Goal: Task Accomplishment & Management: Manage account settings

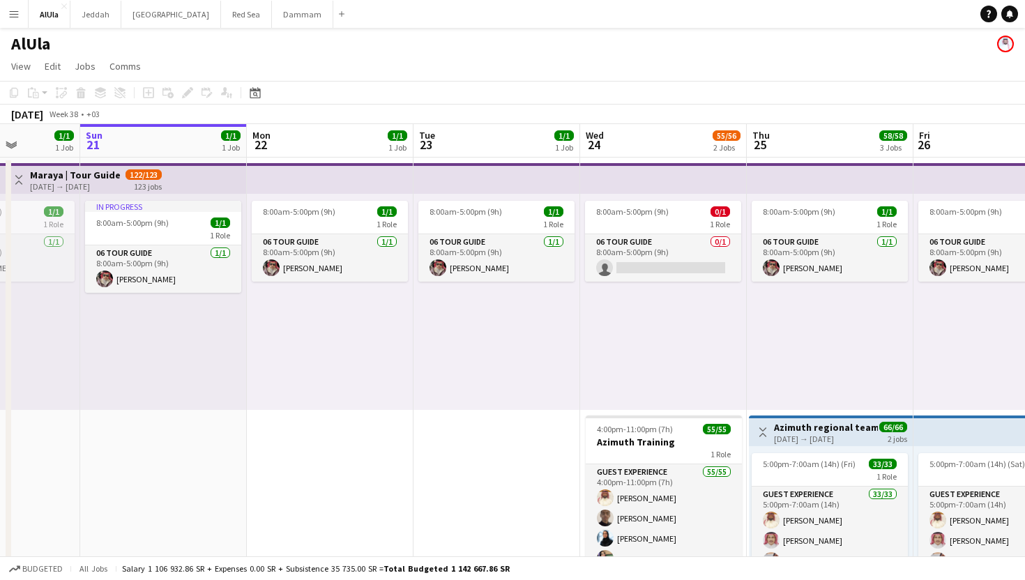
scroll to position [0, 586]
click at [685, 264] on app-card-role "06 Tour Guide 0/1 8:00am-5:00pm (9h) single-neutral-actions" at bounding box center [663, 257] width 156 height 47
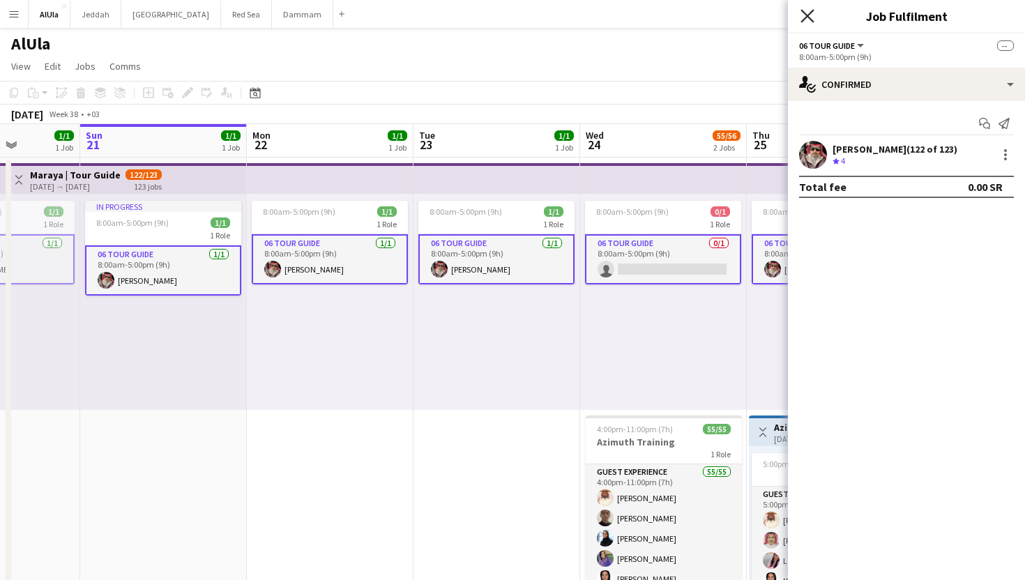
click at [802, 21] on icon at bounding box center [806, 15] width 13 height 13
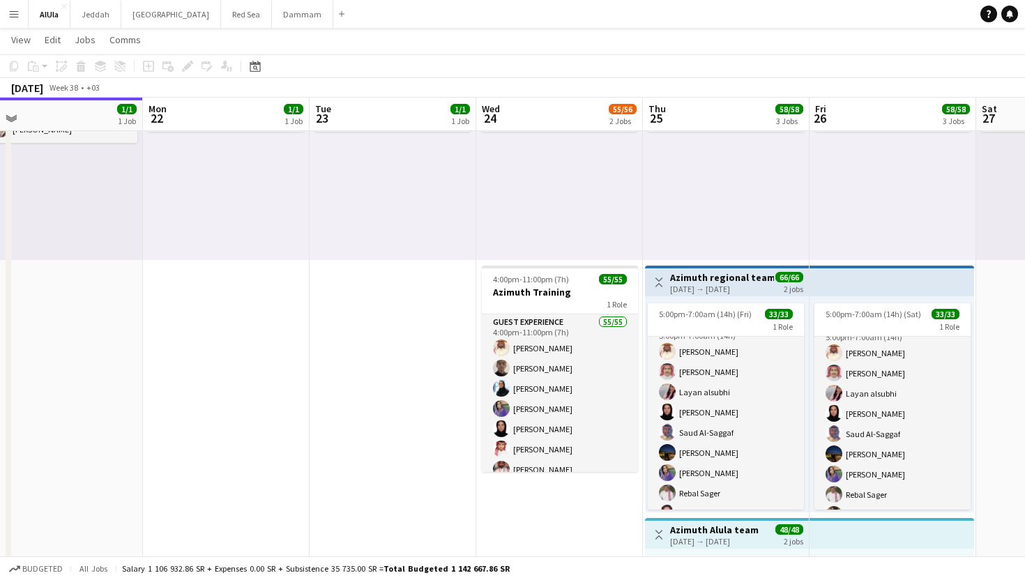
scroll to position [19, 0]
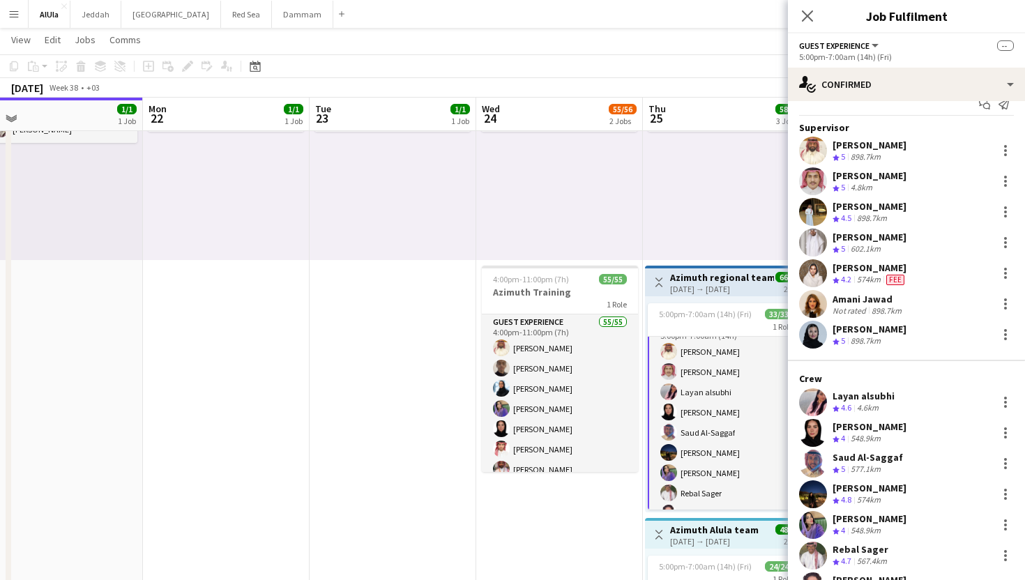
scroll to position [0, 0]
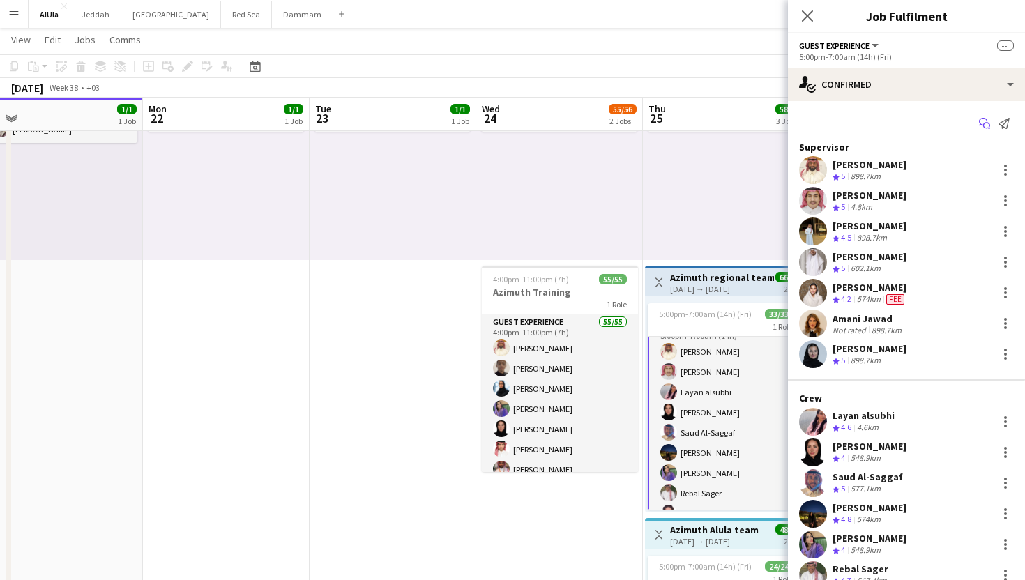
click at [977, 122] on app-icon "Start chat" at bounding box center [985, 124] width 20 height 20
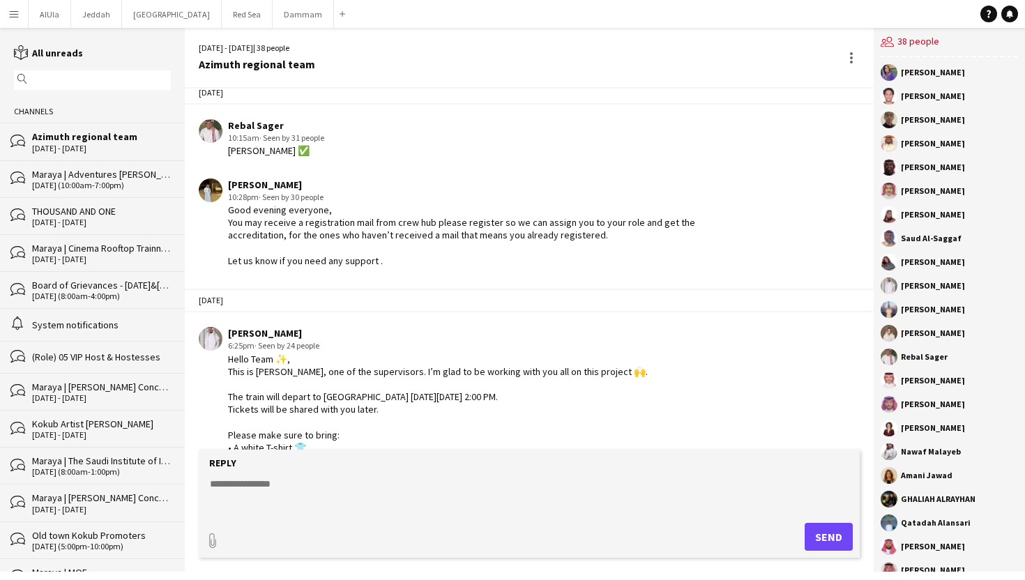
scroll to position [2287, 0]
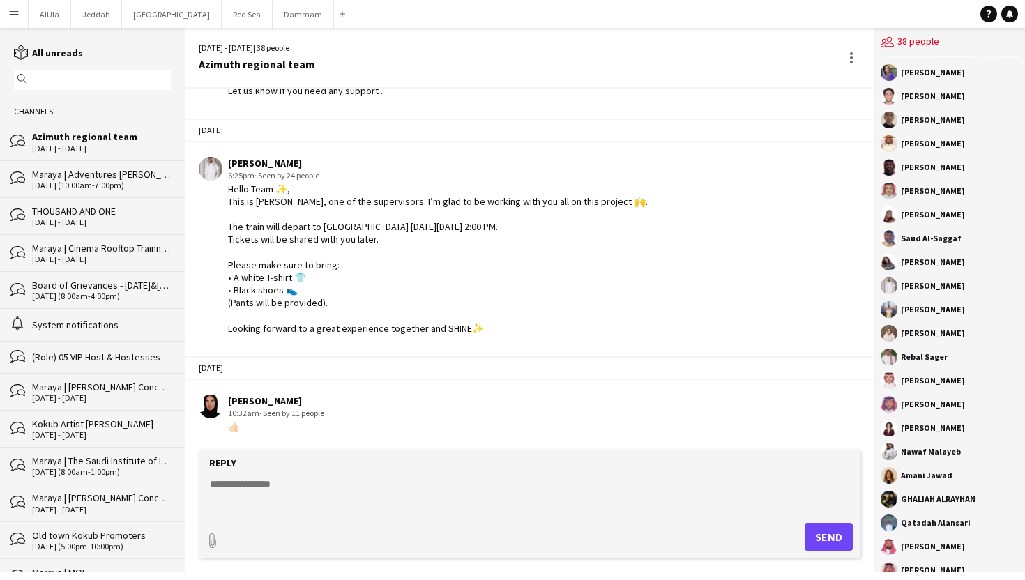
click at [16, 19] on app-icon "Menu" at bounding box center [13, 13] width 11 height 11
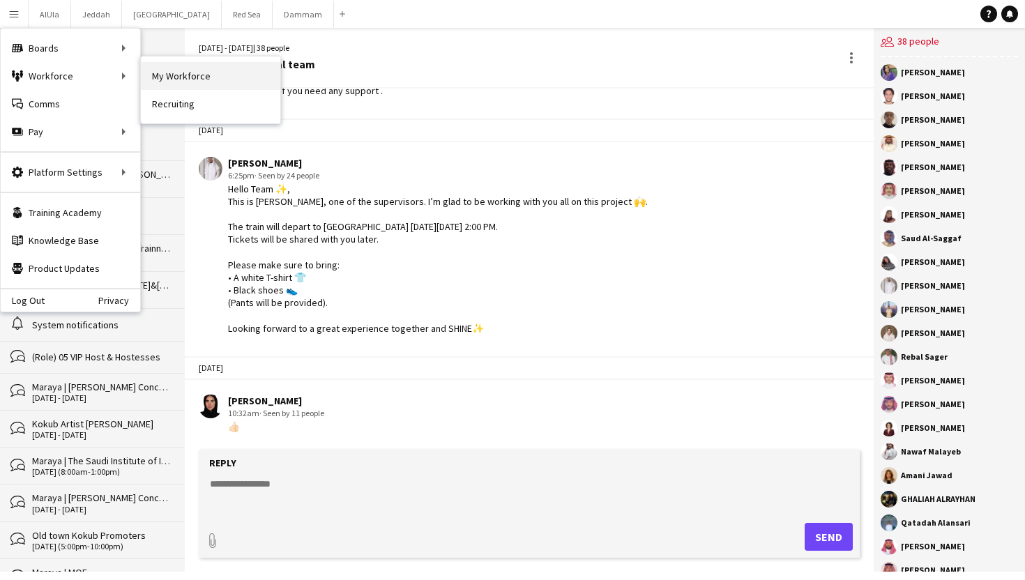
click at [183, 73] on link "My Workforce" at bounding box center [210, 76] width 139 height 28
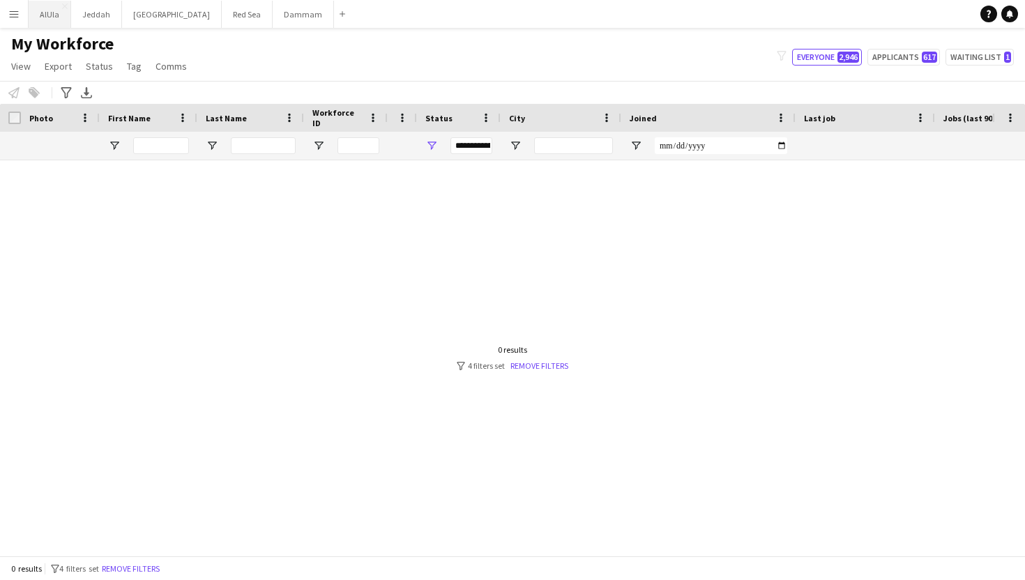
click at [46, 17] on button "AlUla Close" at bounding box center [50, 14] width 43 height 27
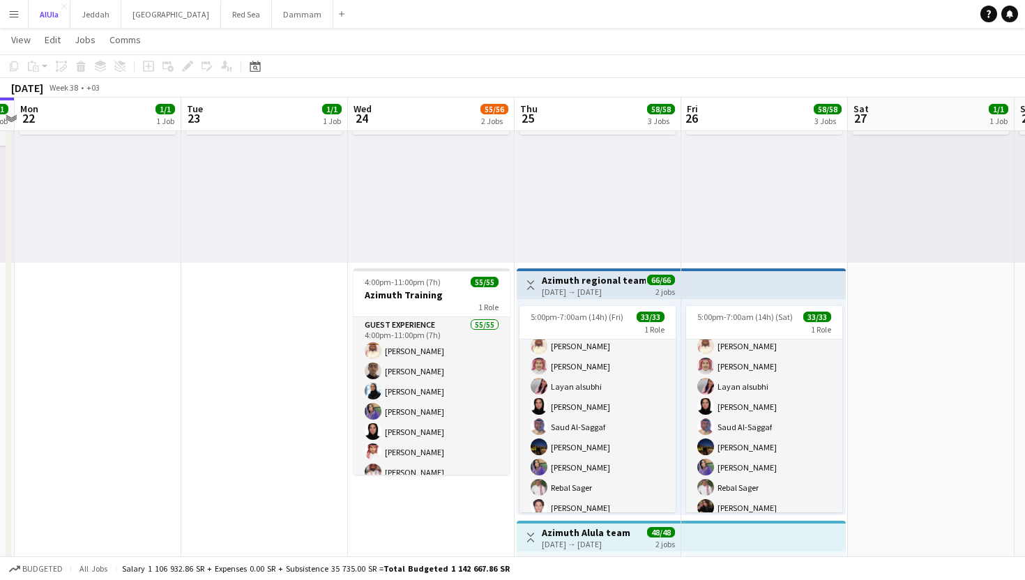
scroll to position [31, 0]
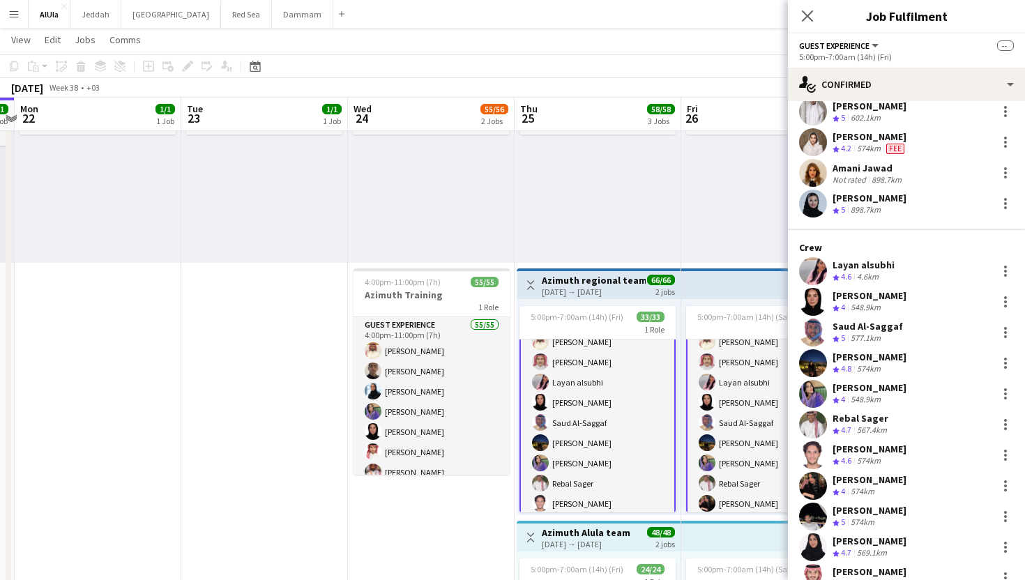
scroll to position [153, 0]
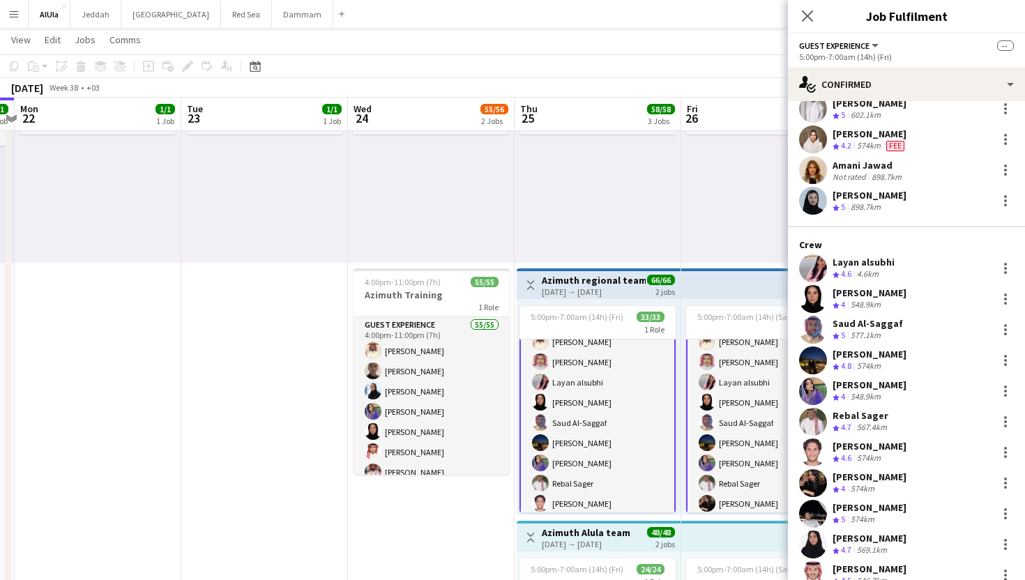
click at [805, 389] on app-user-avatar at bounding box center [813, 391] width 28 height 28
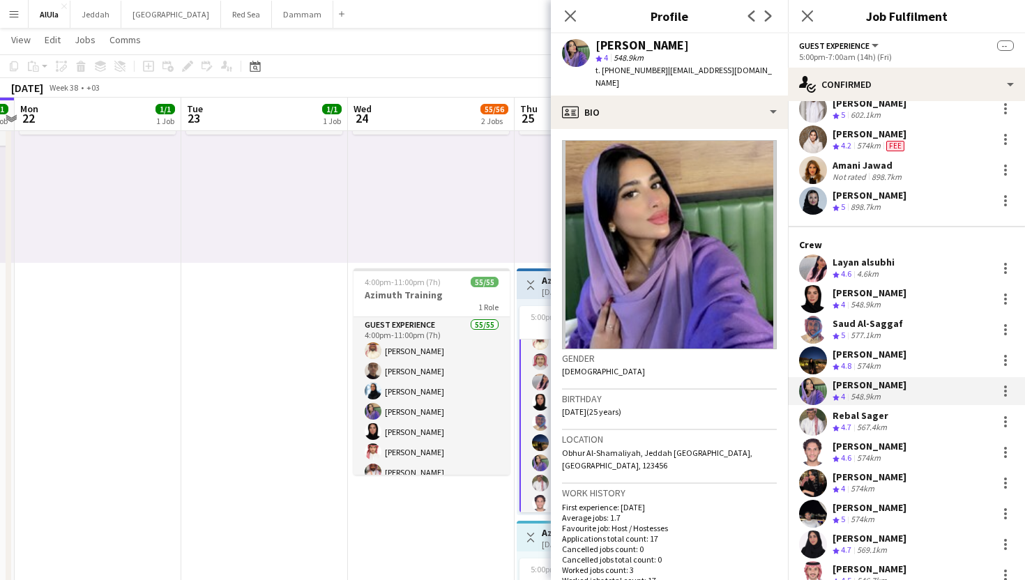
click at [806, 331] on app-user-avatar at bounding box center [813, 330] width 28 height 28
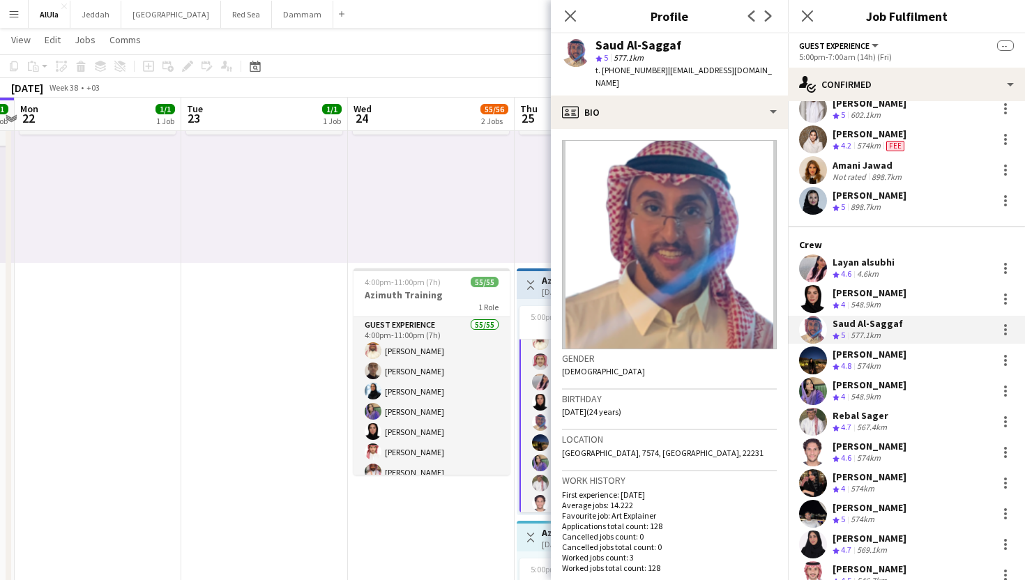
click at [809, 287] on app-user-avatar at bounding box center [813, 299] width 28 height 28
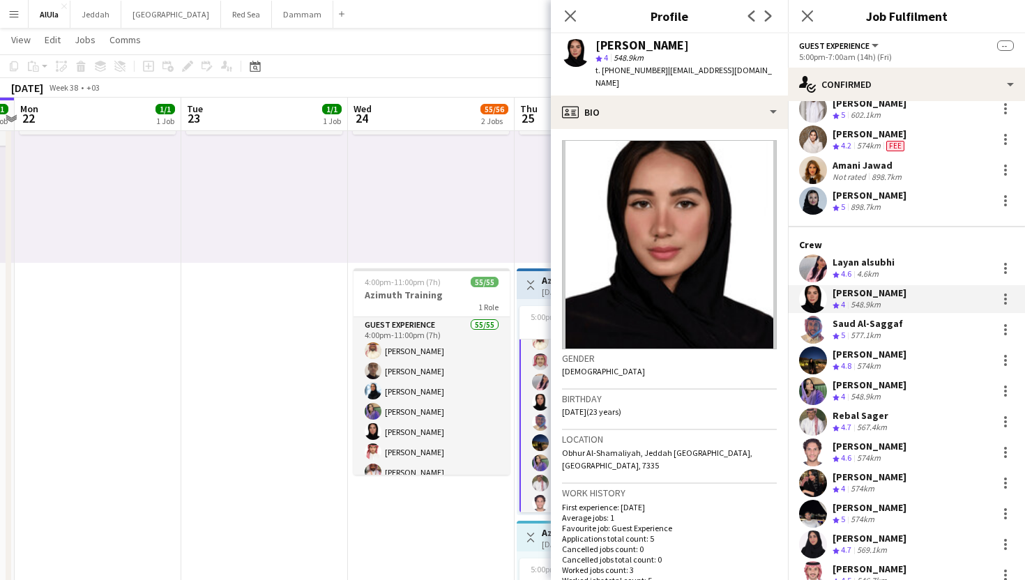
click at [809, 252] on div "Supervisor Mohammed Almohaser Crew rating 5 898.7km Hamdi Alanazi Crew rating 5…" at bounding box center [906, 517] width 237 height 1061
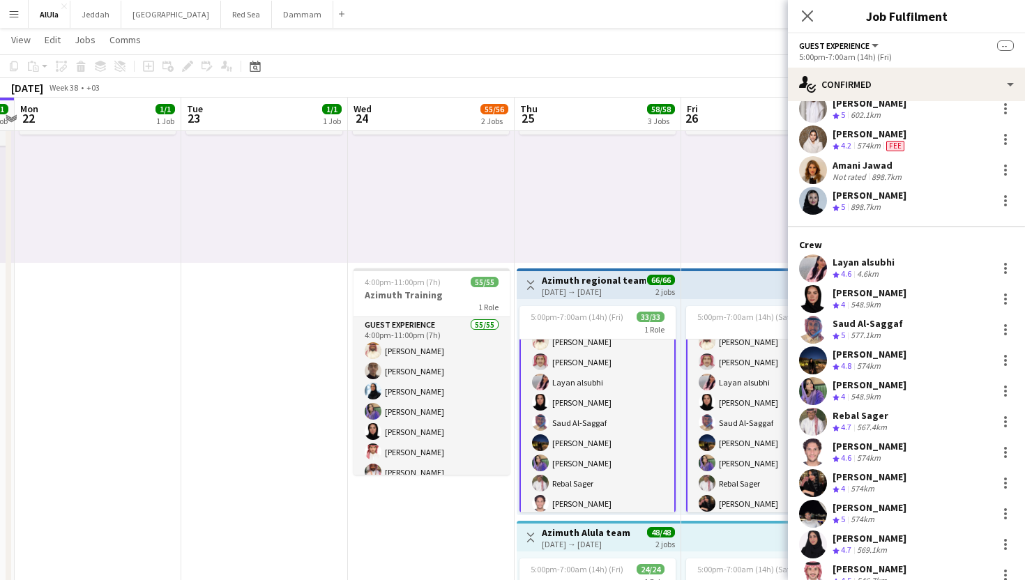
click at [811, 273] on app-user-avatar at bounding box center [813, 268] width 28 height 28
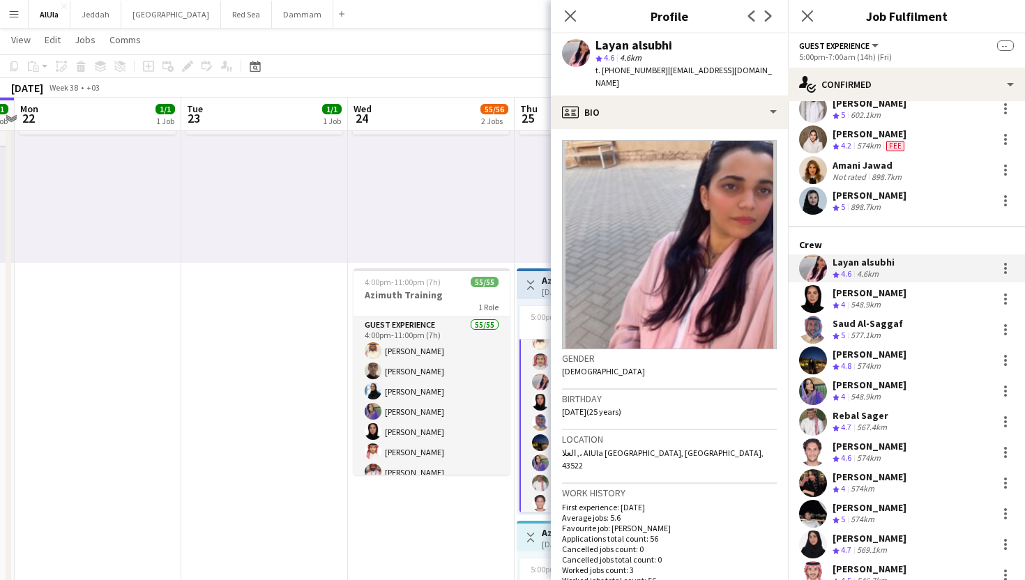
scroll to position [210, 0]
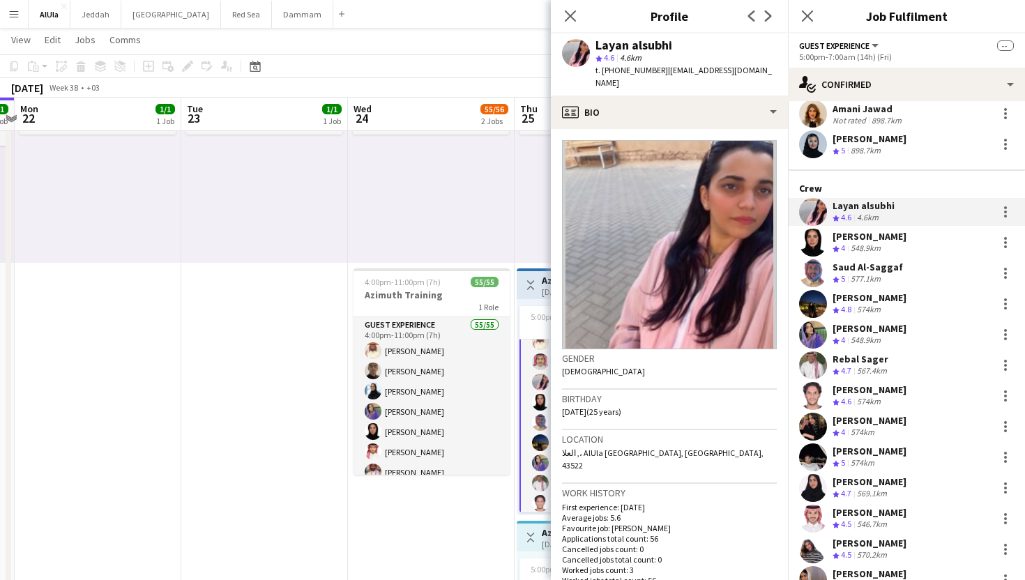
click at [826, 425] on app-user-avatar at bounding box center [813, 427] width 28 height 28
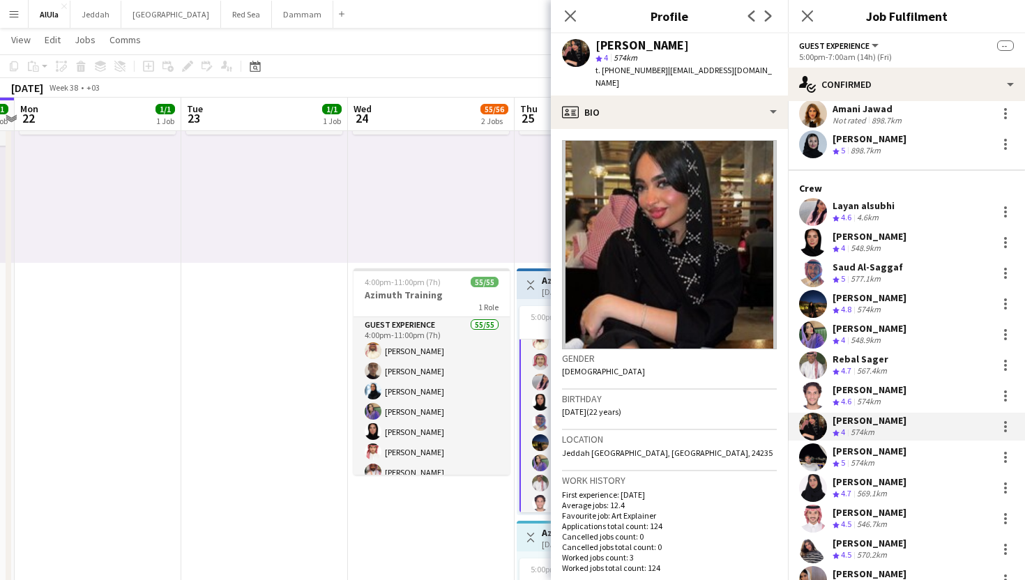
click at [812, 451] on app-user-avatar at bounding box center [813, 457] width 28 height 28
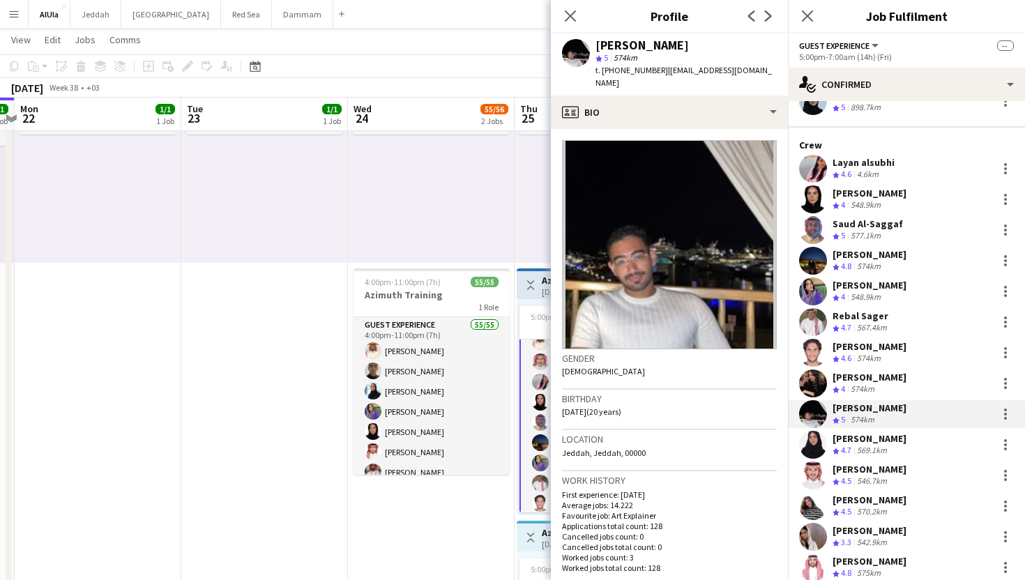
scroll to position [261, 0]
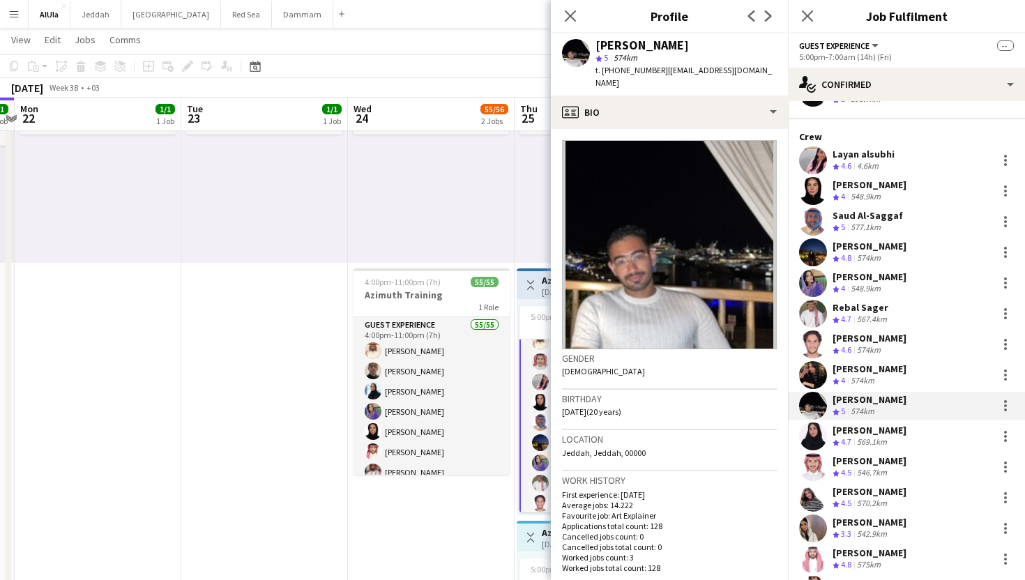
click at [812, 434] on app-user-avatar at bounding box center [813, 436] width 28 height 28
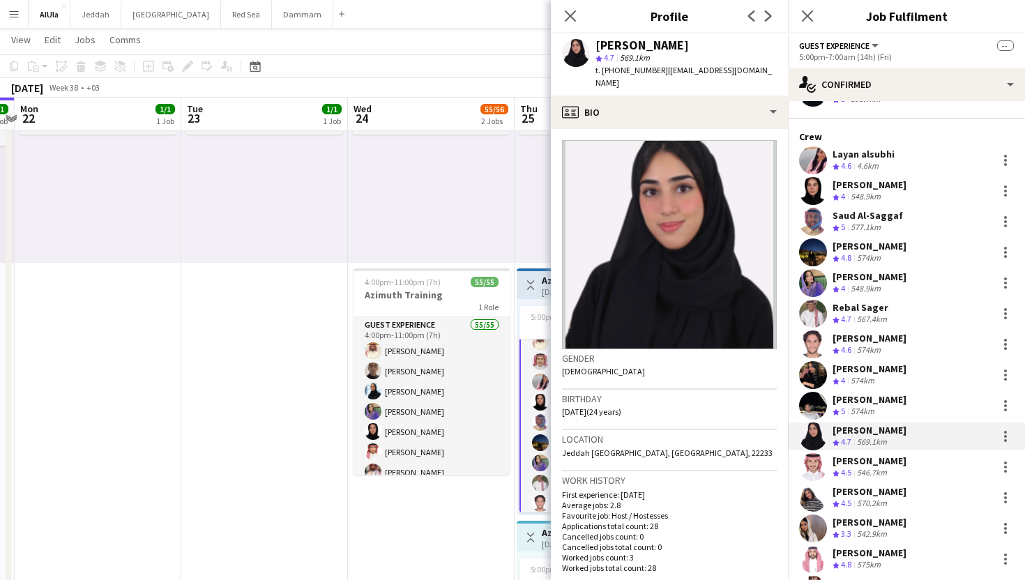
click at [812, 459] on app-user-avatar at bounding box center [813, 467] width 28 height 28
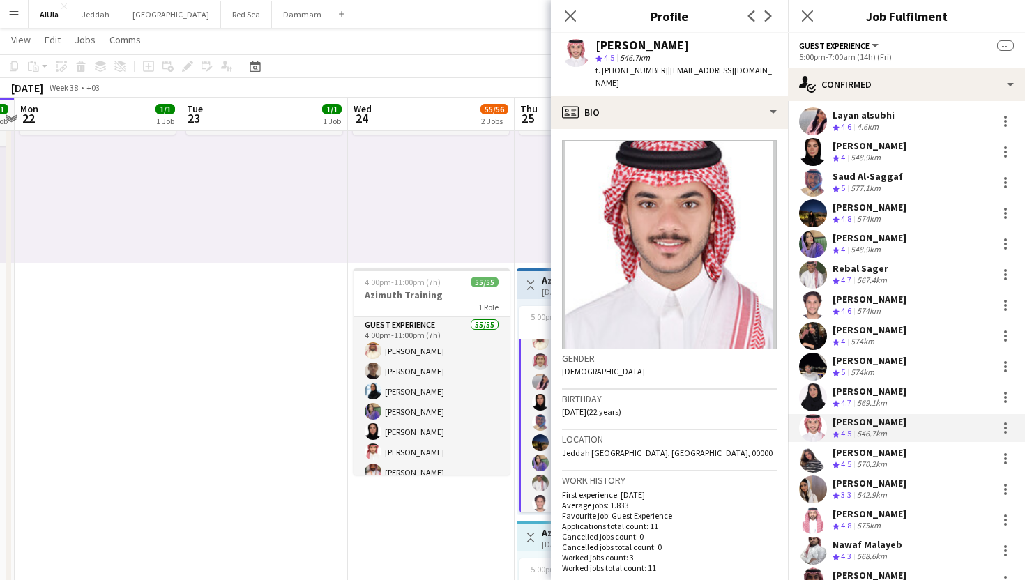
click at [812, 459] on app-user-avatar at bounding box center [813, 459] width 28 height 28
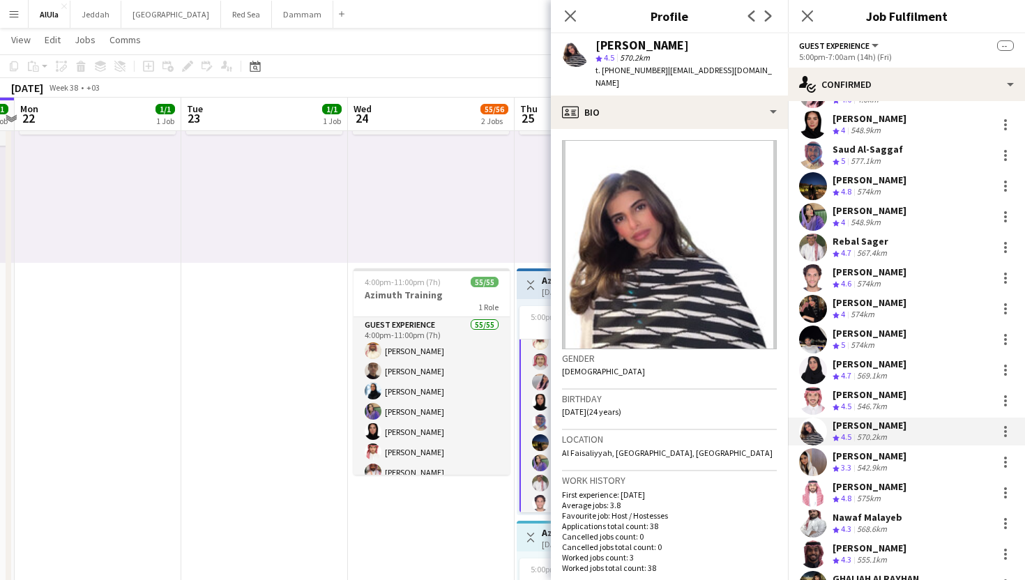
click at [812, 459] on app-user-avatar at bounding box center [813, 462] width 28 height 28
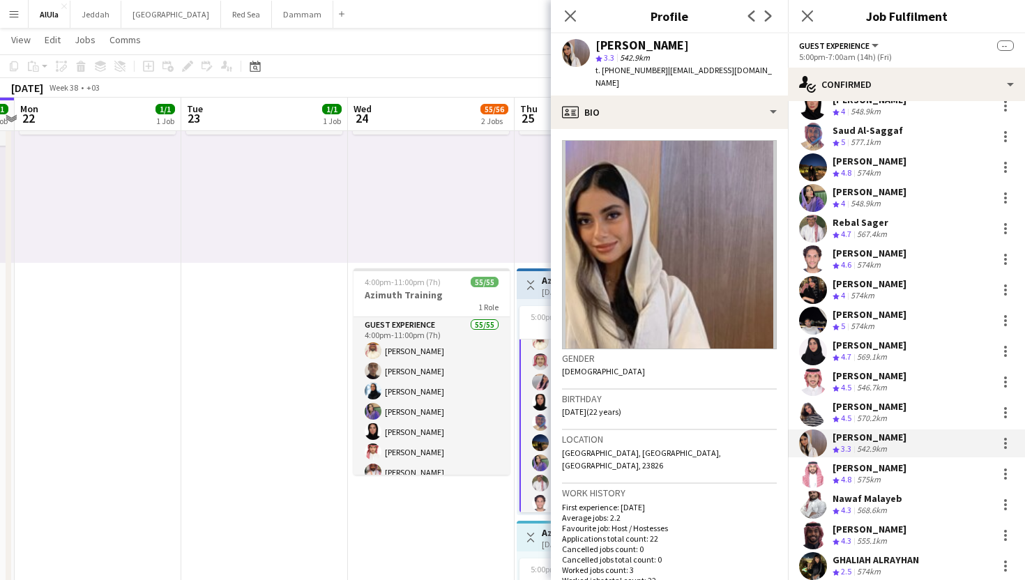
scroll to position [0, 0]
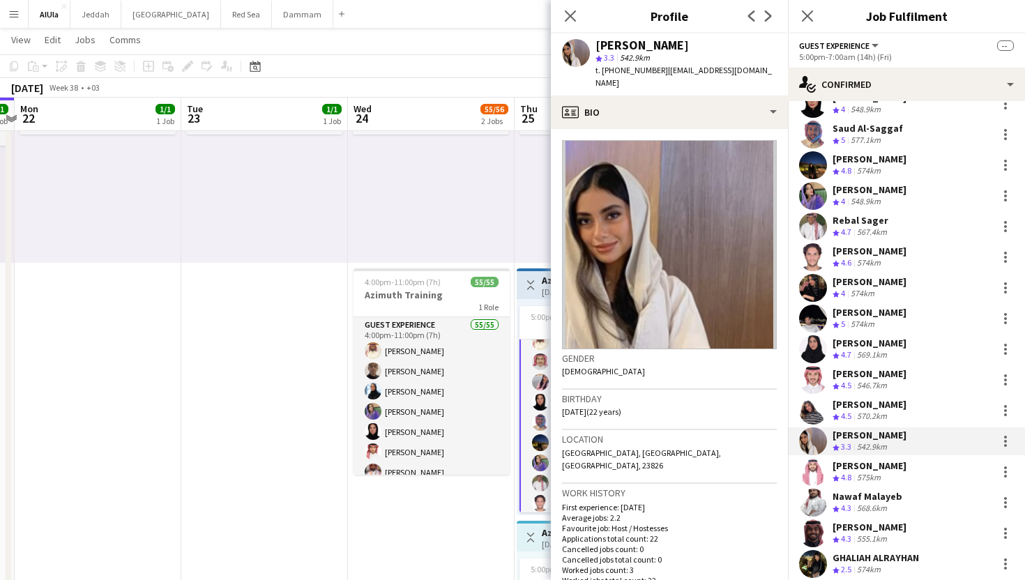
click at [811, 474] on app-user-avatar at bounding box center [813, 472] width 28 height 28
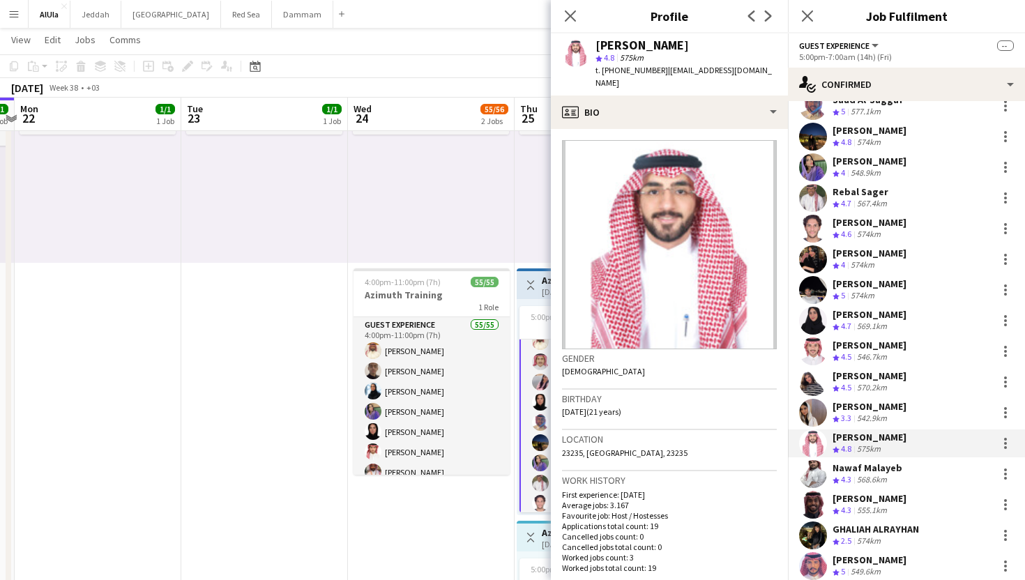
click at [811, 474] on app-user-avatar at bounding box center [813, 474] width 28 height 28
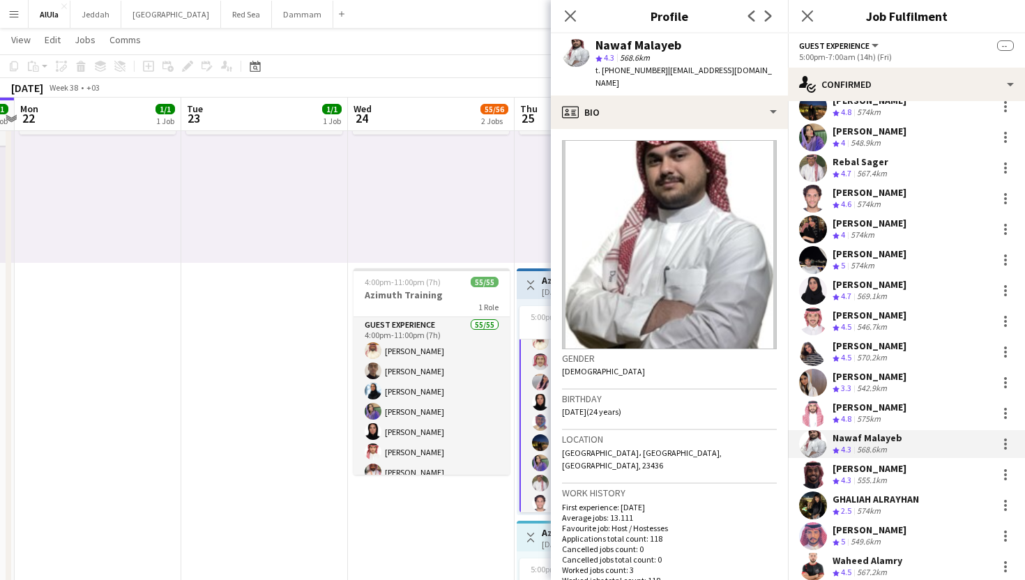
click at [811, 486] on app-user-avatar at bounding box center [813, 475] width 28 height 28
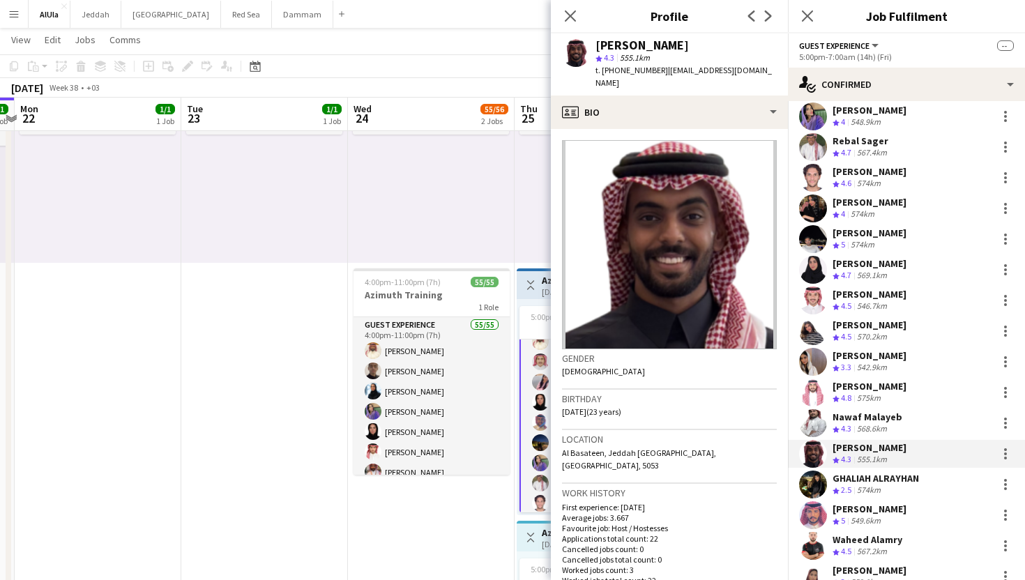
click at [811, 486] on app-user-avatar at bounding box center [813, 485] width 28 height 28
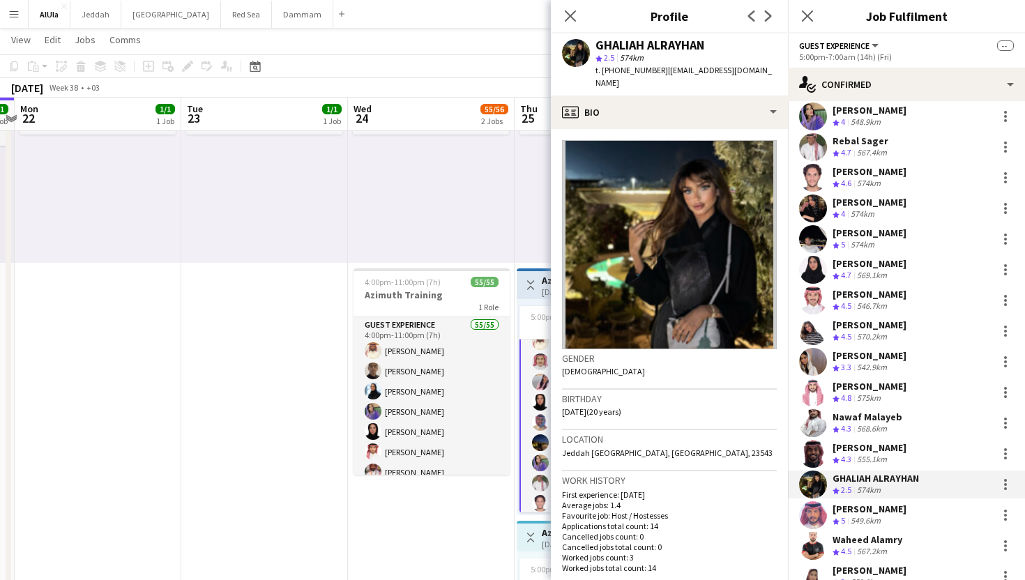
scroll to position [462, 0]
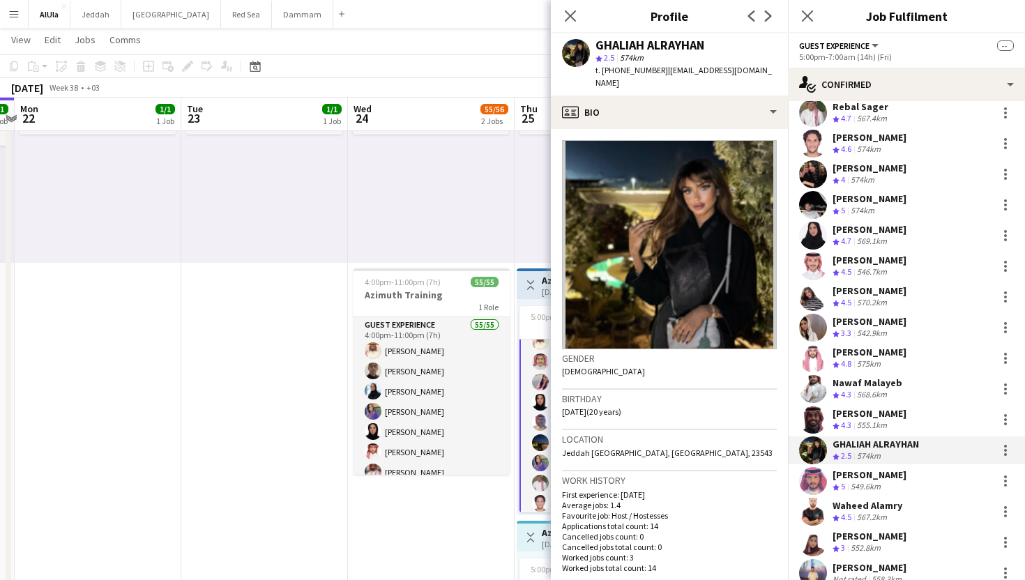
click at [811, 486] on app-user-avatar at bounding box center [813, 481] width 28 height 28
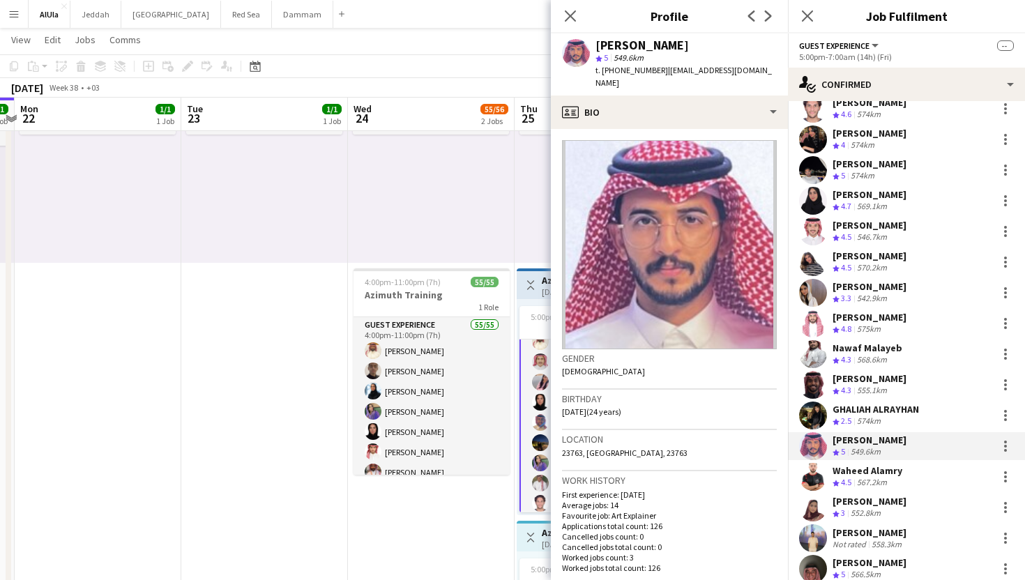
click at [811, 483] on app-user-avatar at bounding box center [813, 477] width 28 height 28
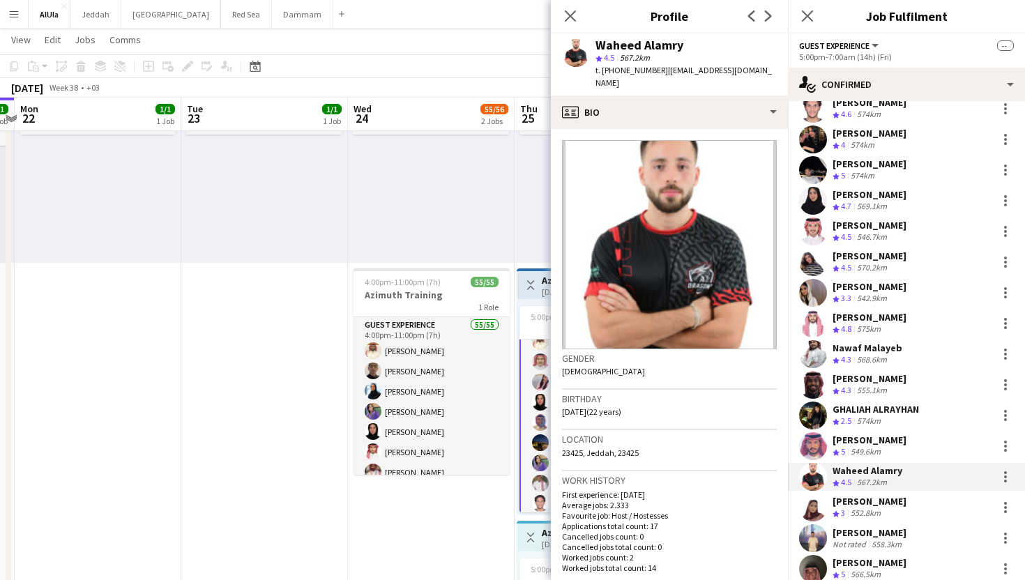
scroll to position [526, 0]
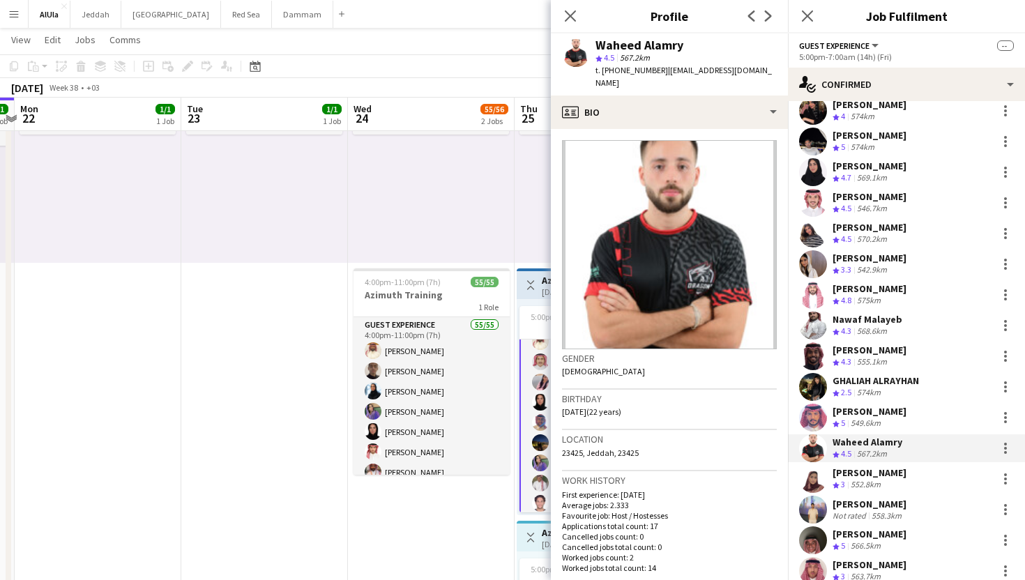
click at [811, 483] on app-user-avatar at bounding box center [813, 479] width 28 height 28
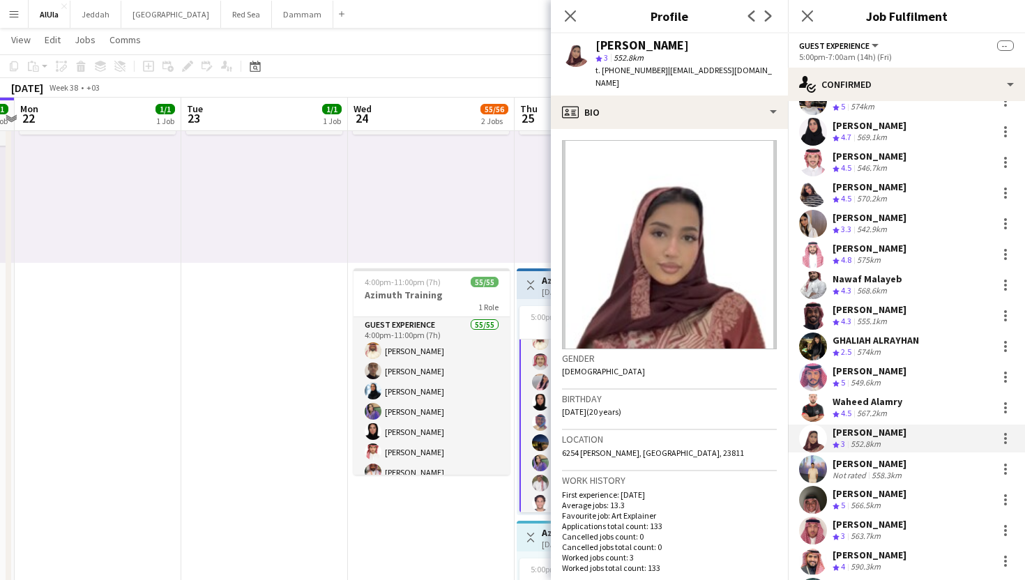
click at [810, 453] on div "Supervisor Mohammed Almohaser Crew rating 5 898.7km Hamdi Alanazi Crew rating 5…" at bounding box center [906, 105] width 237 height 1061
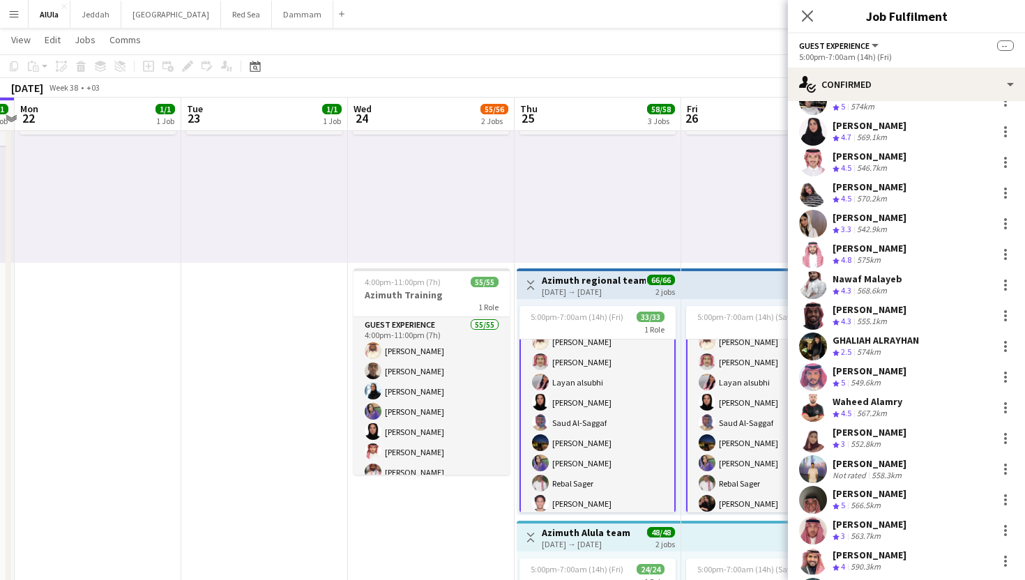
click at [811, 466] on app-user-avatar at bounding box center [813, 469] width 28 height 28
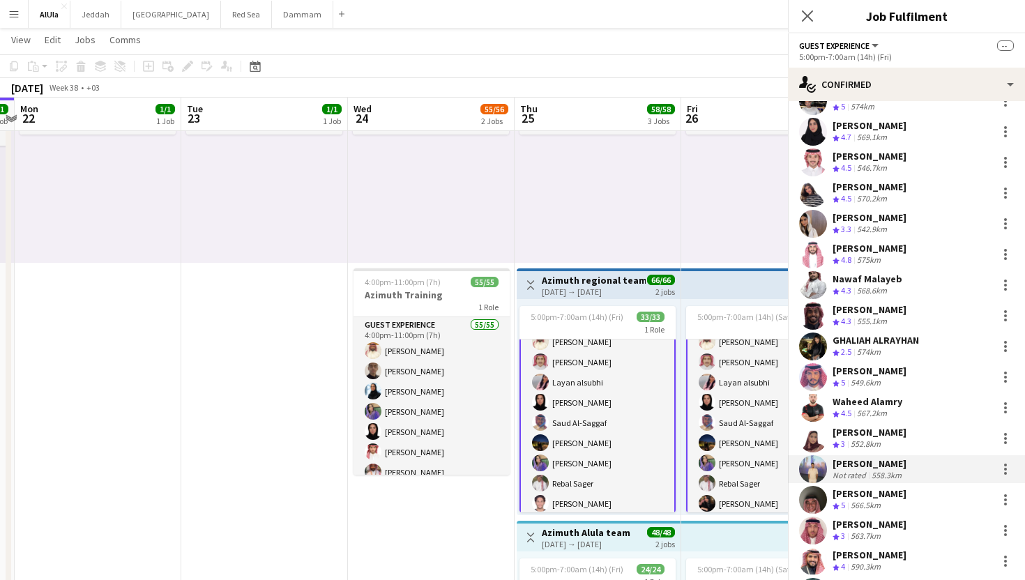
click at [812, 496] on app-user-avatar at bounding box center [813, 500] width 28 height 28
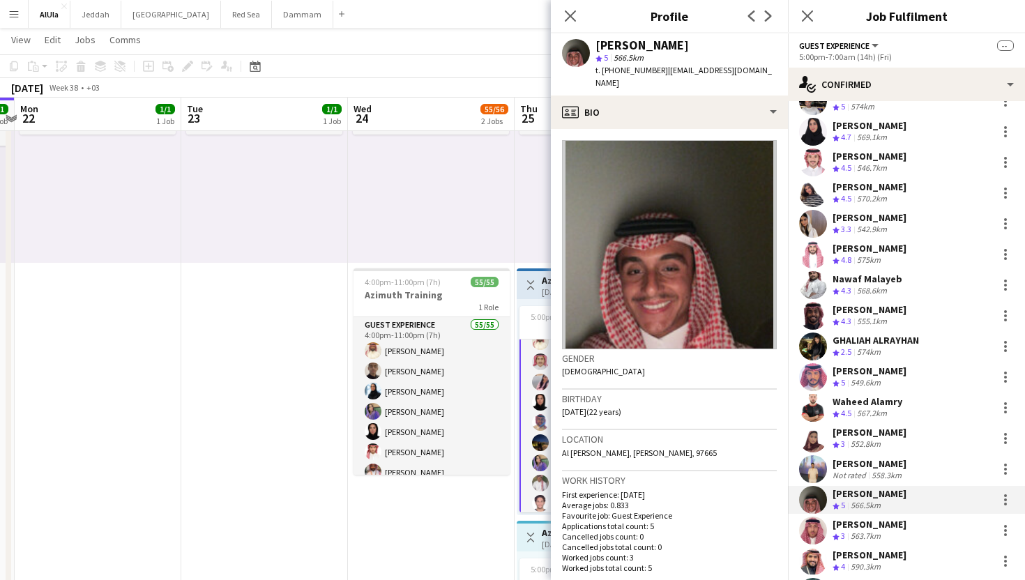
scroll to position [604, 0]
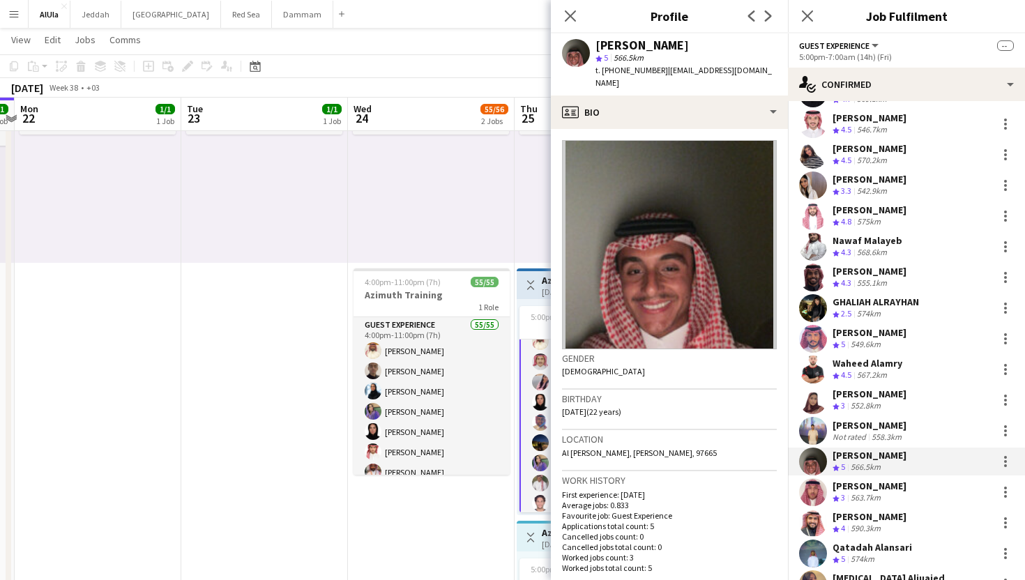
click at [812, 496] on app-user-avatar at bounding box center [813, 492] width 28 height 28
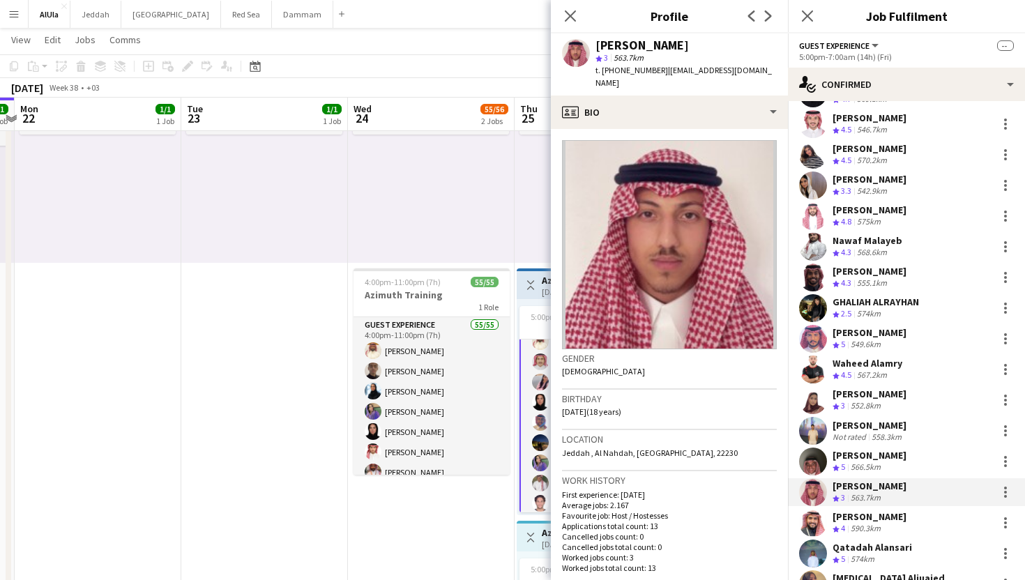
click at [811, 520] on app-user-avatar at bounding box center [813, 523] width 28 height 28
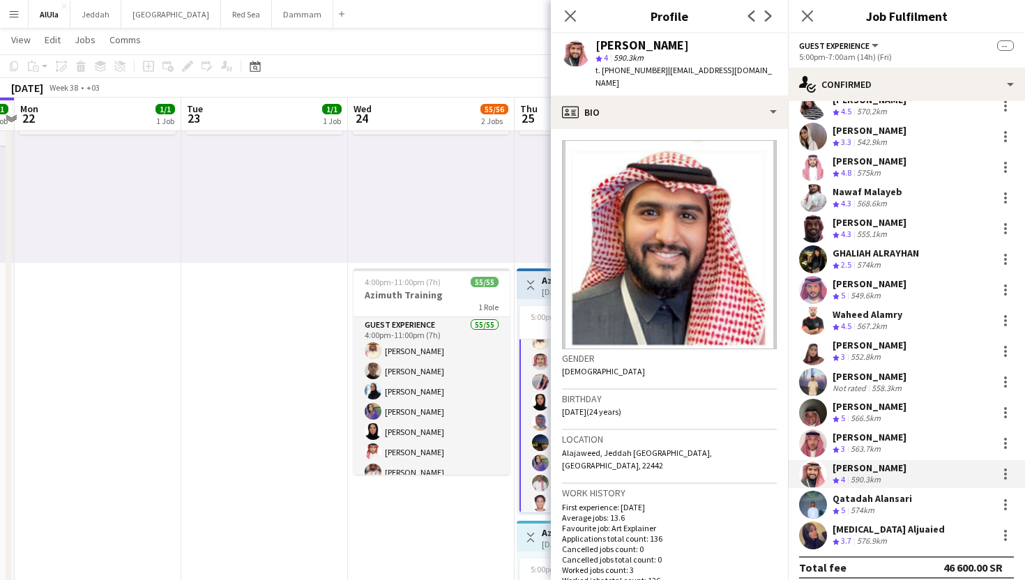
scroll to position [656, 0]
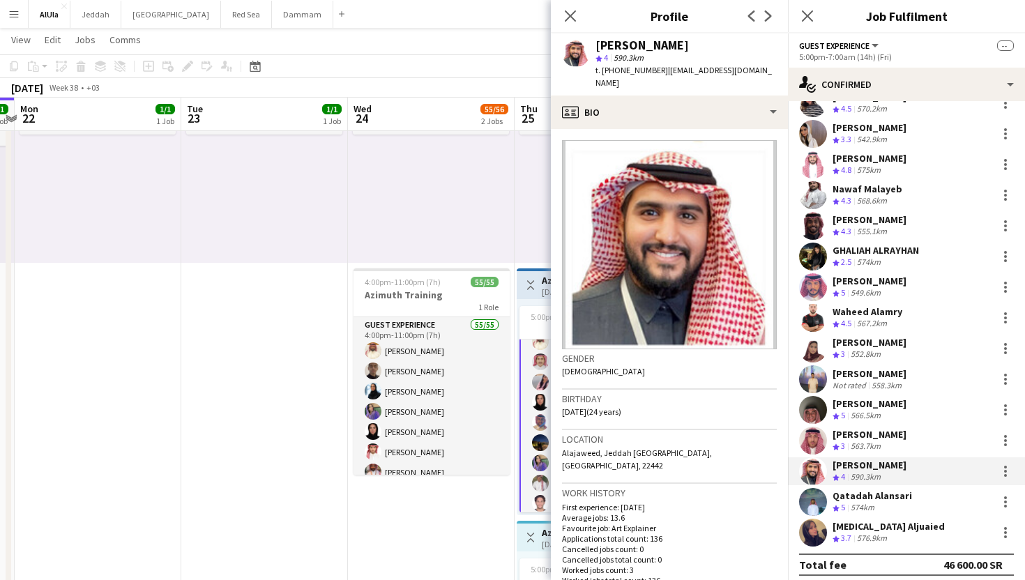
click at [812, 490] on app-user-avatar at bounding box center [813, 502] width 28 height 28
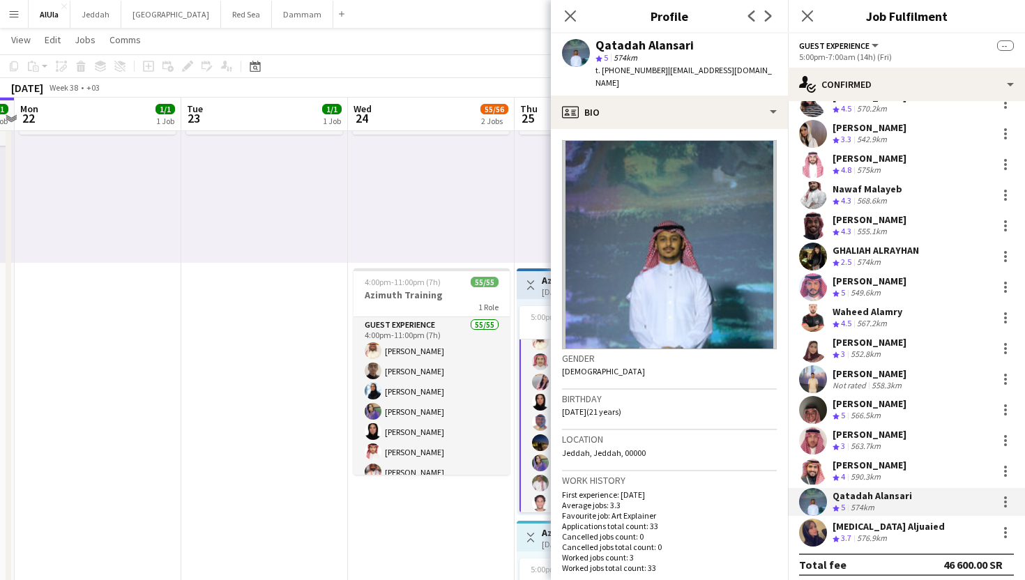
click at [811, 528] on app-user-avatar at bounding box center [813, 533] width 28 height 28
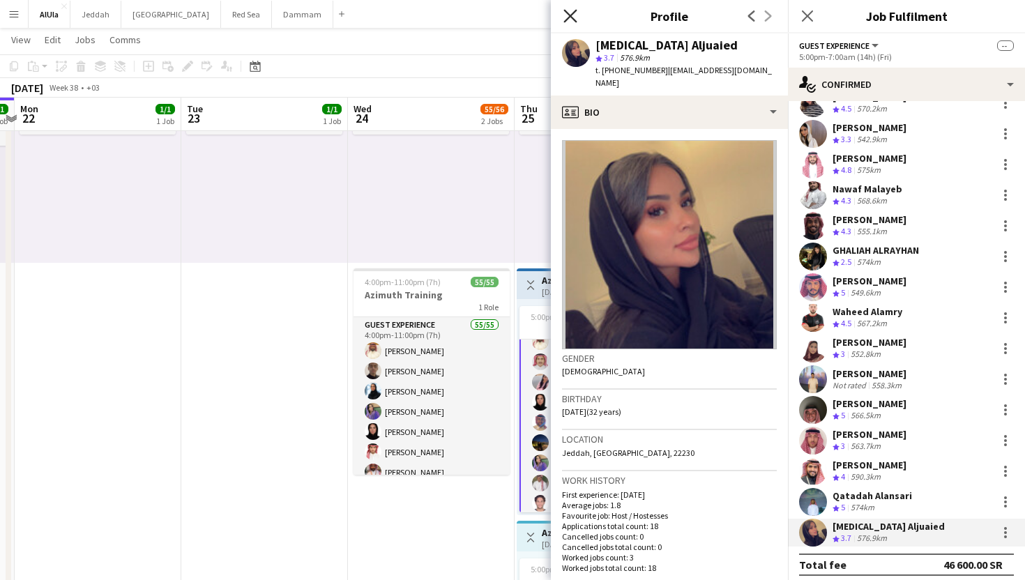
click at [567, 20] on icon "Close pop-in" at bounding box center [569, 15] width 13 height 13
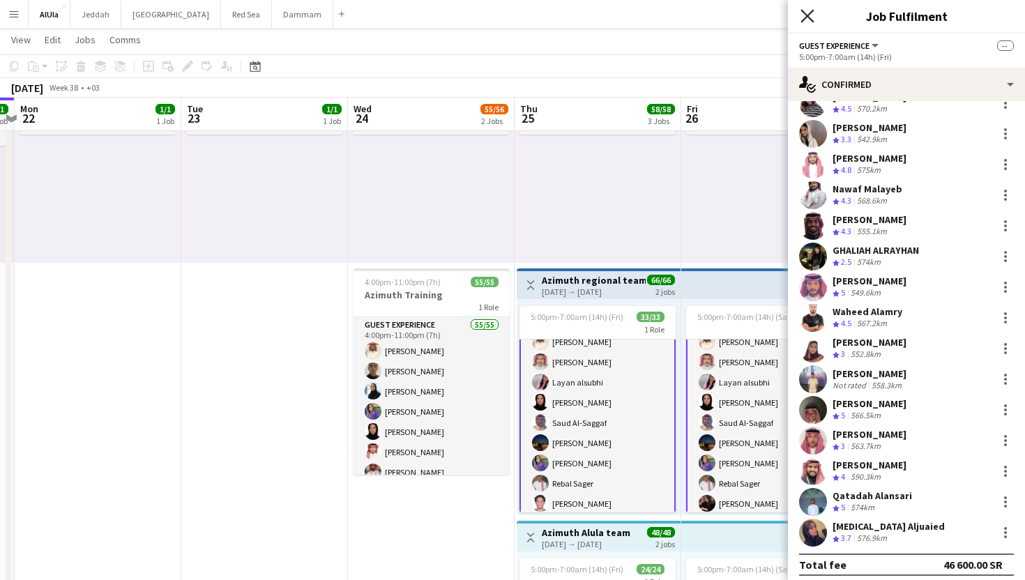
click at [809, 10] on icon "Close pop-in" at bounding box center [806, 15] width 13 height 13
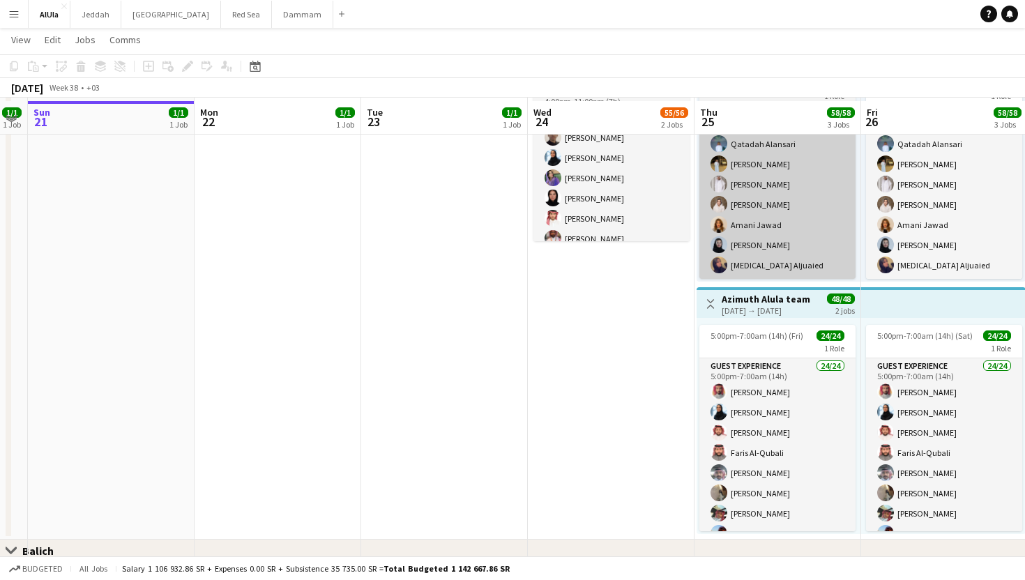
scroll to position [384, 0]
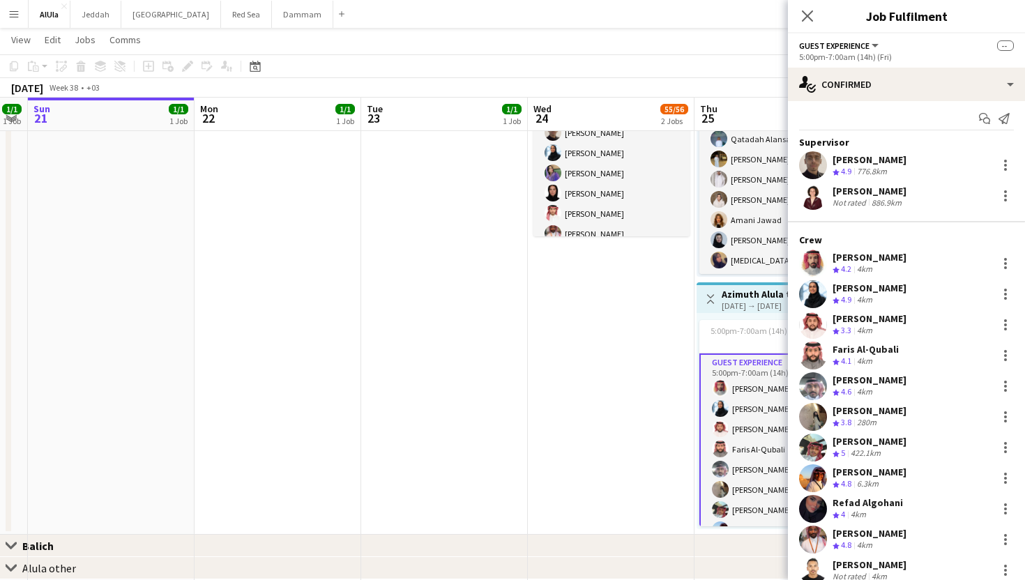
scroll to position [3, 0]
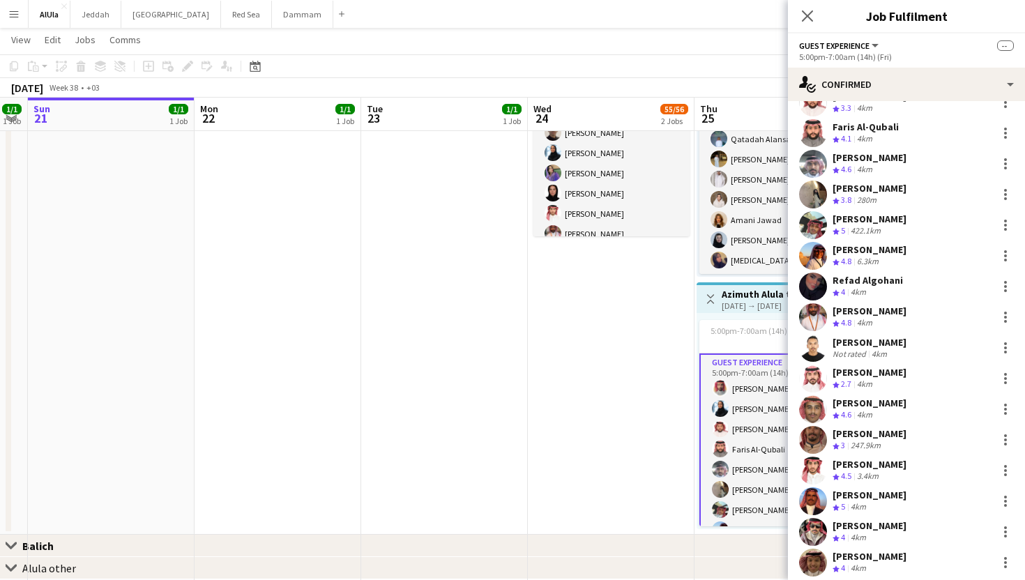
click at [870, 427] on div "Abdulelah Alghaythi Crew rating 3 247.9km" at bounding box center [906, 440] width 237 height 28
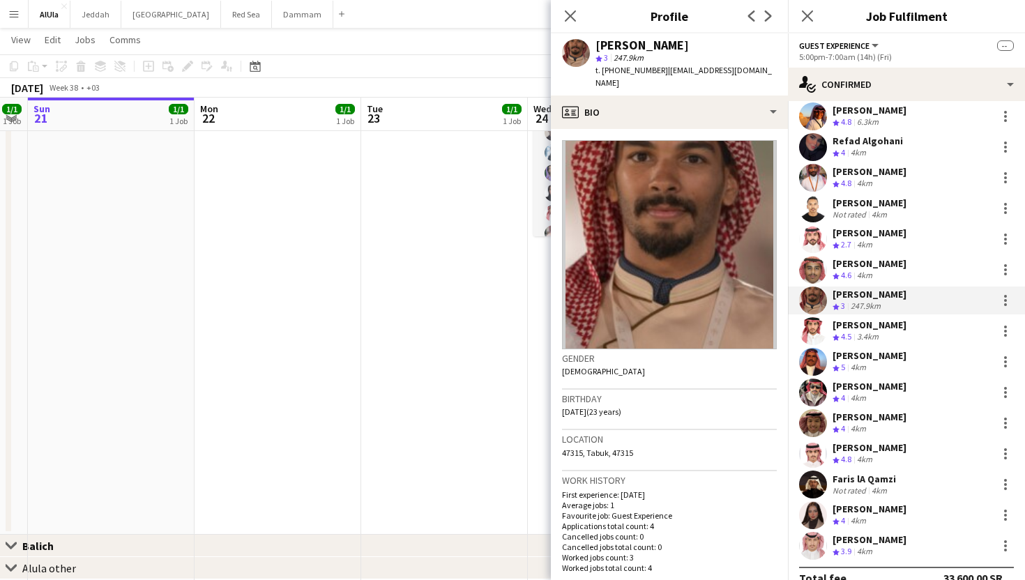
click at [852, 482] on div "Faris lA Qamzi" at bounding box center [863, 479] width 63 height 13
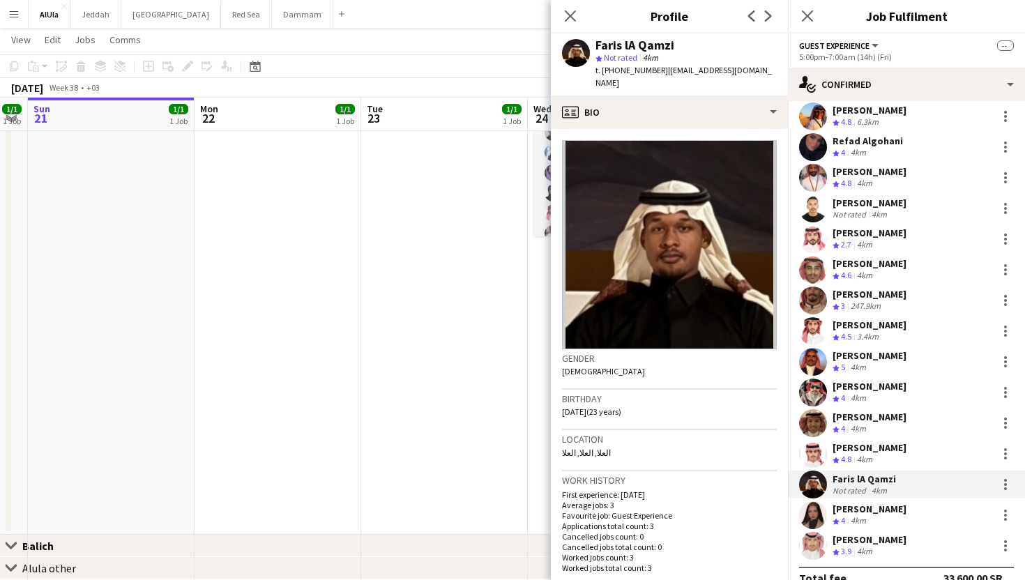
click at [851, 512] on div "[PERSON_NAME]" at bounding box center [869, 509] width 74 height 13
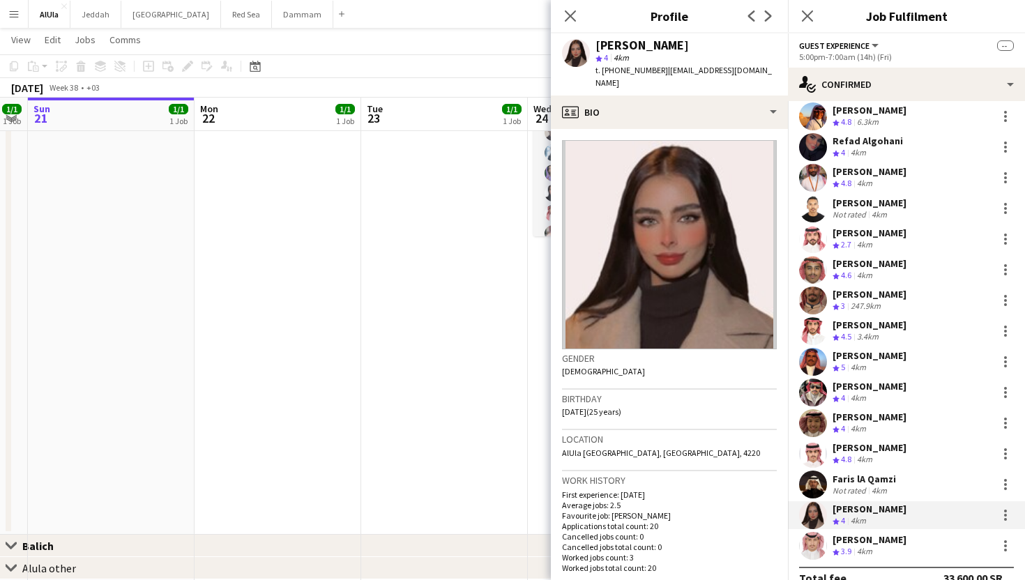
click at [851, 537] on div "[PERSON_NAME]" at bounding box center [869, 539] width 74 height 13
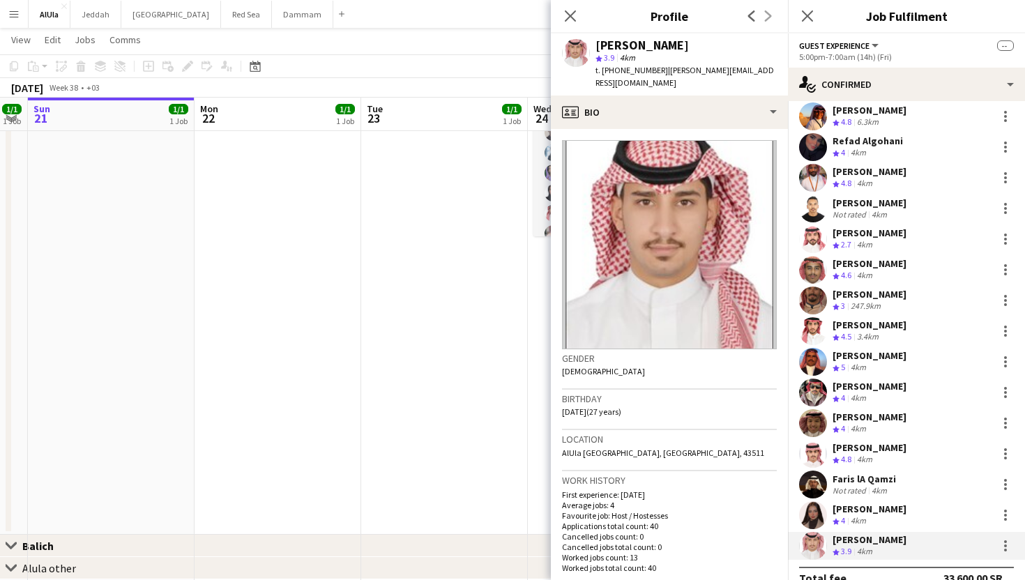
click at [846, 478] on div "Faris lA Qamzi" at bounding box center [863, 479] width 63 height 13
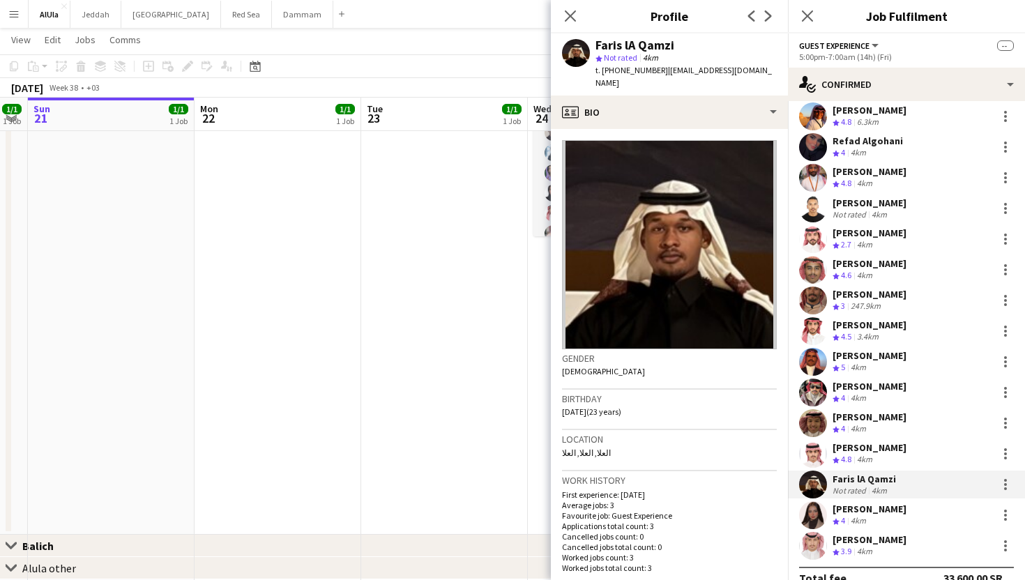
click at [822, 508] on app-user-avatar at bounding box center [813, 515] width 28 height 28
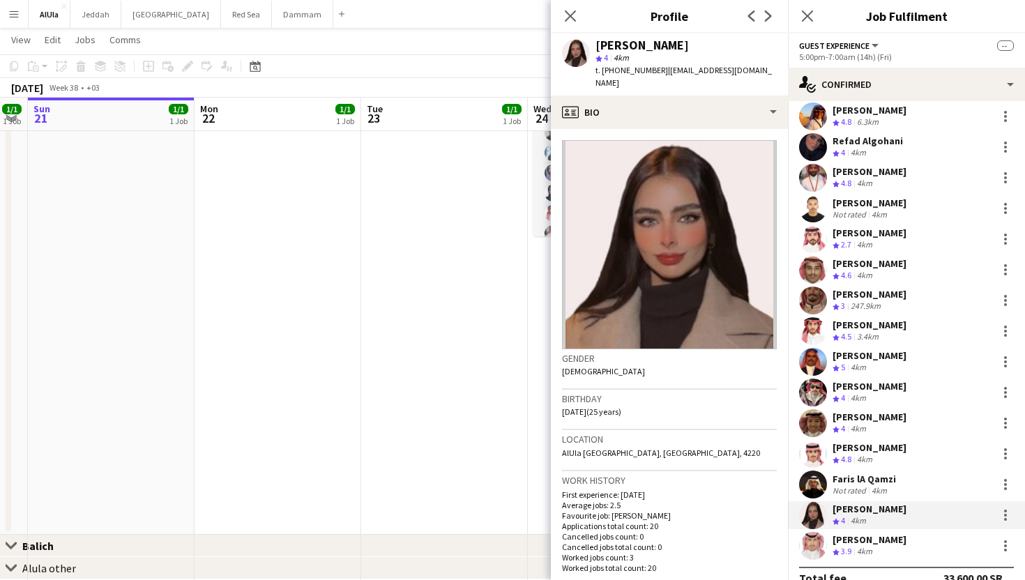
click at [816, 535] on app-user-avatar at bounding box center [813, 546] width 28 height 28
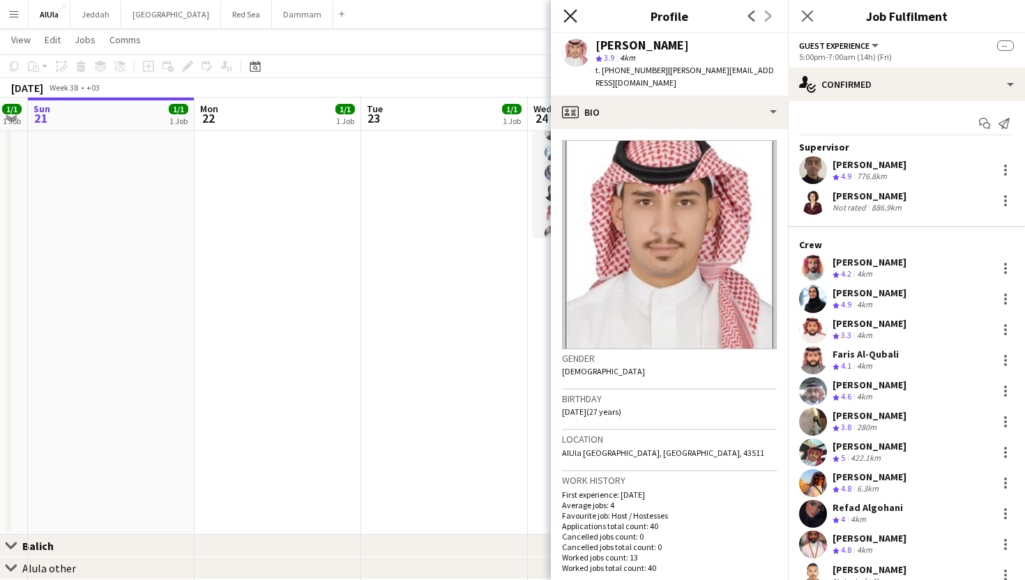
click at [576, 10] on icon at bounding box center [569, 15] width 13 height 13
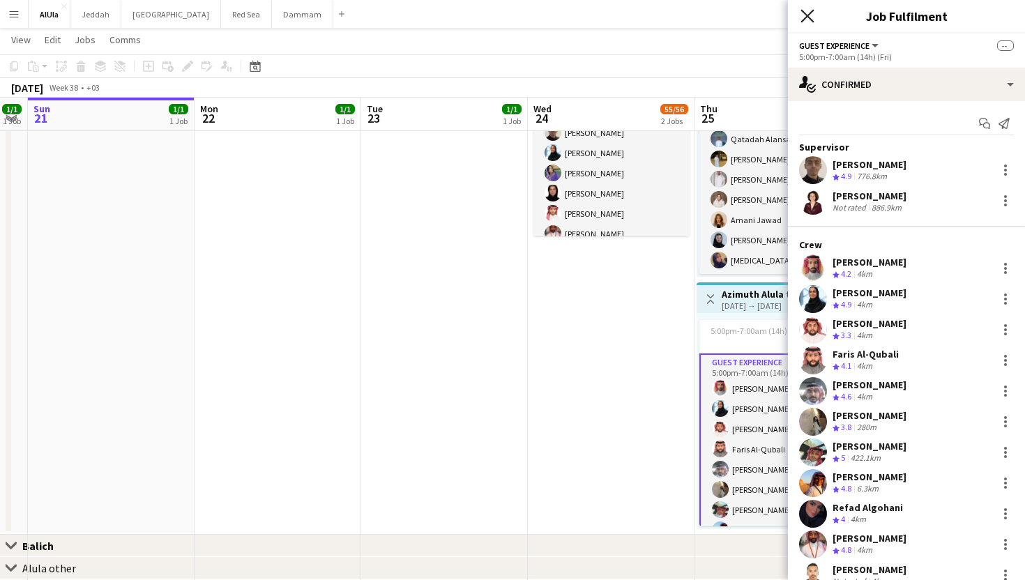
click at [811, 9] on icon "Close pop-in" at bounding box center [806, 15] width 13 height 13
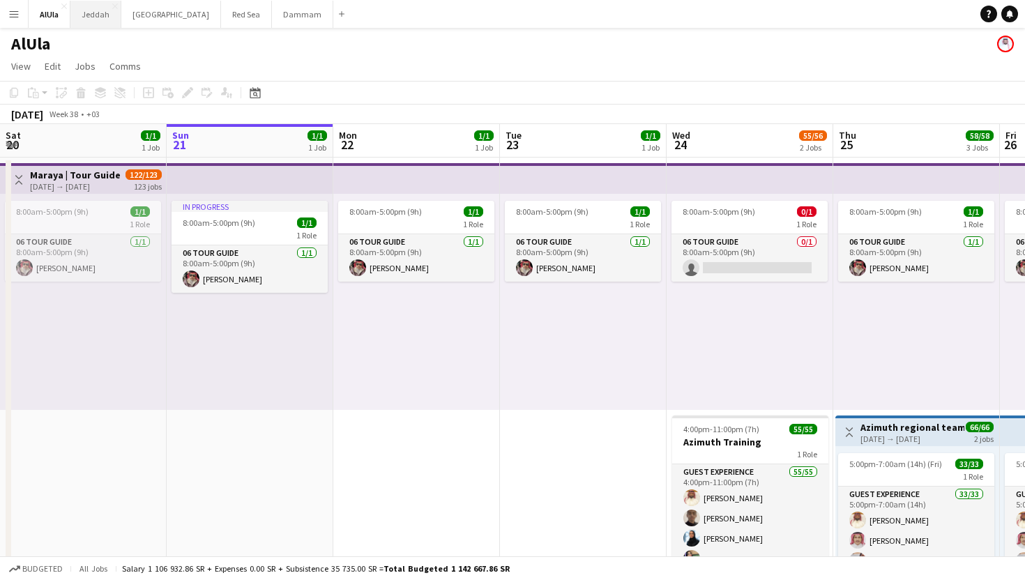
click at [103, 20] on button "Jeddah Close" at bounding box center [95, 14] width 51 height 27
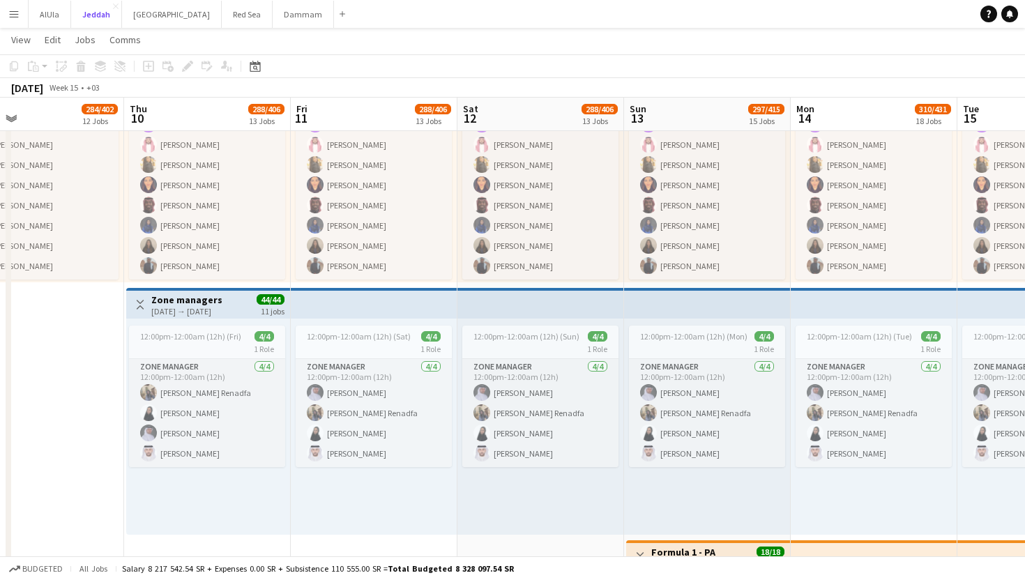
scroll to position [0, 679]
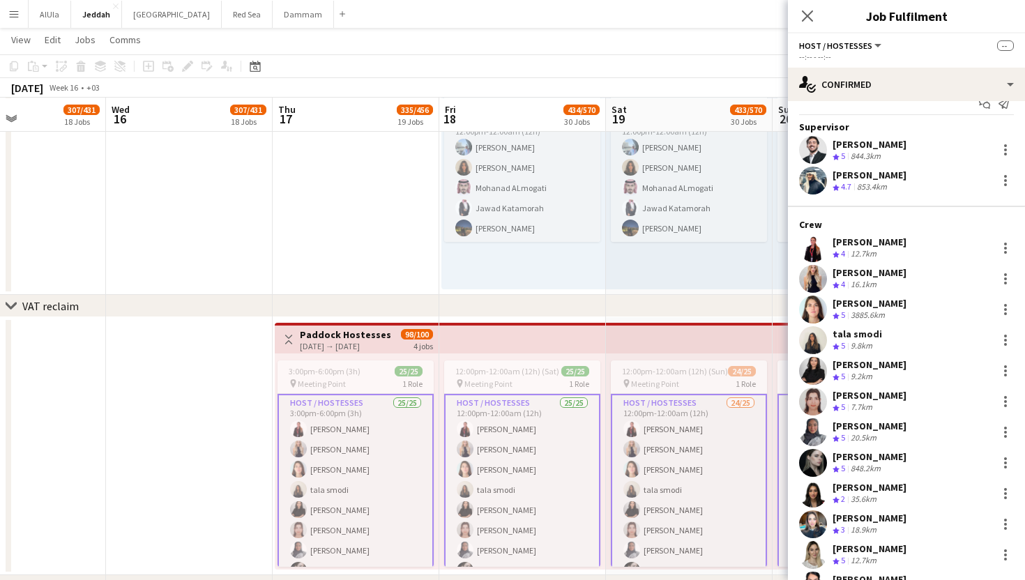
click at [871, 272] on div "[PERSON_NAME]" at bounding box center [869, 272] width 74 height 13
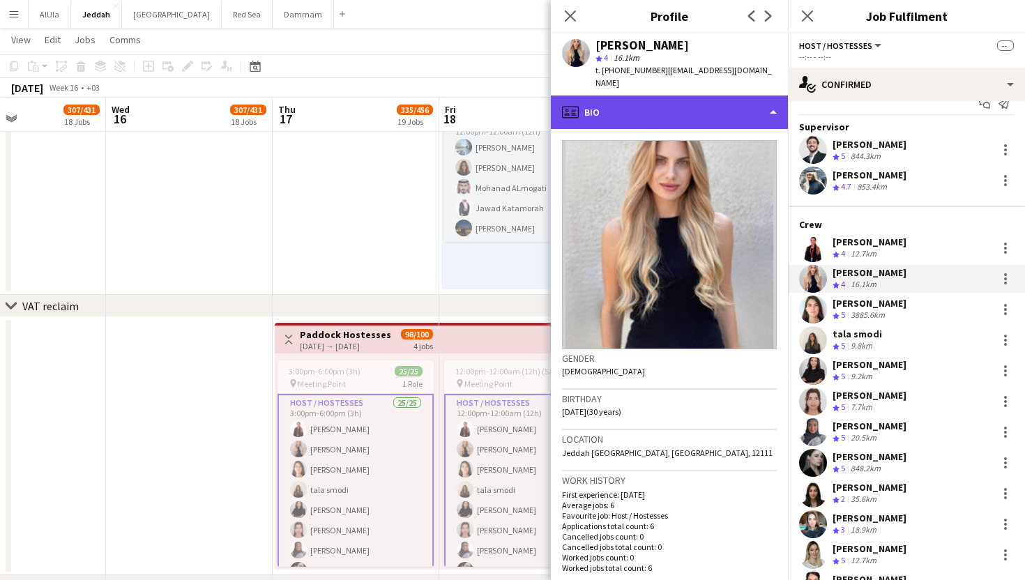
click at [712, 102] on div "profile Bio" at bounding box center [669, 112] width 237 height 33
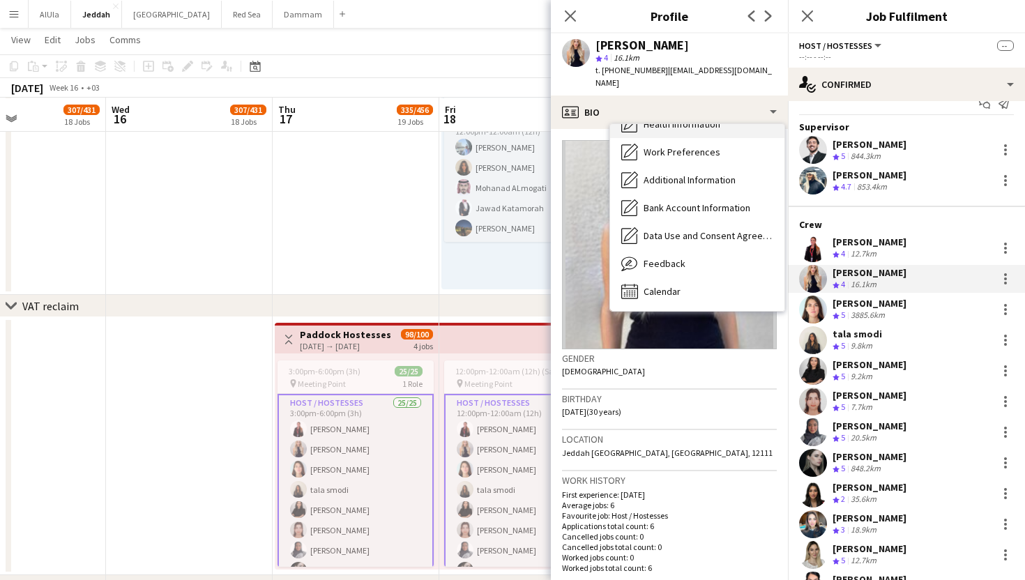
click at [696, 277] on div "Calendar Calendar" at bounding box center [697, 291] width 174 height 28
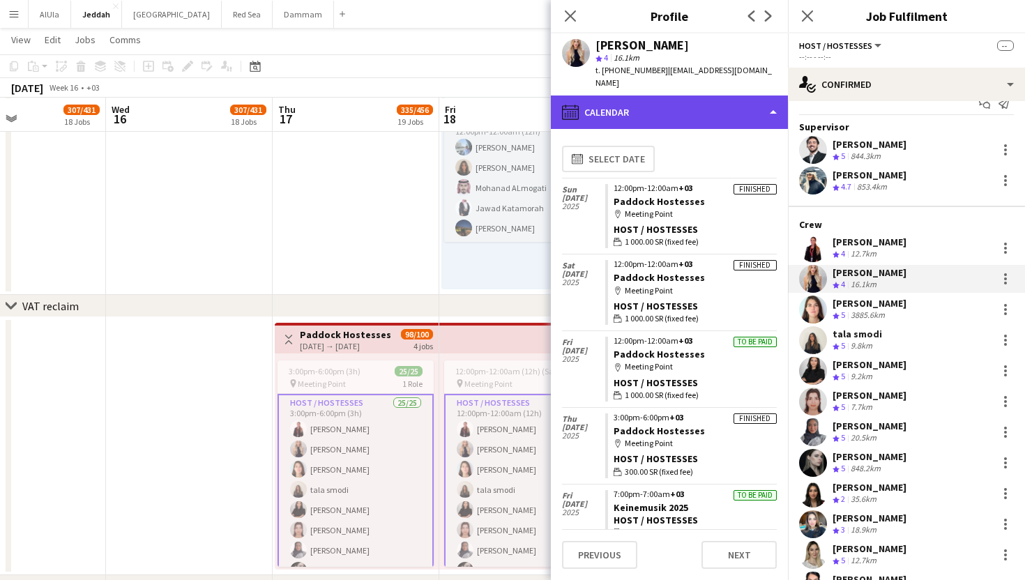
click at [674, 96] on div "calendar-full Calendar" at bounding box center [669, 112] width 237 height 33
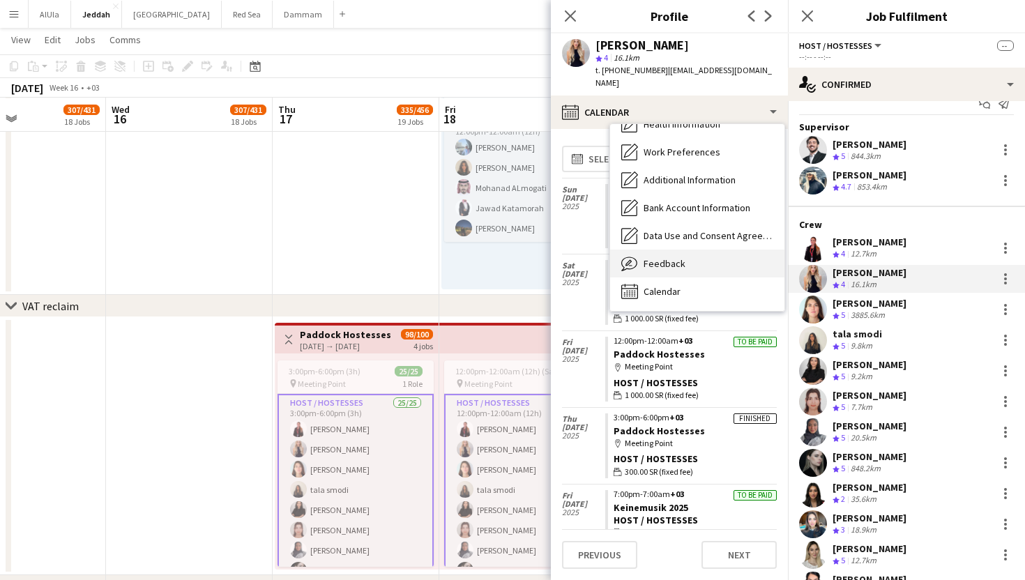
click at [676, 257] on span "Feedback" at bounding box center [664, 263] width 42 height 13
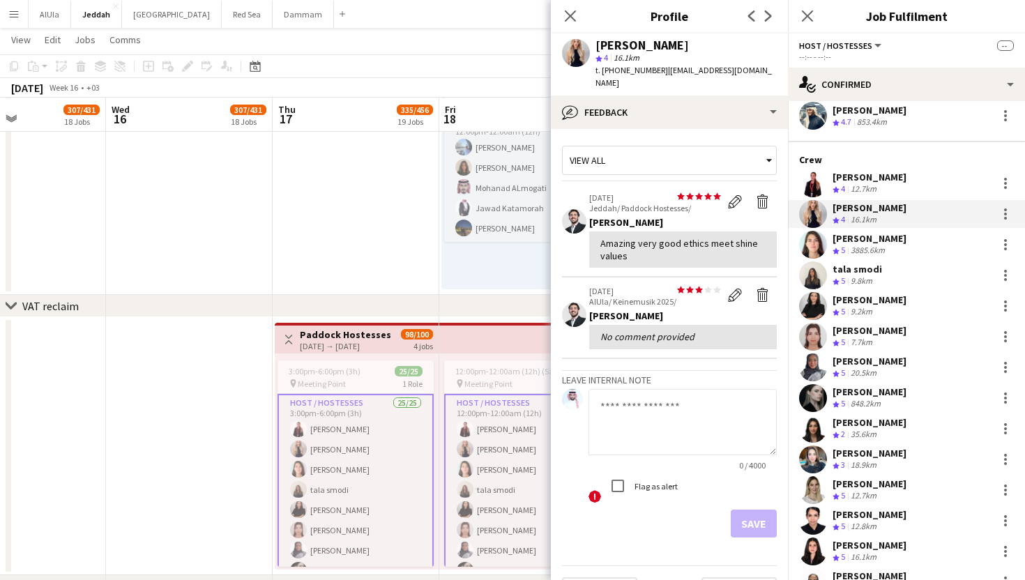
click at [848, 391] on div "[PERSON_NAME]" at bounding box center [869, 392] width 74 height 13
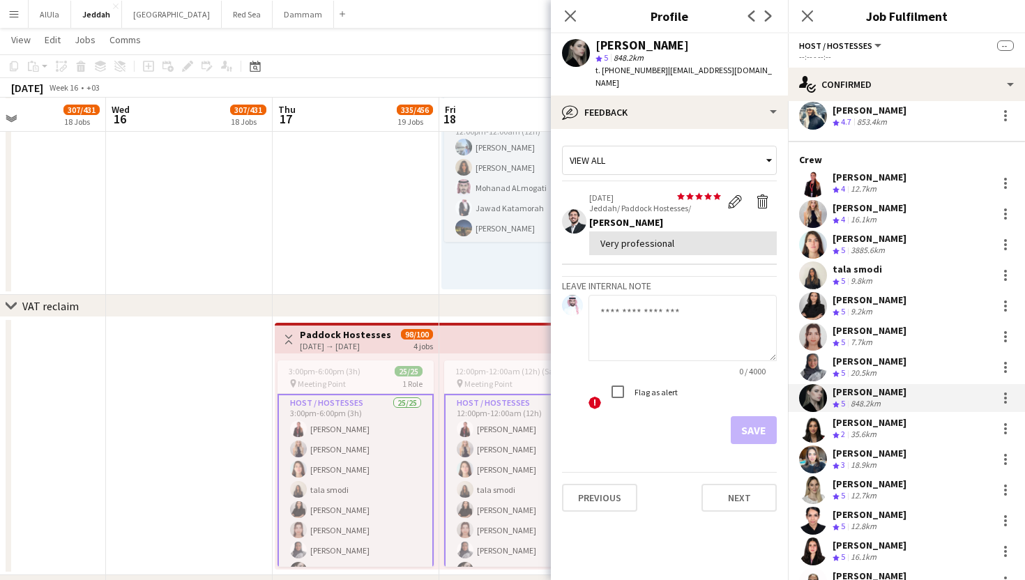
click at [844, 425] on div "[PERSON_NAME]" at bounding box center [869, 422] width 74 height 13
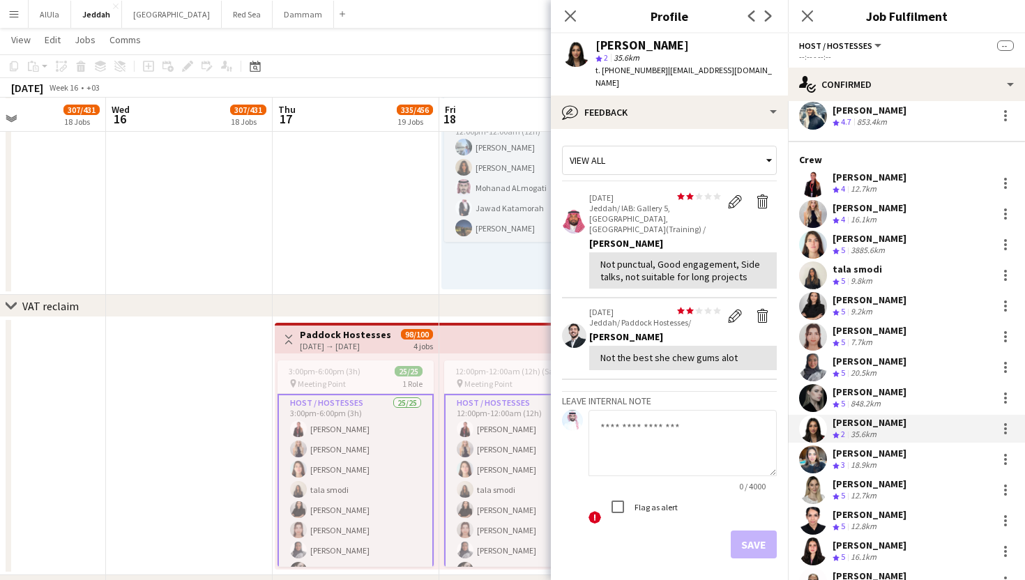
click at [846, 395] on div "[PERSON_NAME]" at bounding box center [869, 392] width 74 height 13
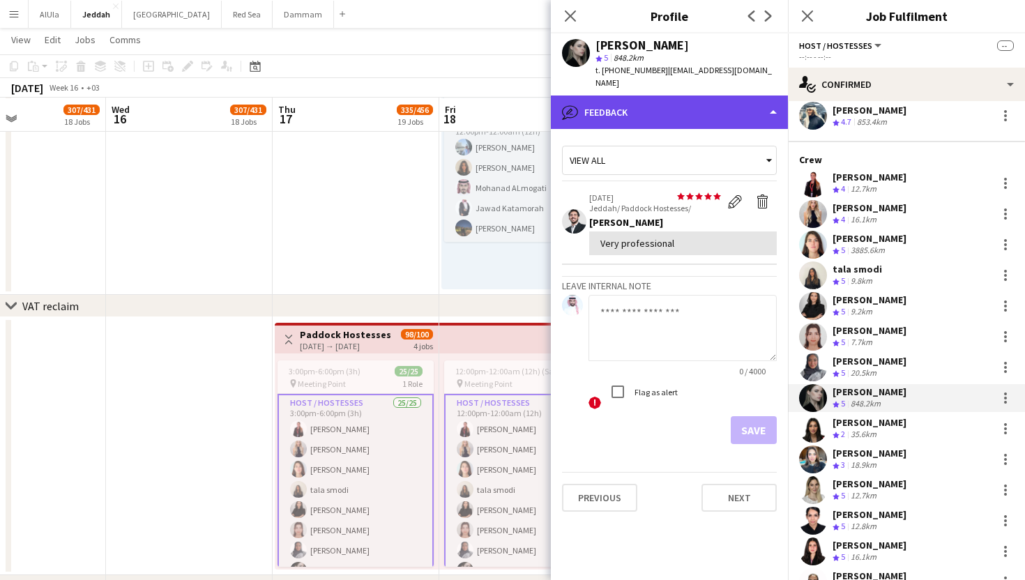
click at [608, 96] on div "bubble-pencil Feedback" at bounding box center [669, 112] width 237 height 33
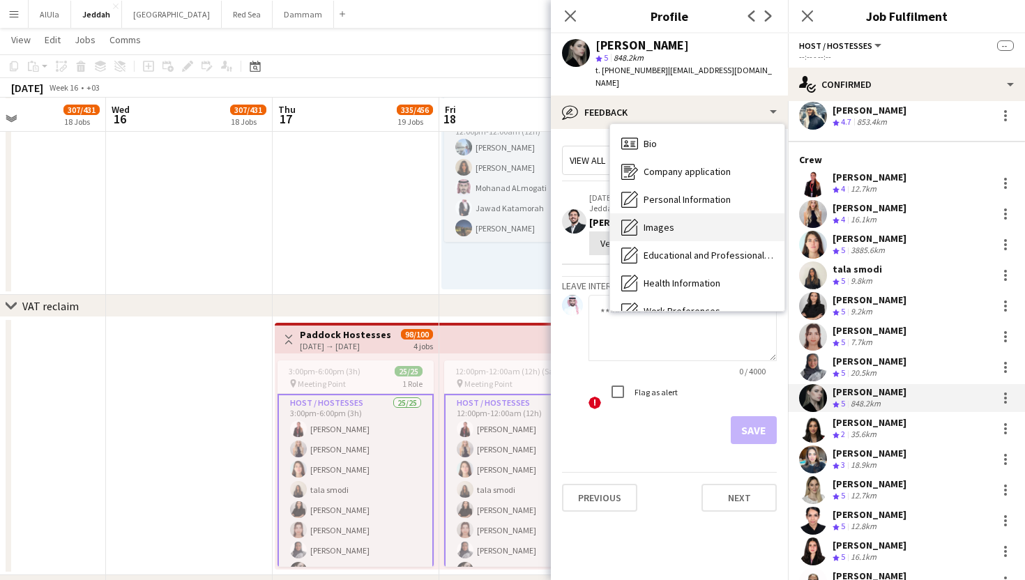
click at [649, 221] on span "Images" at bounding box center [658, 227] width 31 height 13
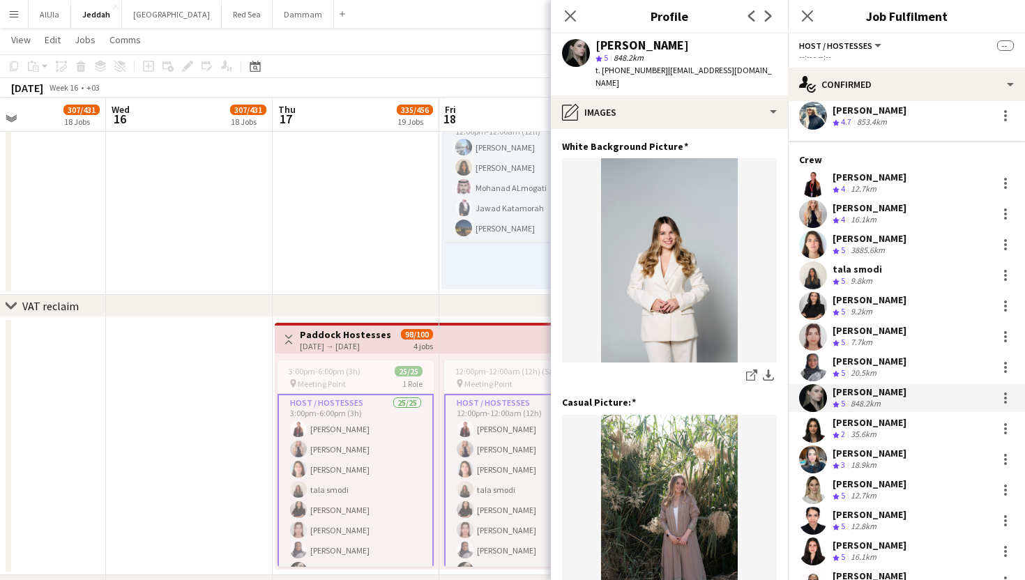
click at [855, 486] on div "[PERSON_NAME]" at bounding box center [869, 484] width 74 height 13
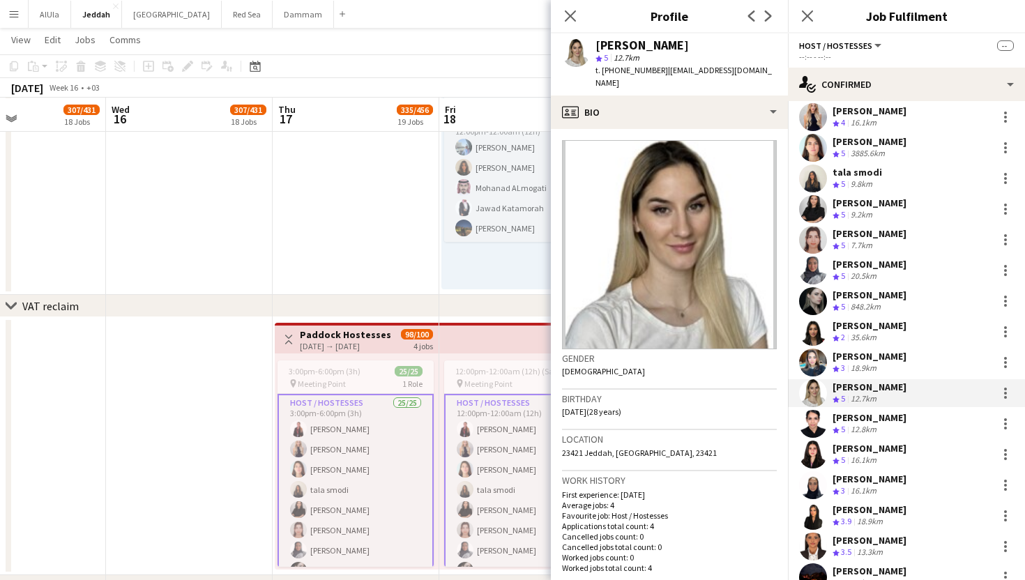
scroll to position [185, 0]
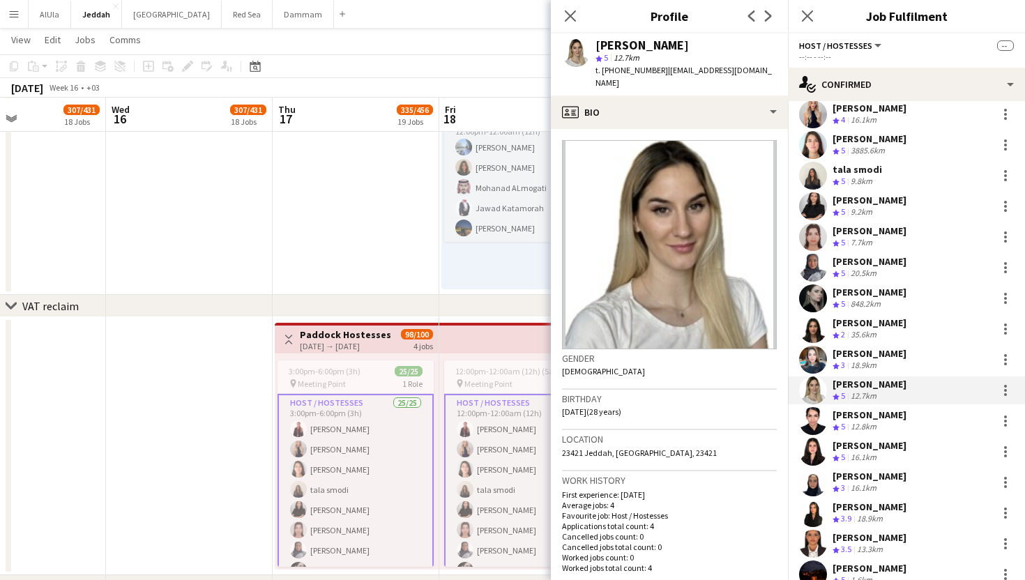
click at [857, 455] on div "16.1km" at bounding box center [863, 458] width 31 height 12
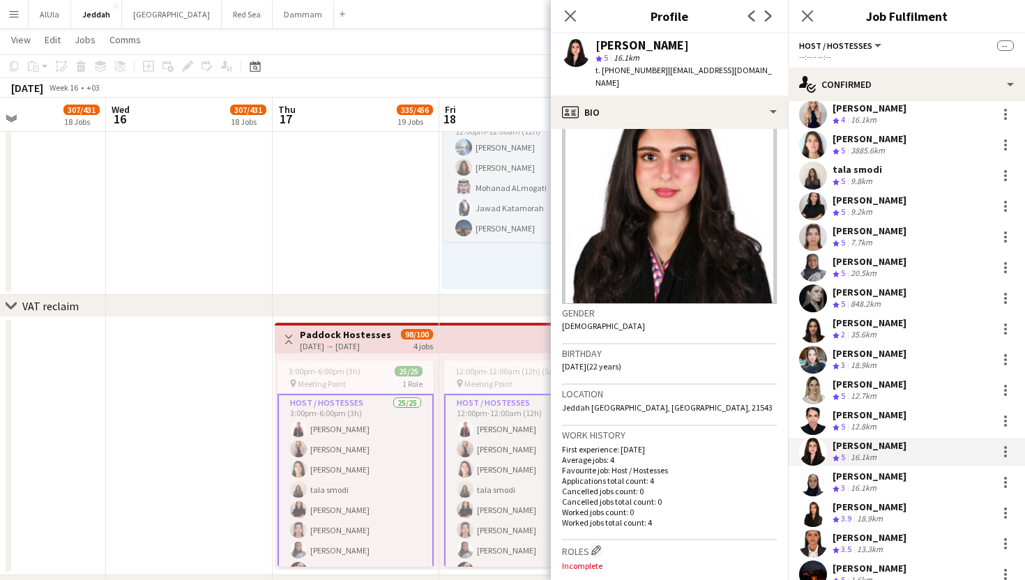
scroll to position [0, 0]
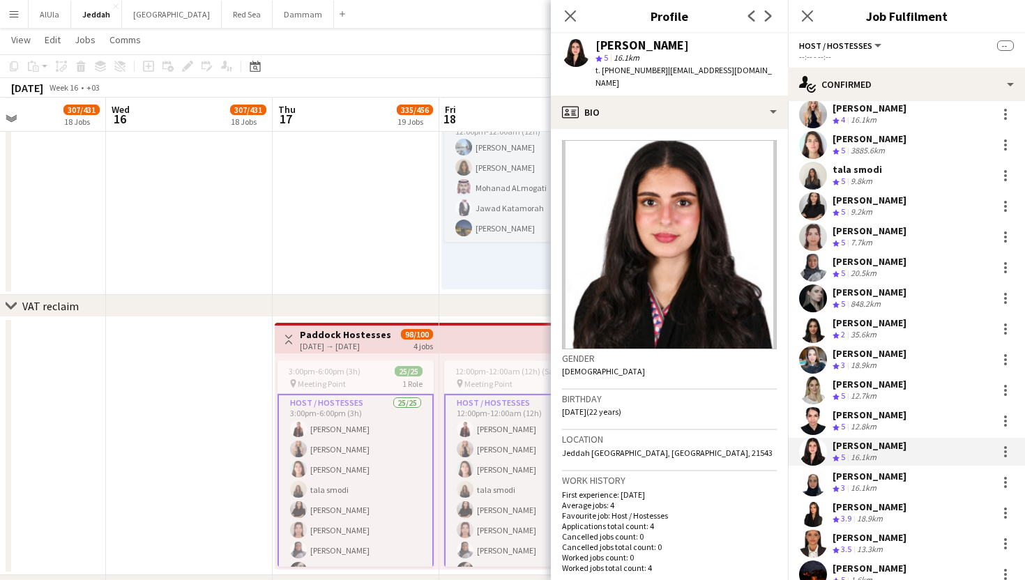
click at [870, 482] on div "16.1km" at bounding box center [863, 488] width 31 height 12
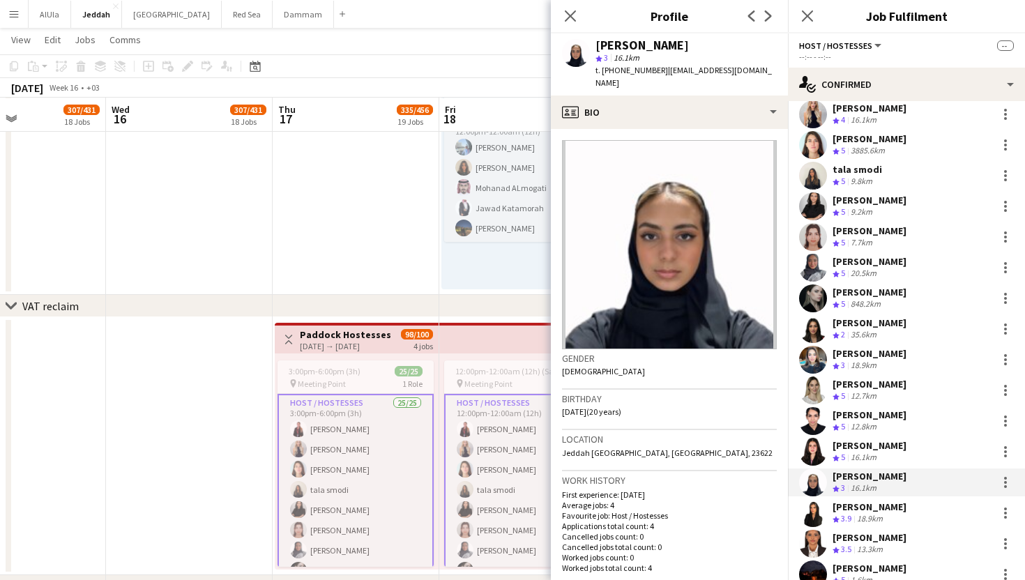
click at [867, 502] on div "[PERSON_NAME]" at bounding box center [869, 507] width 74 height 13
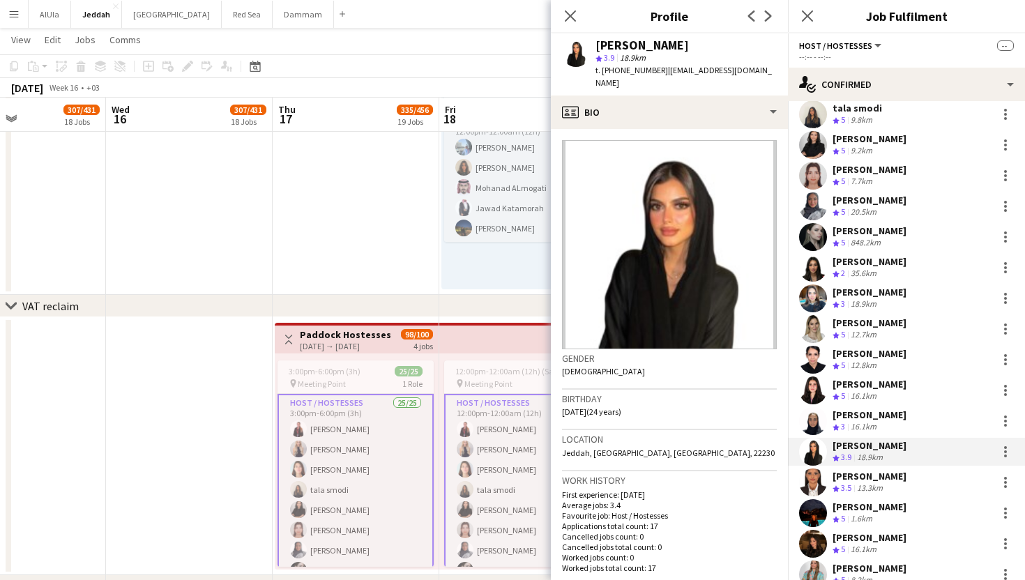
scroll to position [253, 0]
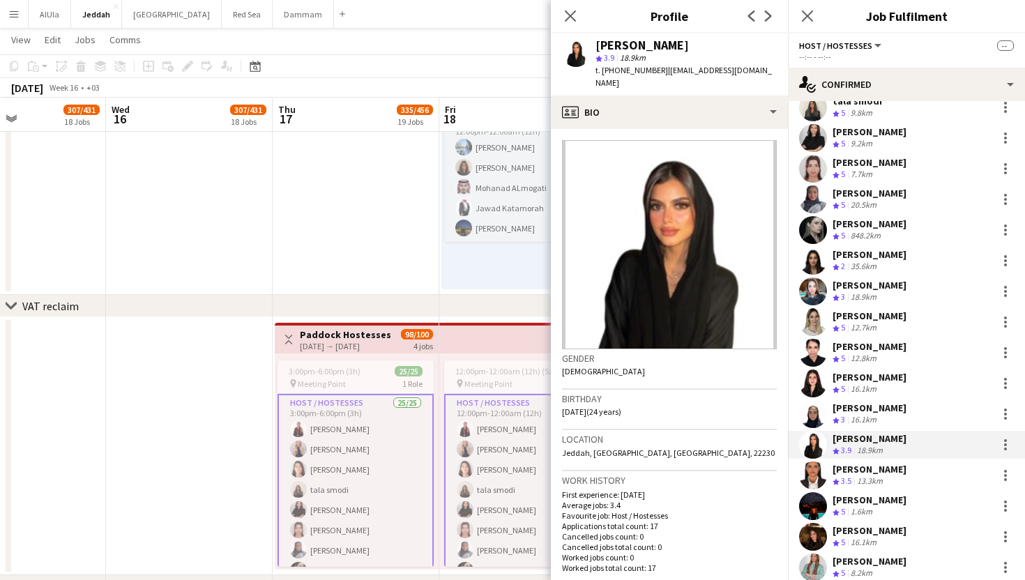
click at [867, 502] on div "[PERSON_NAME]" at bounding box center [869, 500] width 74 height 13
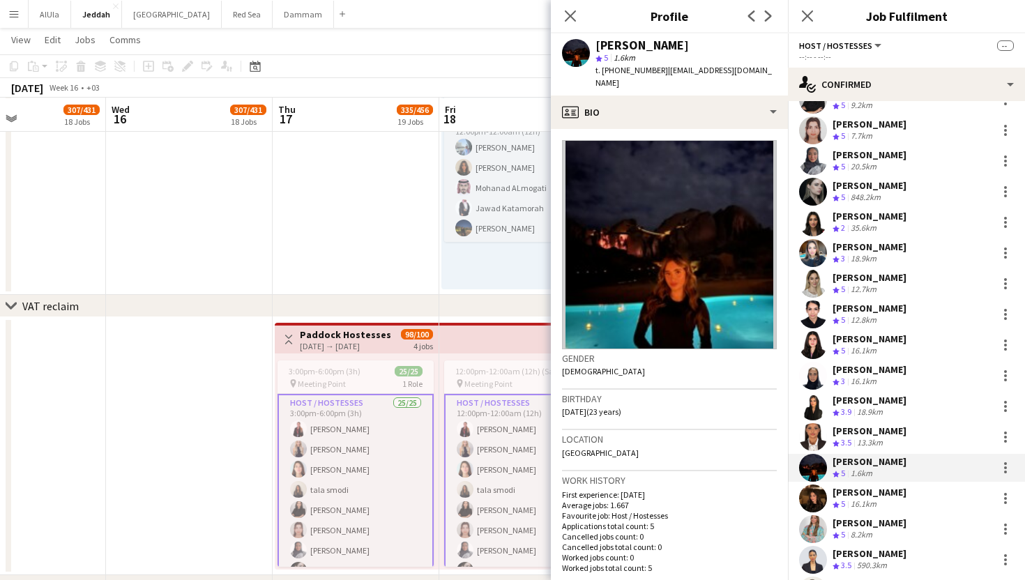
scroll to position [293, 0]
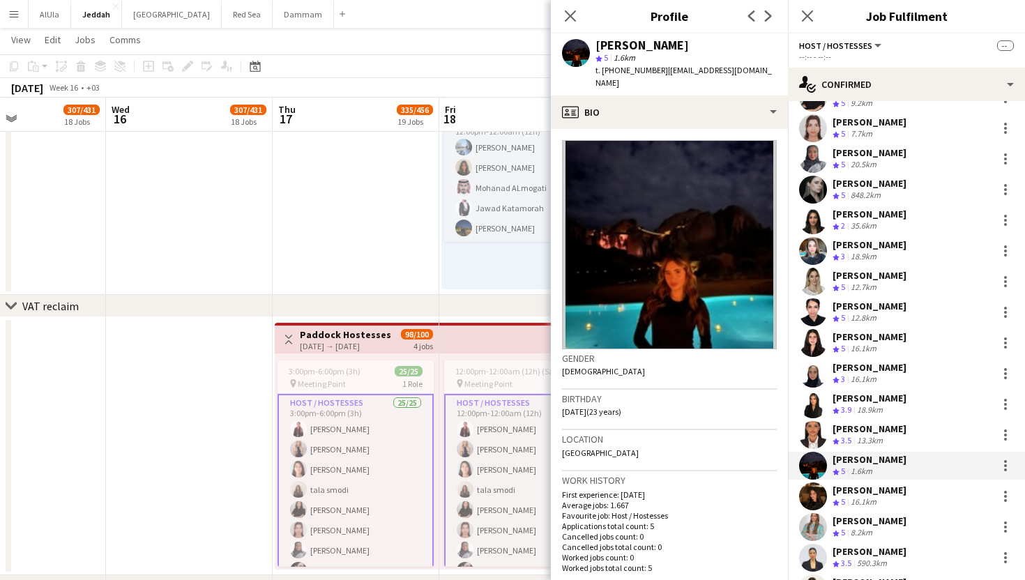
click at [867, 502] on div "16.1km" at bounding box center [863, 502] width 31 height 12
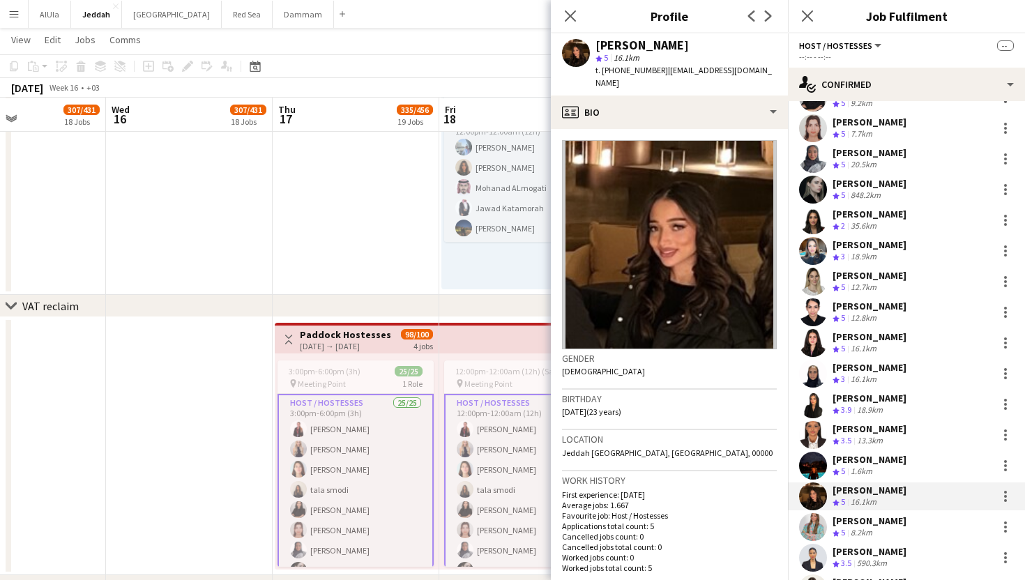
click at [858, 456] on div "[PERSON_NAME]" at bounding box center [869, 459] width 74 height 13
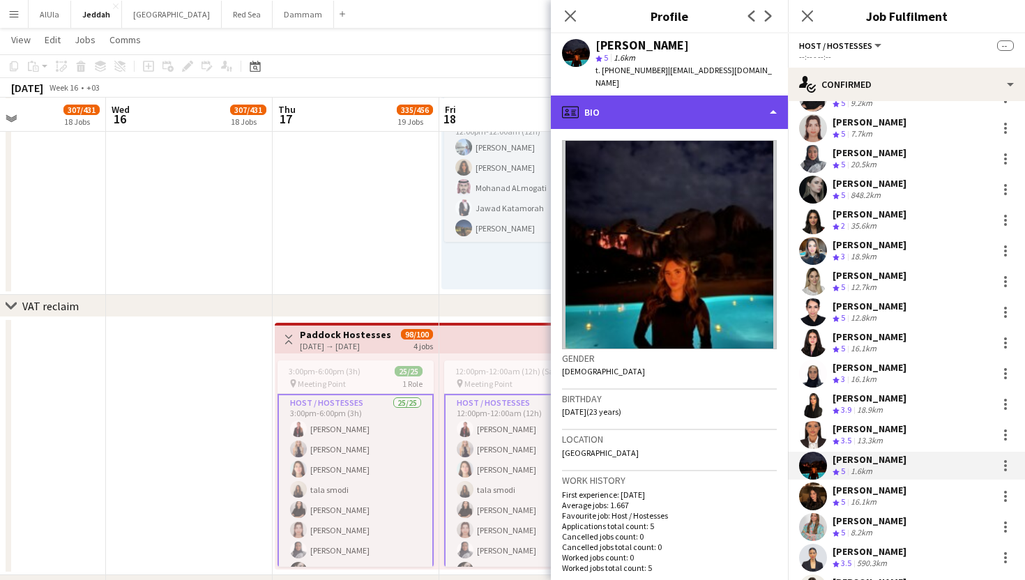
click at [645, 102] on div "profile Bio" at bounding box center [669, 112] width 237 height 33
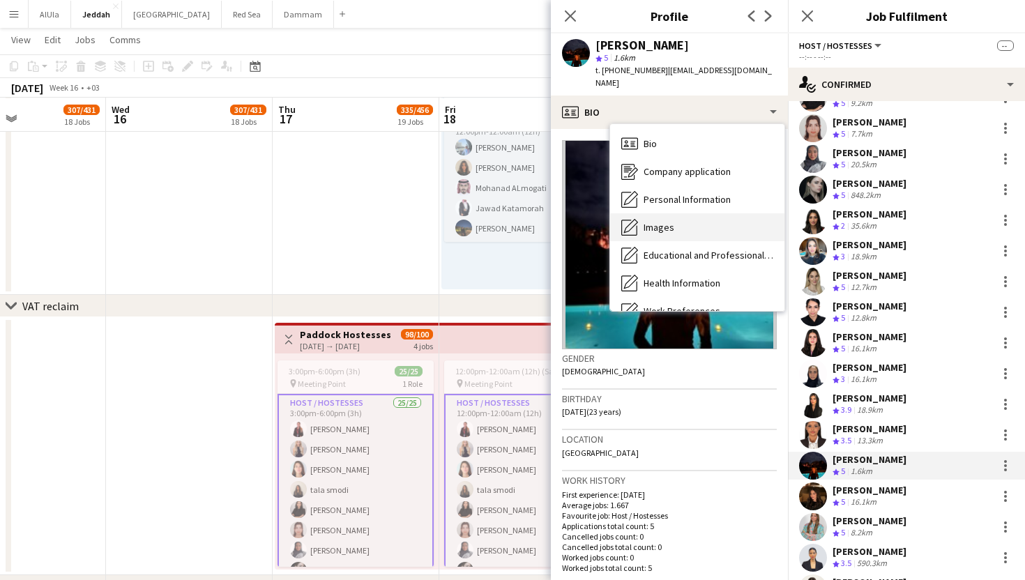
click at [657, 213] on div "Images Images" at bounding box center [697, 227] width 174 height 28
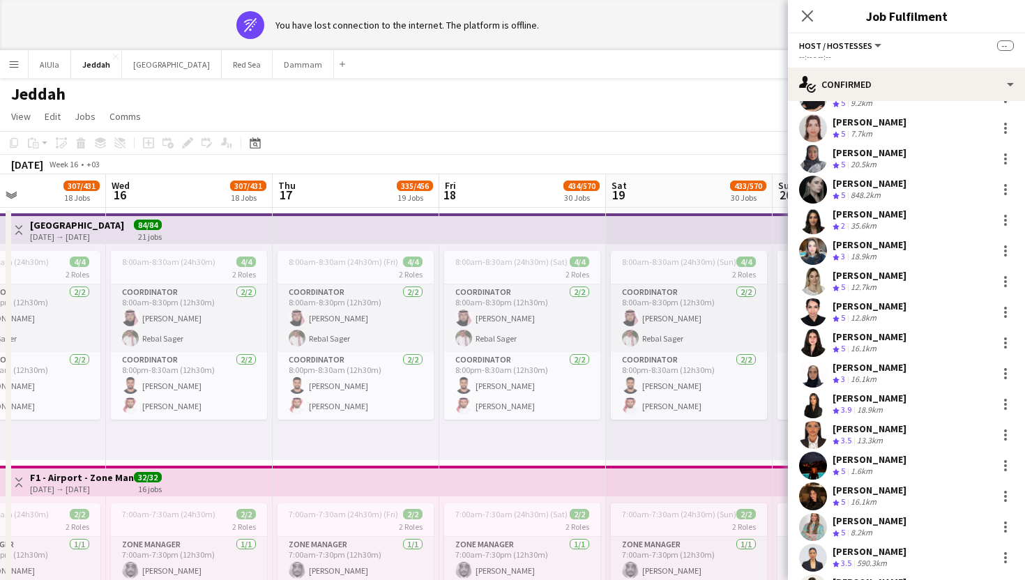
scroll to position [117, 0]
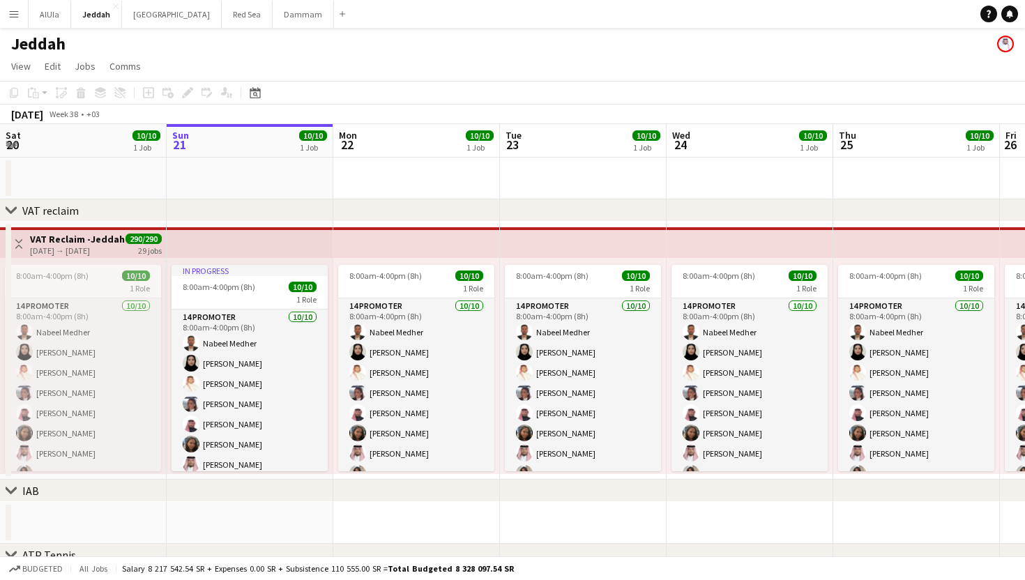
click at [422, 59] on app-page-menu "View Day view expanded Day view collapsed Month view Date picker Jump to today …" at bounding box center [512, 67] width 1025 height 26
click at [137, 10] on button "Riyadh Close" at bounding box center [172, 14] width 100 height 27
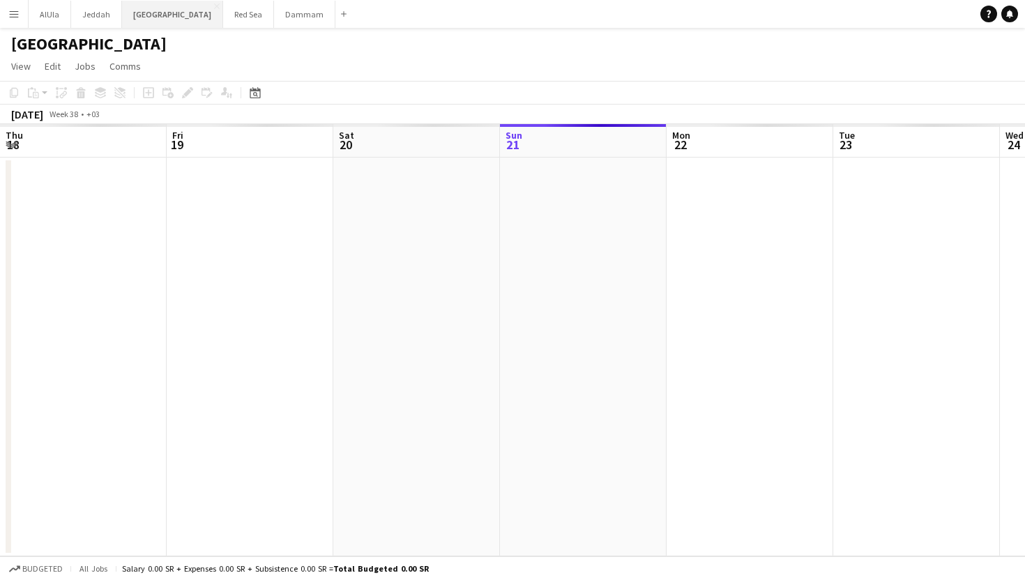
scroll to position [0, 333]
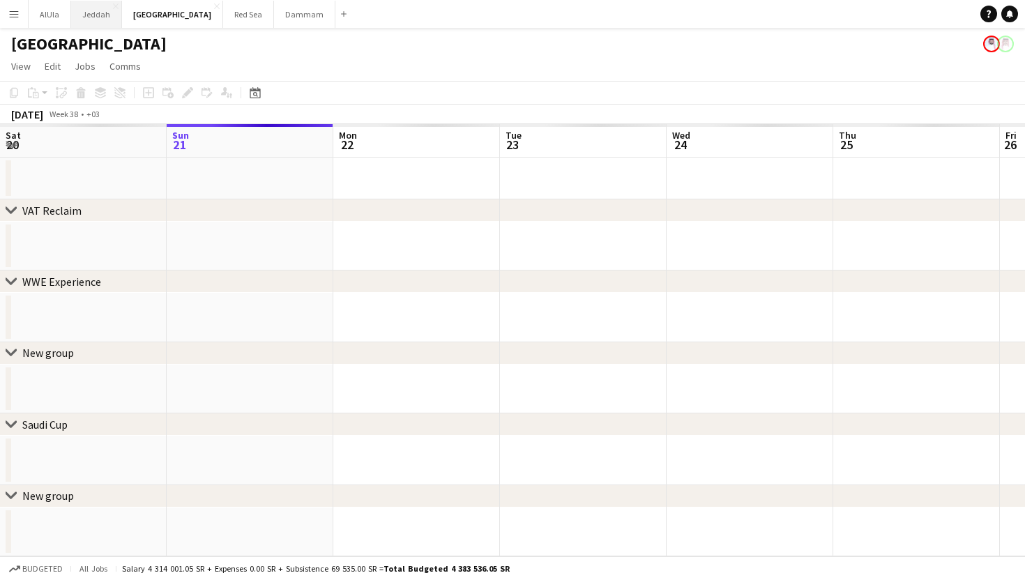
click at [93, 13] on button "Jeddah Close" at bounding box center [96, 14] width 51 height 27
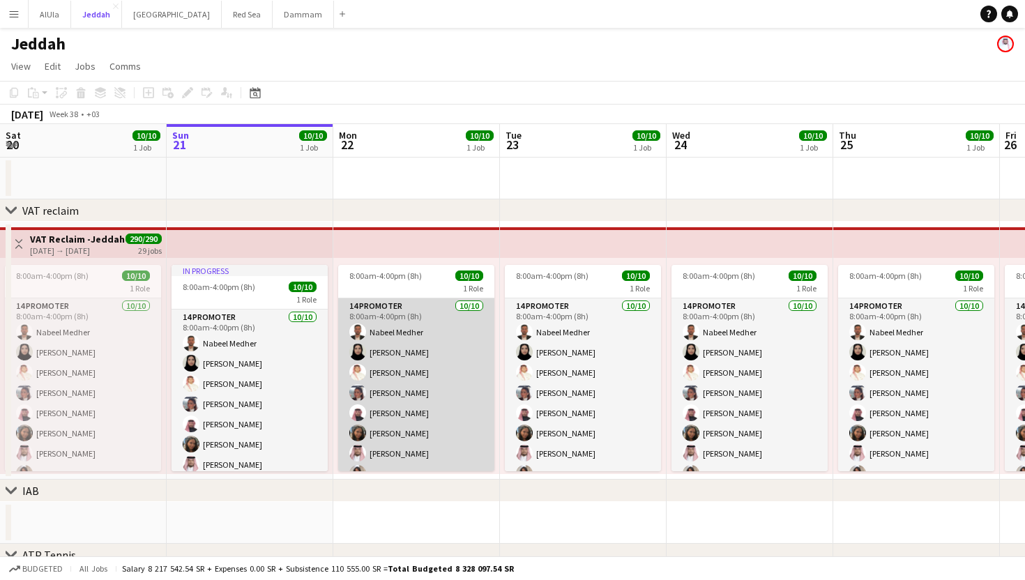
scroll to position [42, 0]
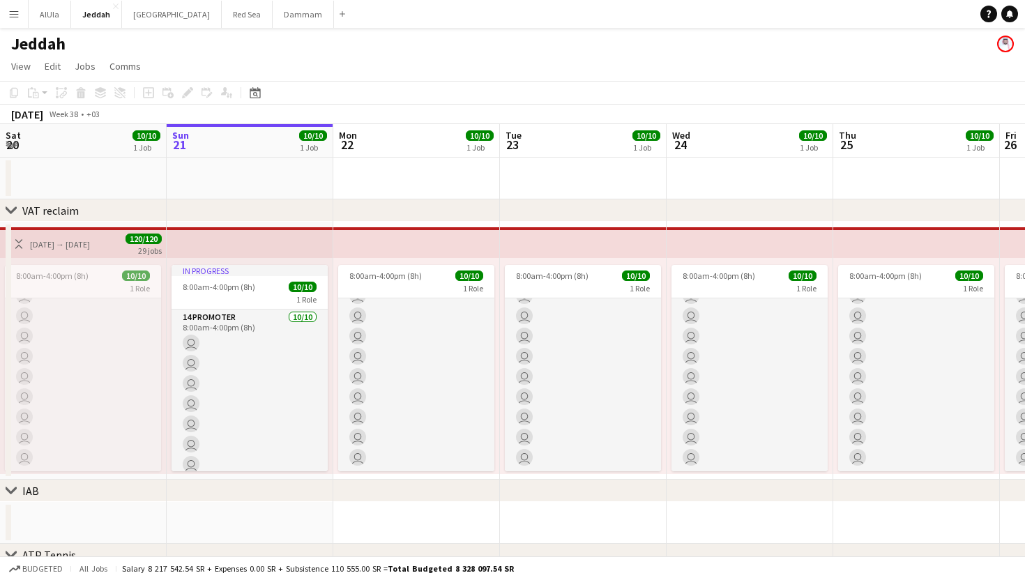
scroll to position [56, 0]
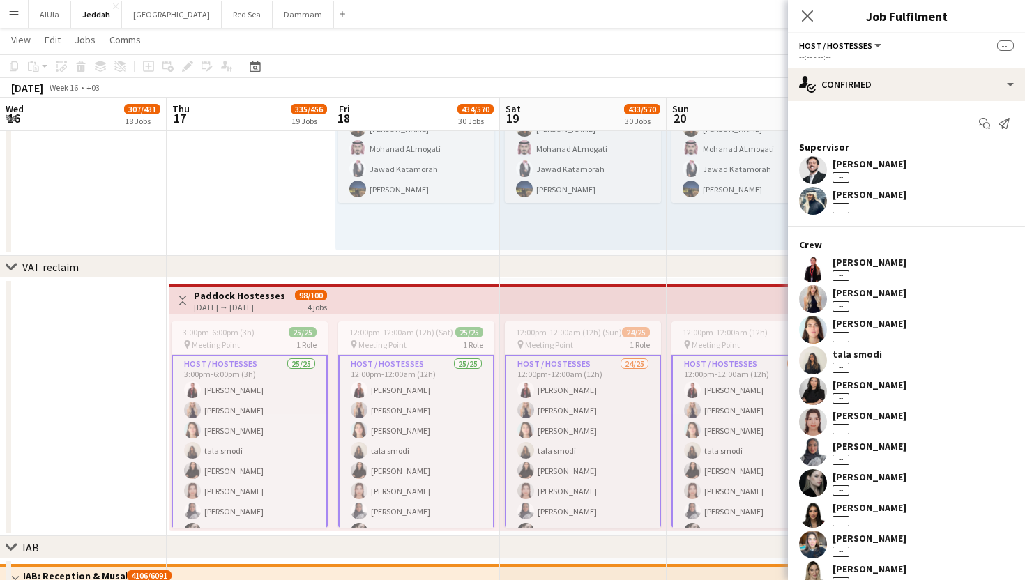
click at [814, 361] on app-user-avatar at bounding box center [813, 360] width 28 height 28
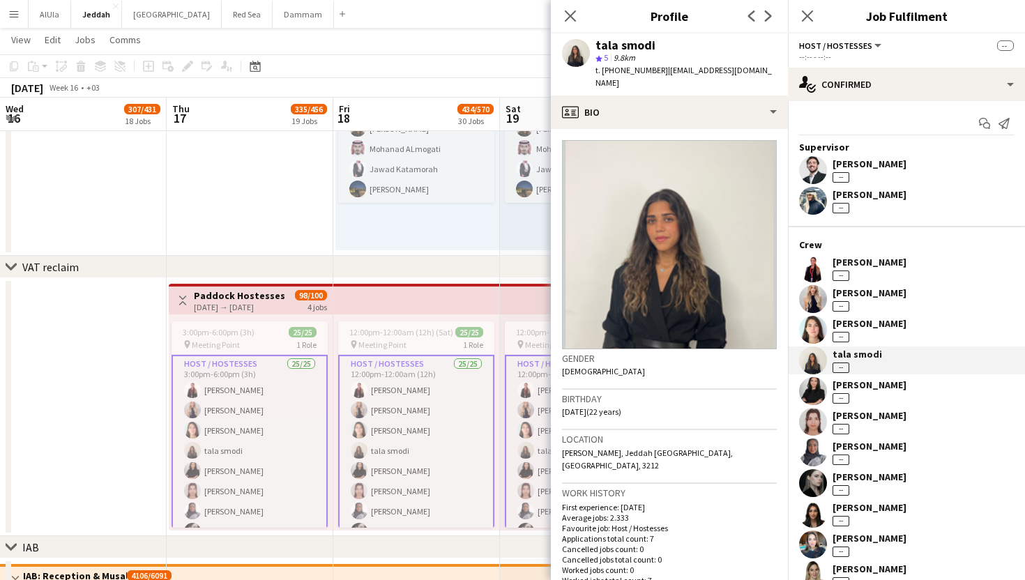
click at [815, 328] on app-user-avatar at bounding box center [813, 330] width 28 height 28
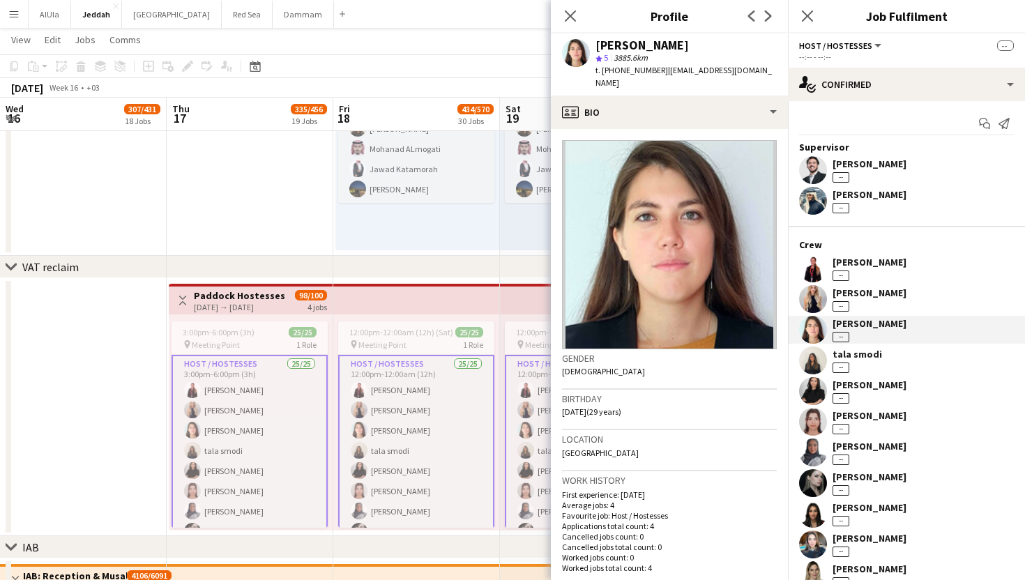
click at [810, 388] on app-user-avatar at bounding box center [813, 391] width 28 height 28
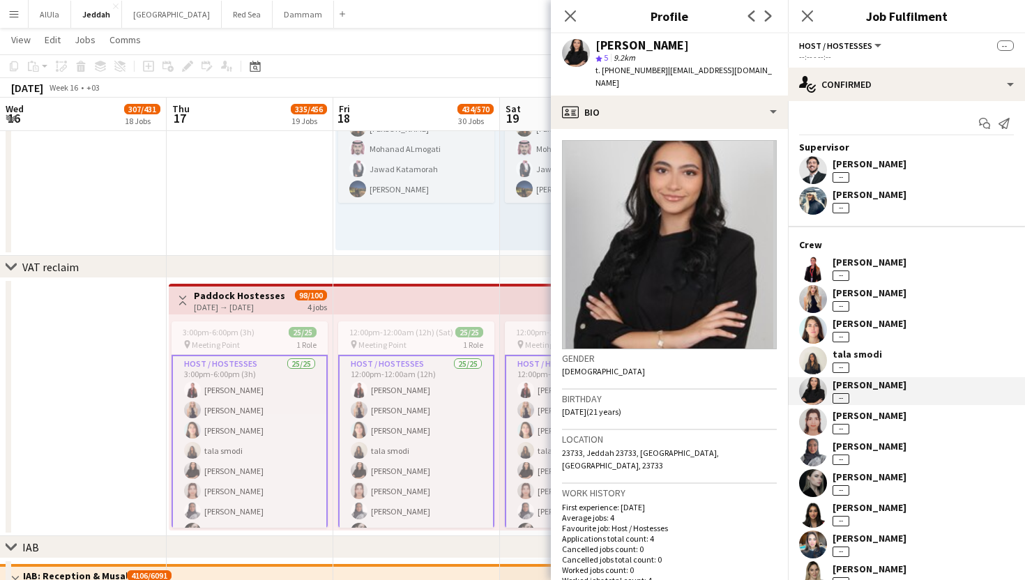
click at [810, 419] on app-user-avatar at bounding box center [813, 422] width 28 height 28
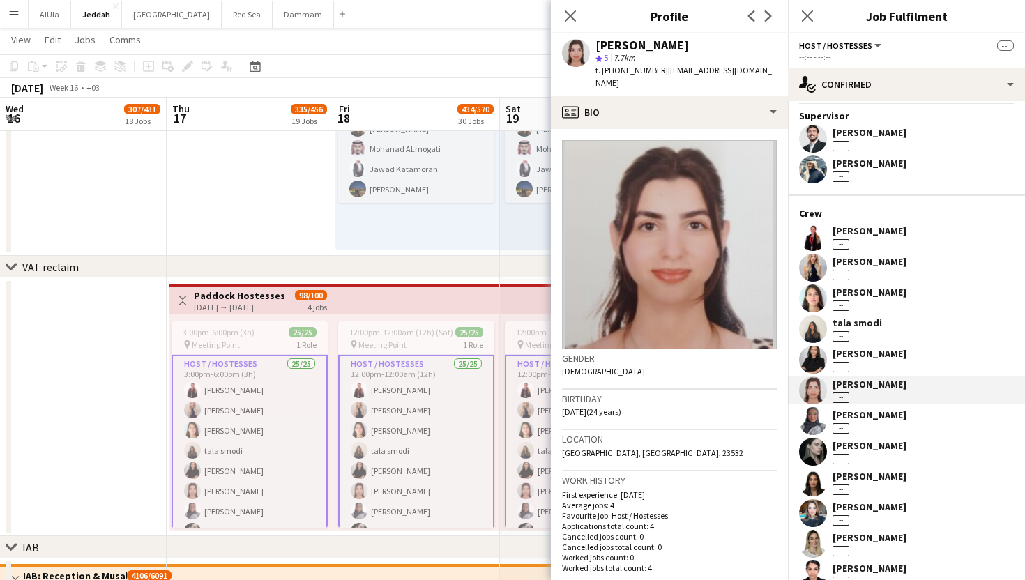
click at [810, 419] on app-user-avatar at bounding box center [813, 421] width 28 height 28
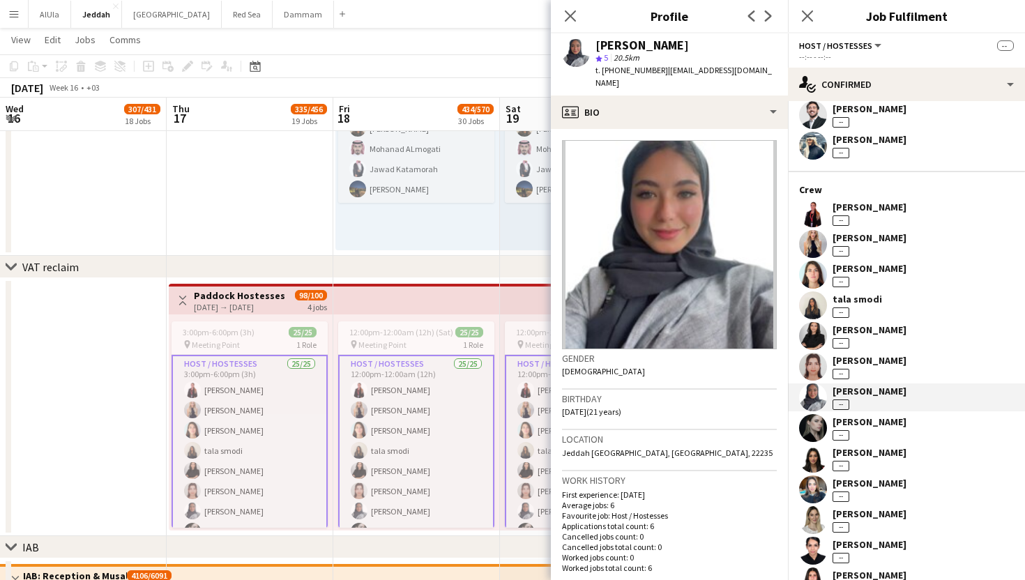
click at [810, 419] on app-user-avatar at bounding box center [813, 428] width 28 height 28
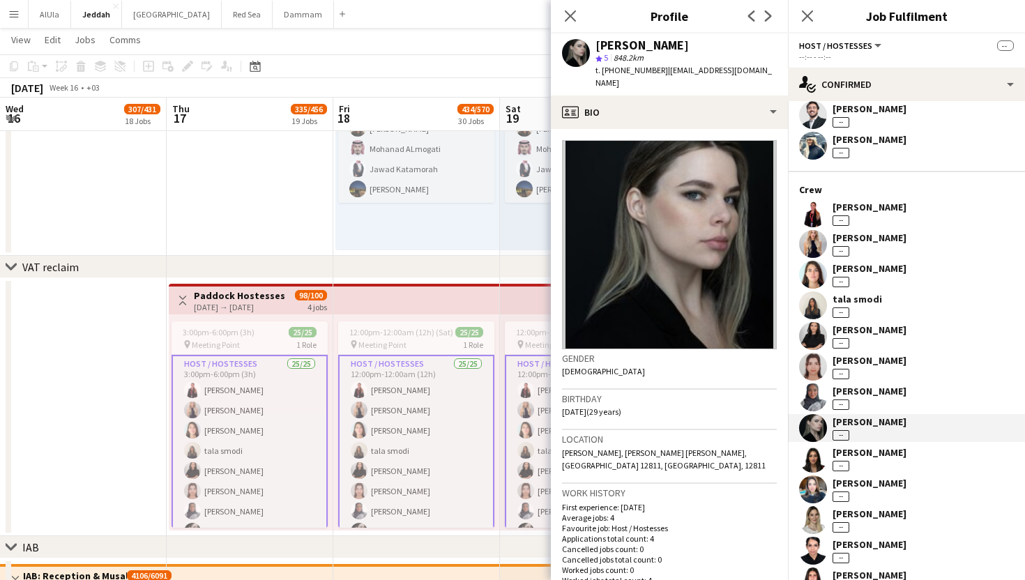
click at [820, 335] on app-user-avatar at bounding box center [813, 336] width 28 height 28
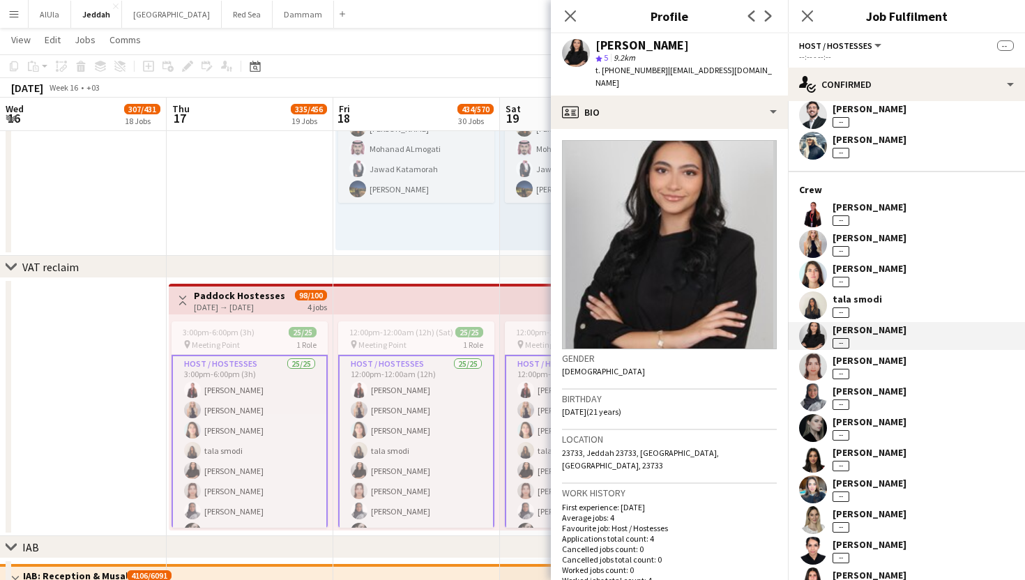
click at [811, 244] on app-user-avatar at bounding box center [813, 244] width 28 height 28
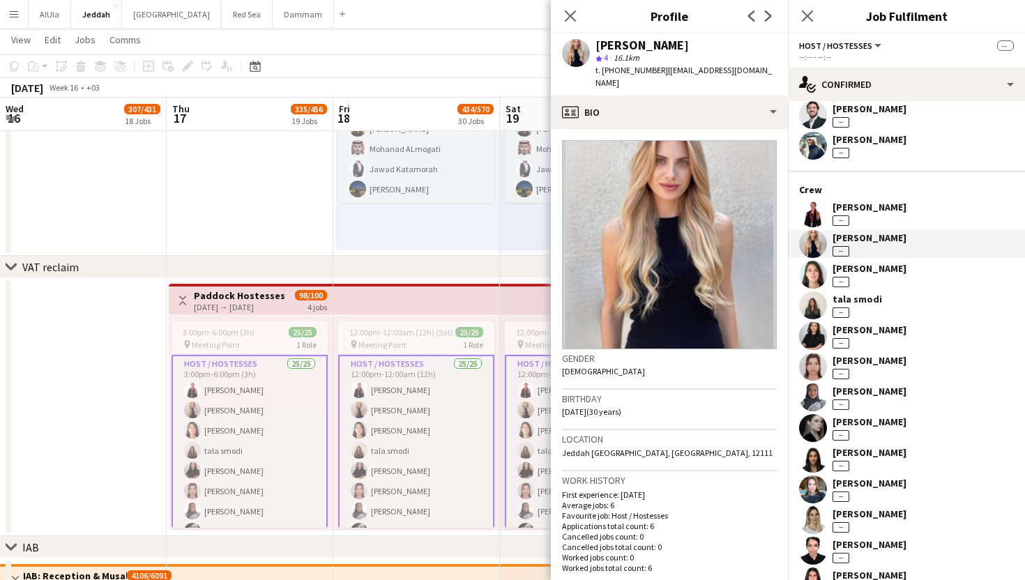
click at [809, 422] on app-user-avatar at bounding box center [813, 428] width 28 height 28
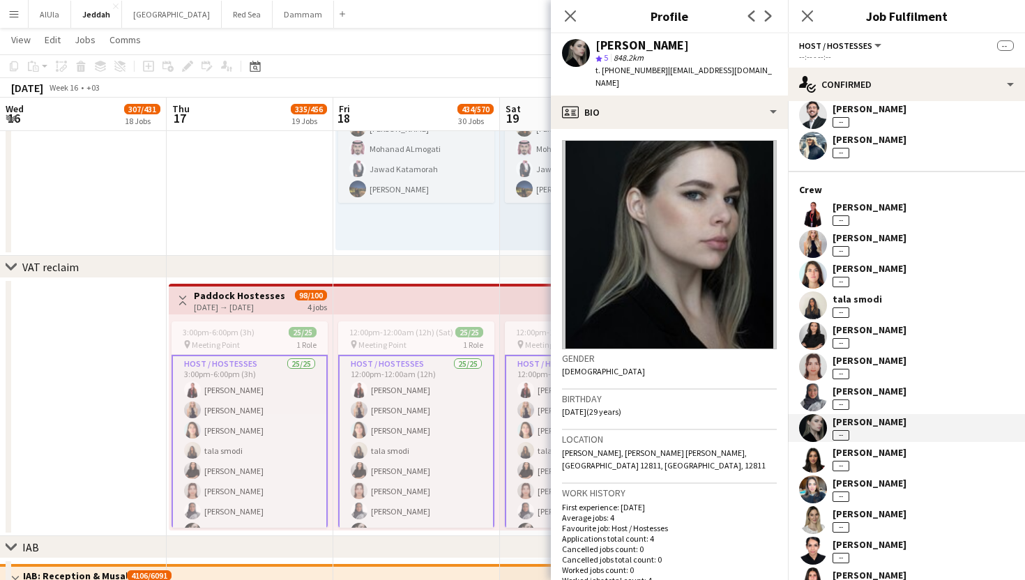
click at [900, 450] on div "[PERSON_NAME]" at bounding box center [869, 452] width 74 height 13
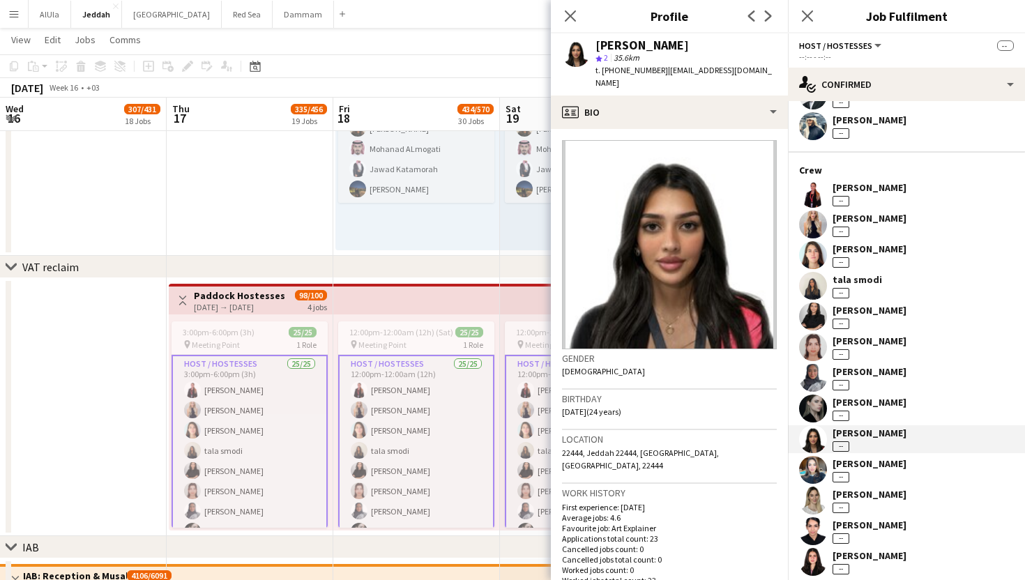
scroll to position [75, 0]
click at [877, 457] on div "[PERSON_NAME]" at bounding box center [869, 463] width 74 height 13
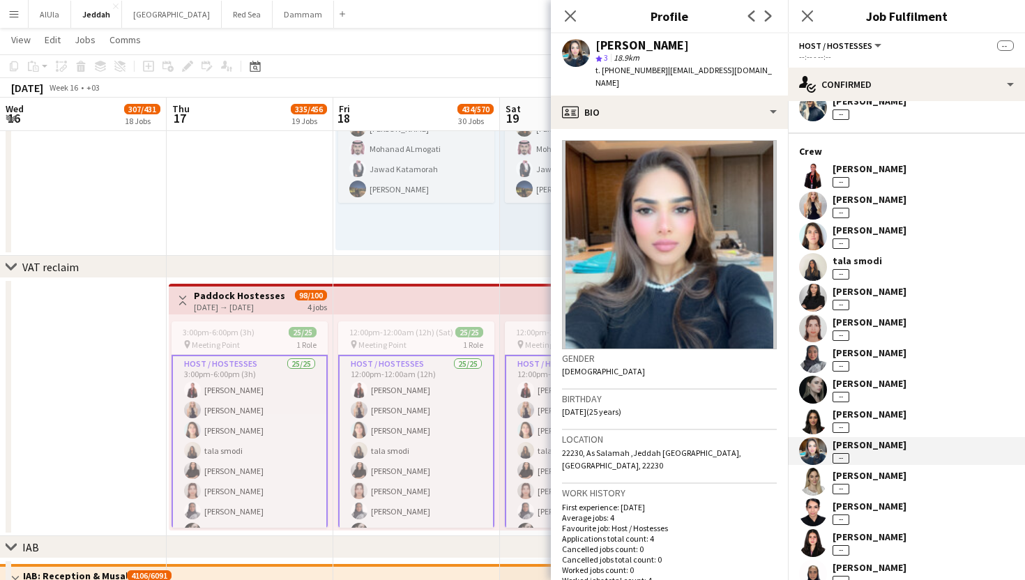
scroll to position [107, 0]
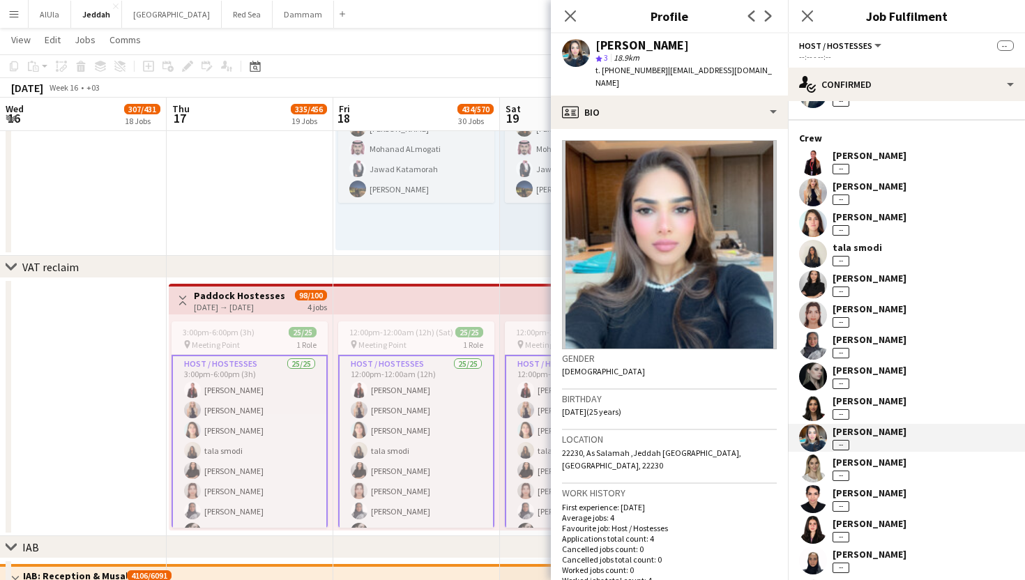
click at [869, 461] on div "[PERSON_NAME]" at bounding box center [869, 462] width 74 height 13
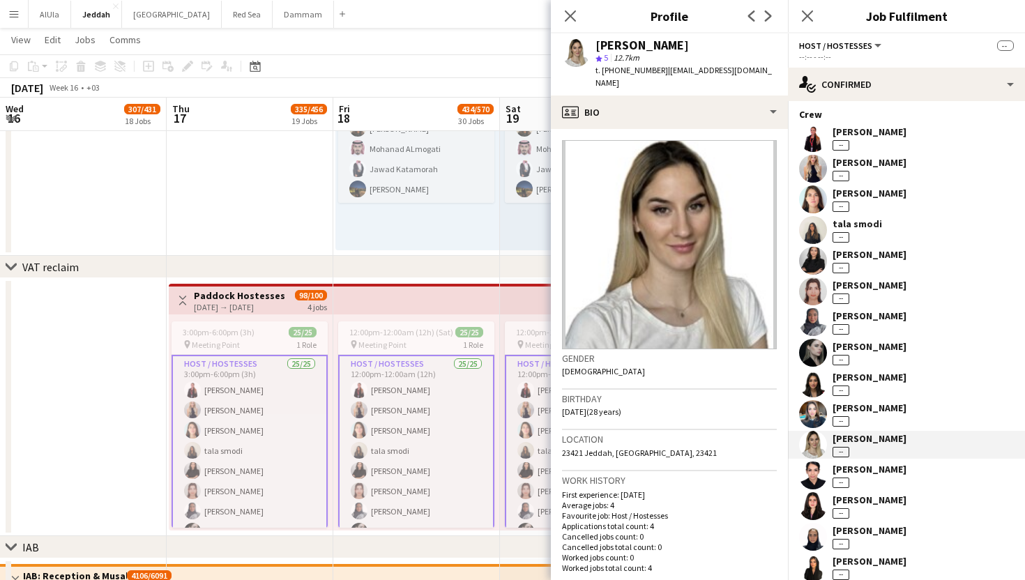
scroll to position [145, 0]
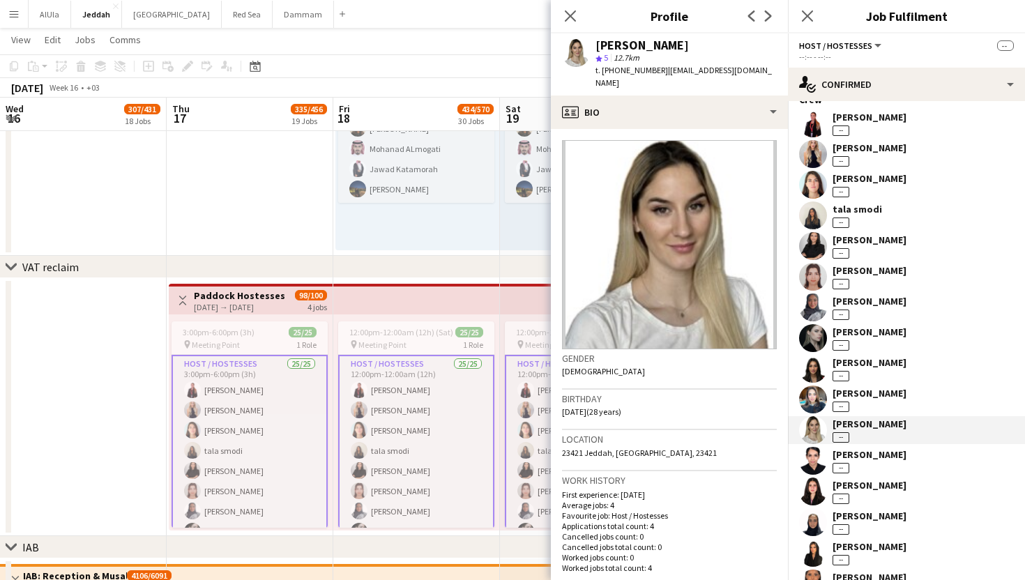
click at [869, 461] on div "[PERSON_NAME] --" at bounding box center [869, 460] width 74 height 25
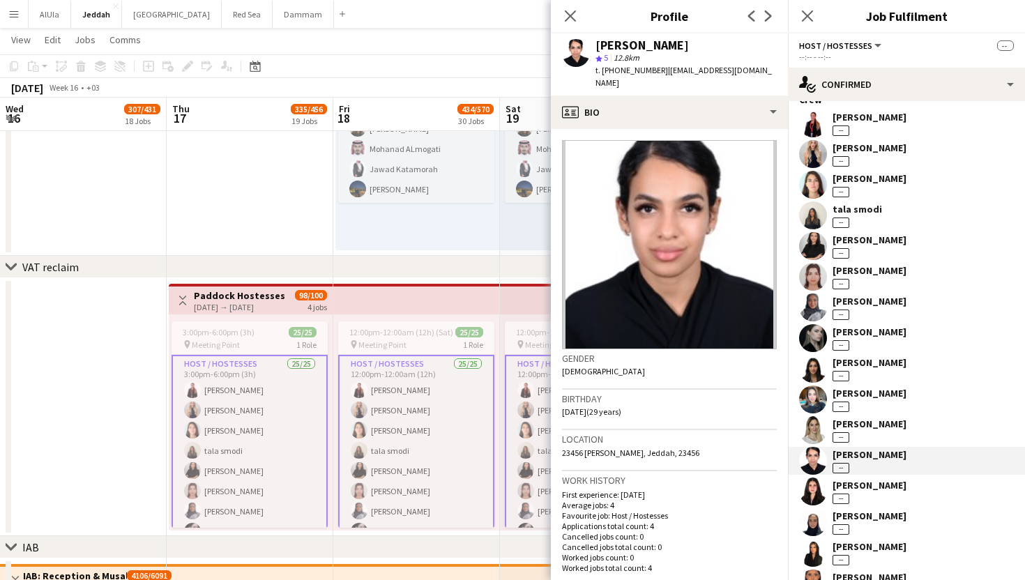
click at [863, 499] on div "[PERSON_NAME] --" at bounding box center [869, 491] width 74 height 25
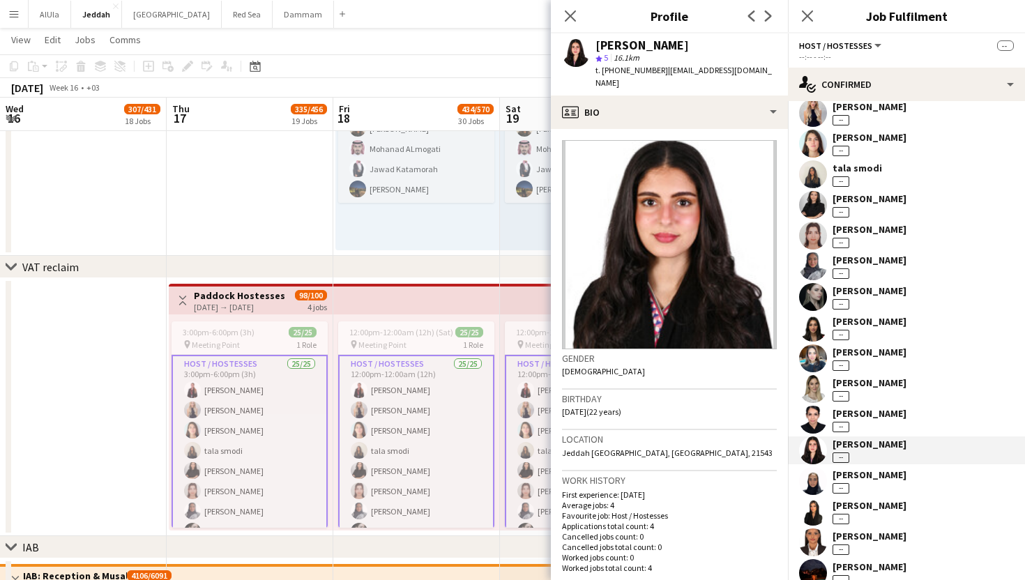
click at [862, 475] on div "[PERSON_NAME]" at bounding box center [869, 474] width 74 height 13
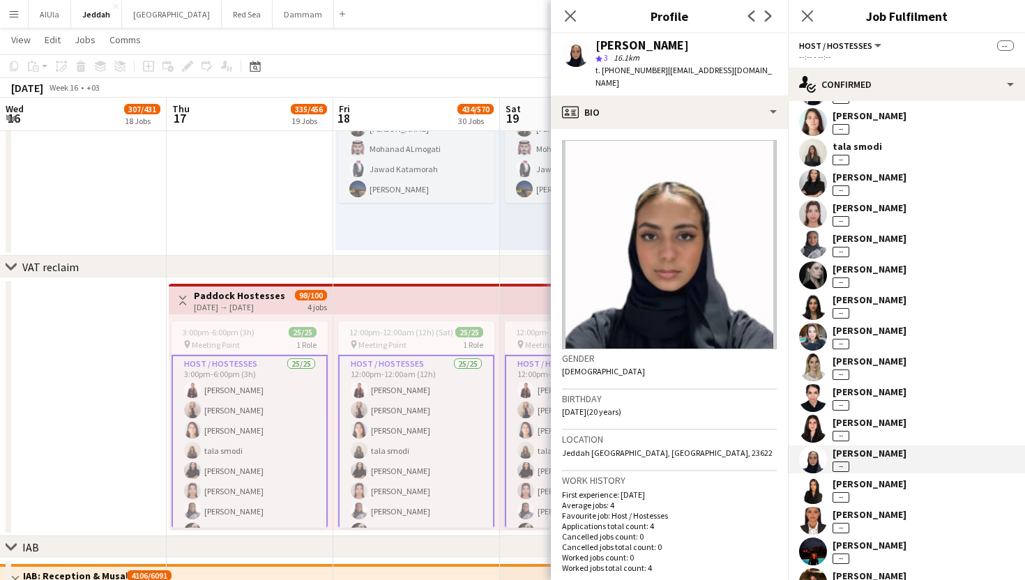
scroll to position [220, 0]
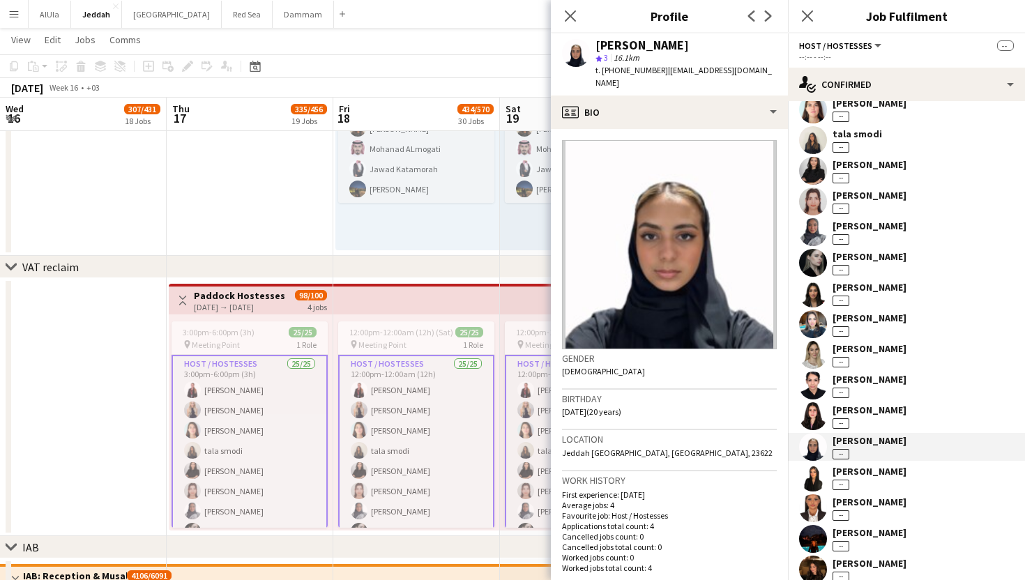
click at [861, 517] on div "[PERSON_NAME] --" at bounding box center [869, 508] width 74 height 25
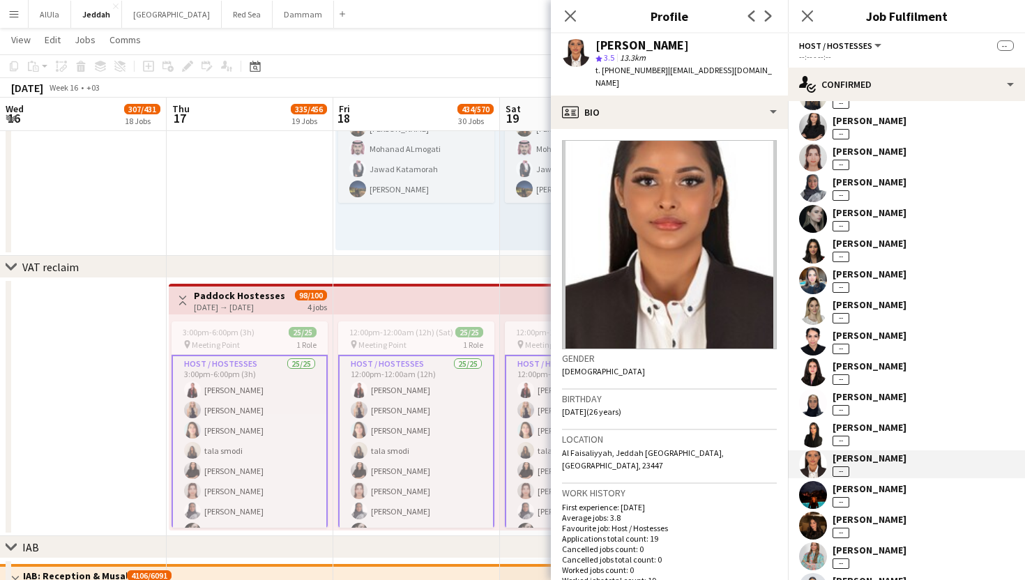
click at [864, 483] on div "[PERSON_NAME]" at bounding box center [869, 488] width 74 height 13
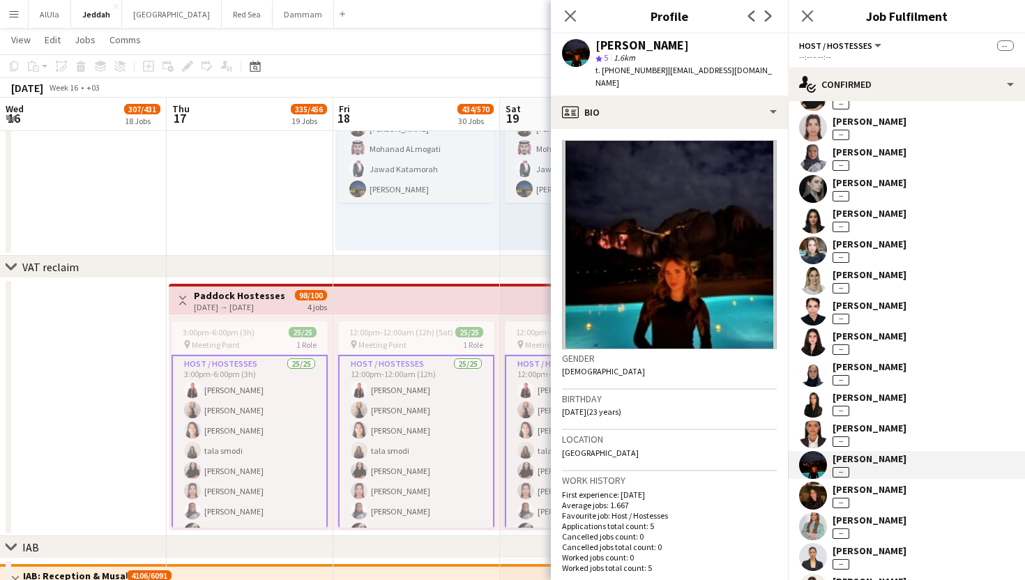
scroll to position [304, 0]
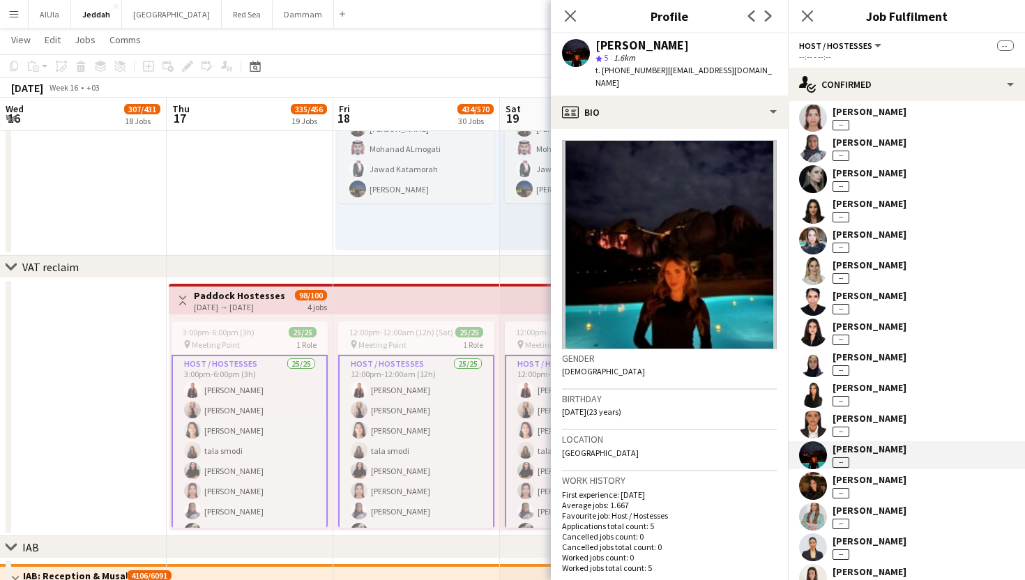
click at [864, 483] on div "[PERSON_NAME]" at bounding box center [869, 479] width 74 height 13
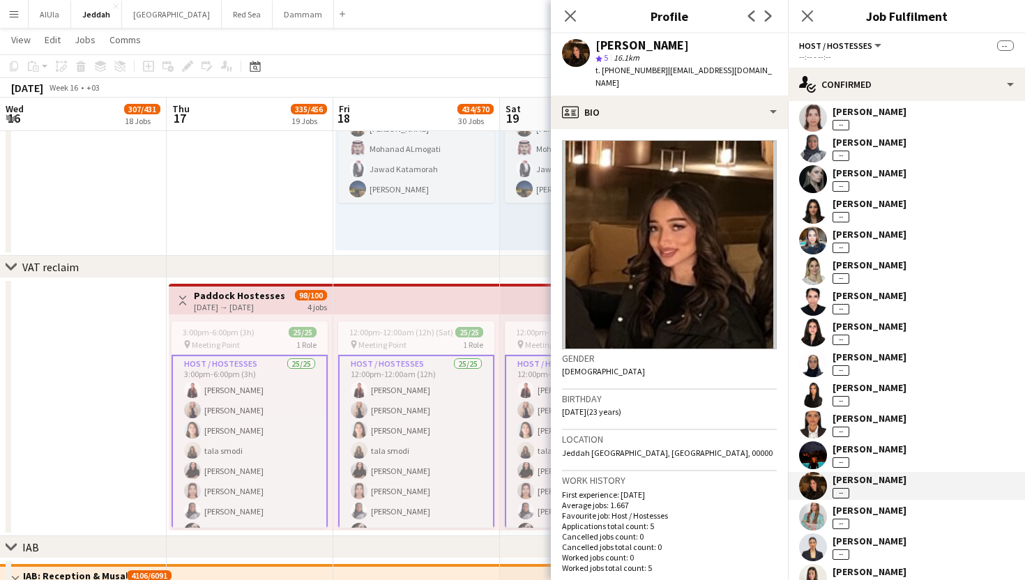
click at [861, 505] on div "[PERSON_NAME]" at bounding box center [869, 510] width 74 height 13
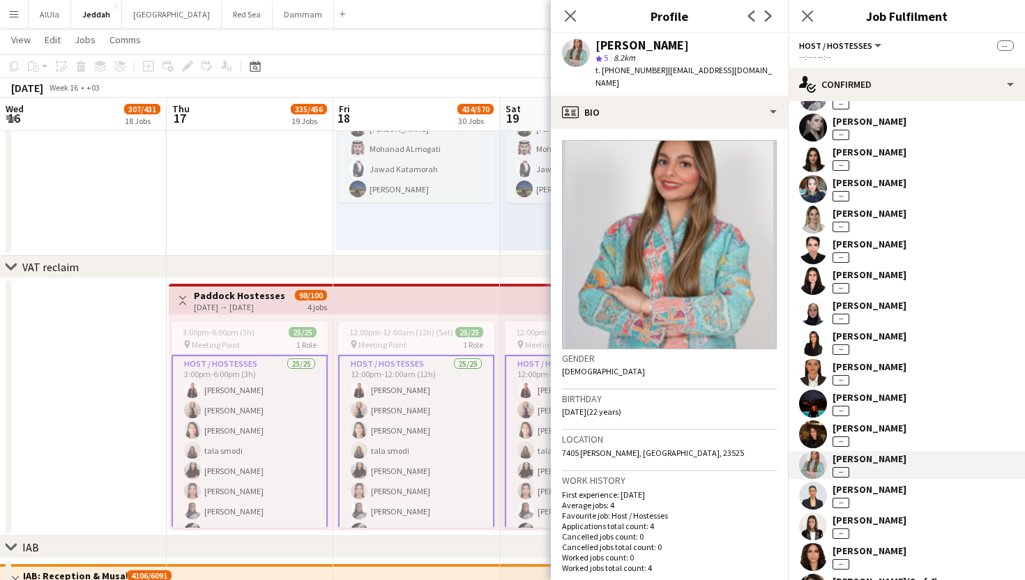
scroll to position [357, 0]
click at [858, 522] on div "[PERSON_NAME]" at bounding box center [869, 518] width 74 height 13
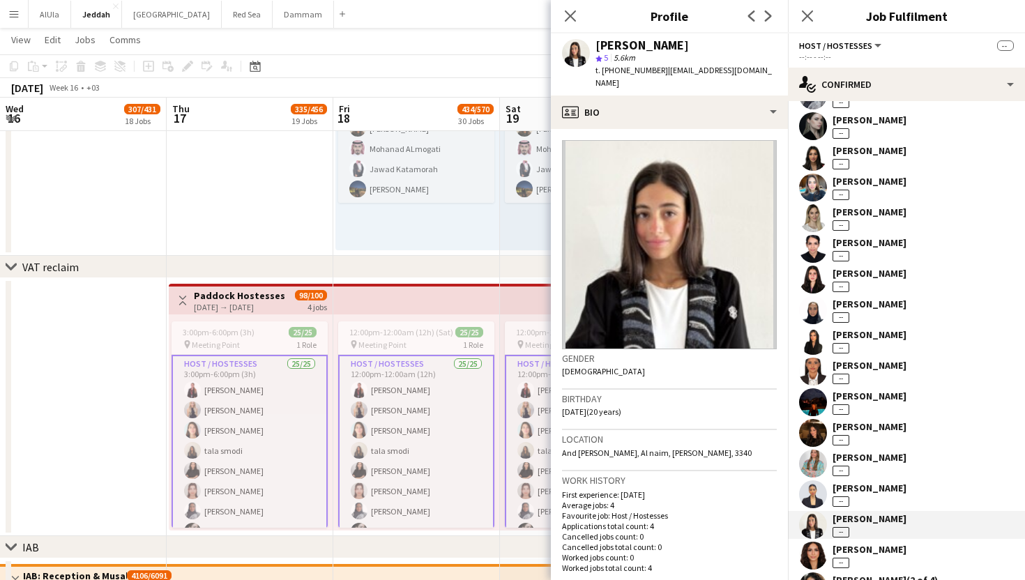
scroll to position [372, 0]
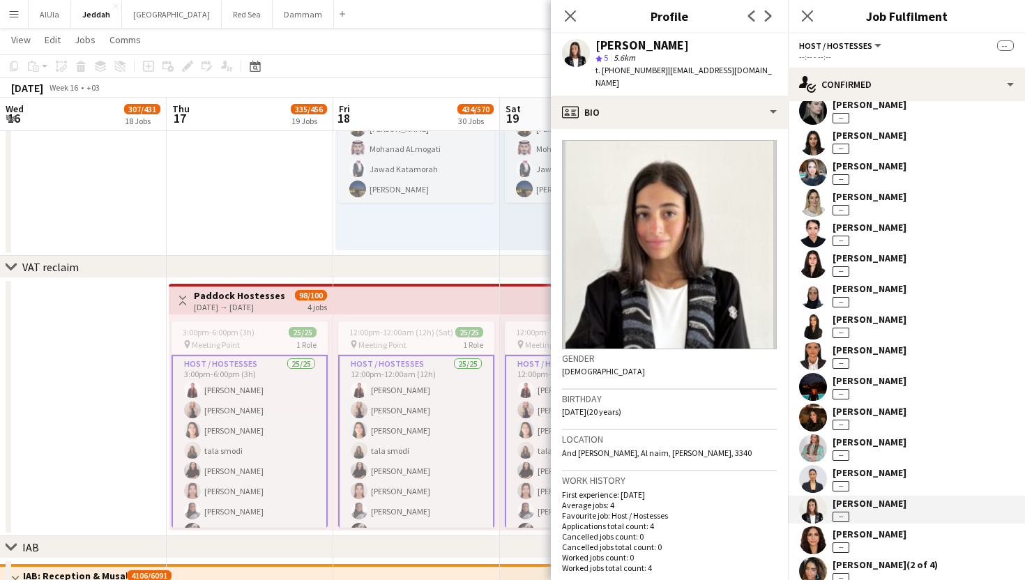
click at [862, 489] on div "[PERSON_NAME] --" at bounding box center [869, 478] width 74 height 25
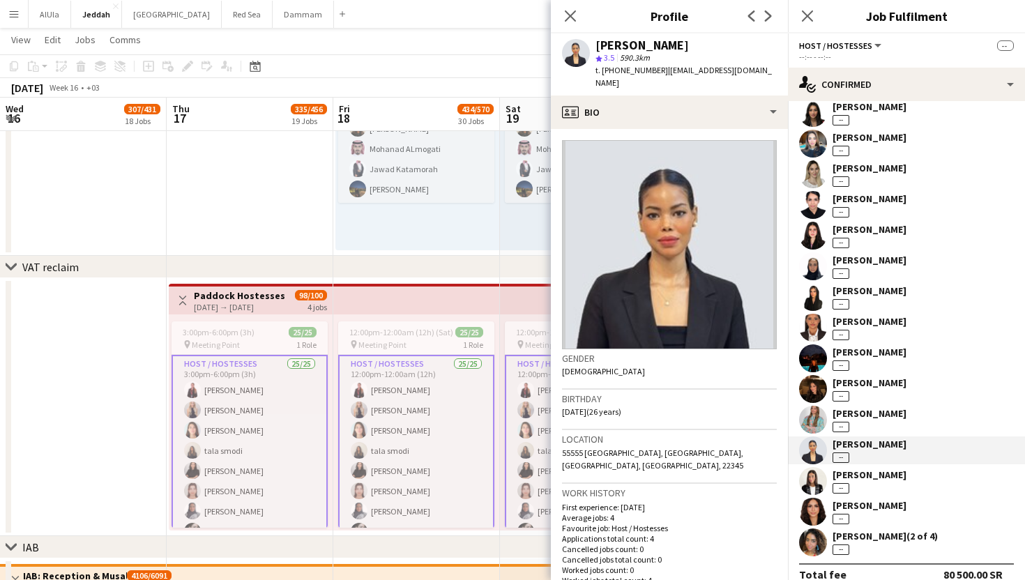
scroll to position [417, 0]
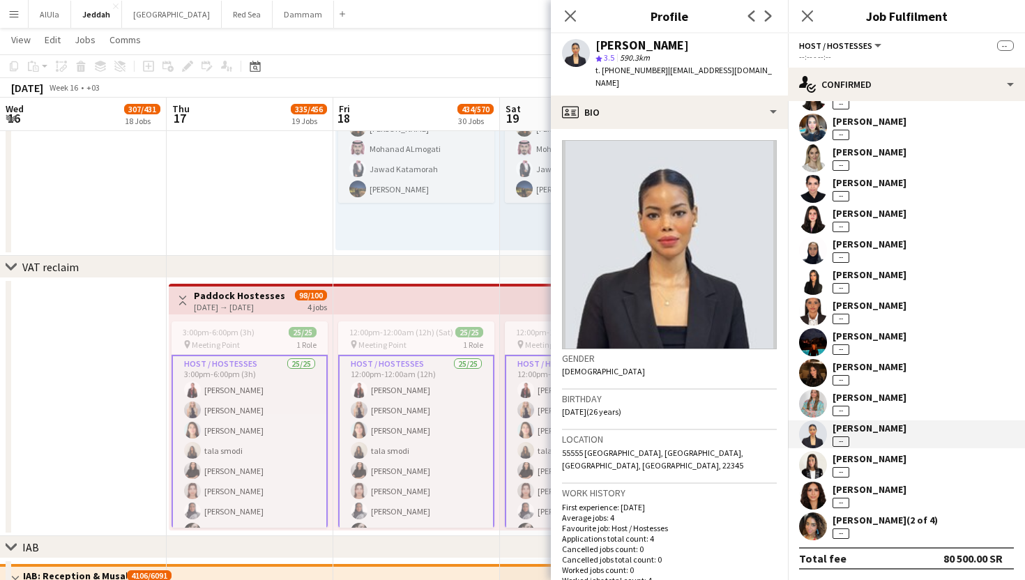
click at [862, 489] on div "[PERSON_NAME]" at bounding box center [869, 489] width 74 height 13
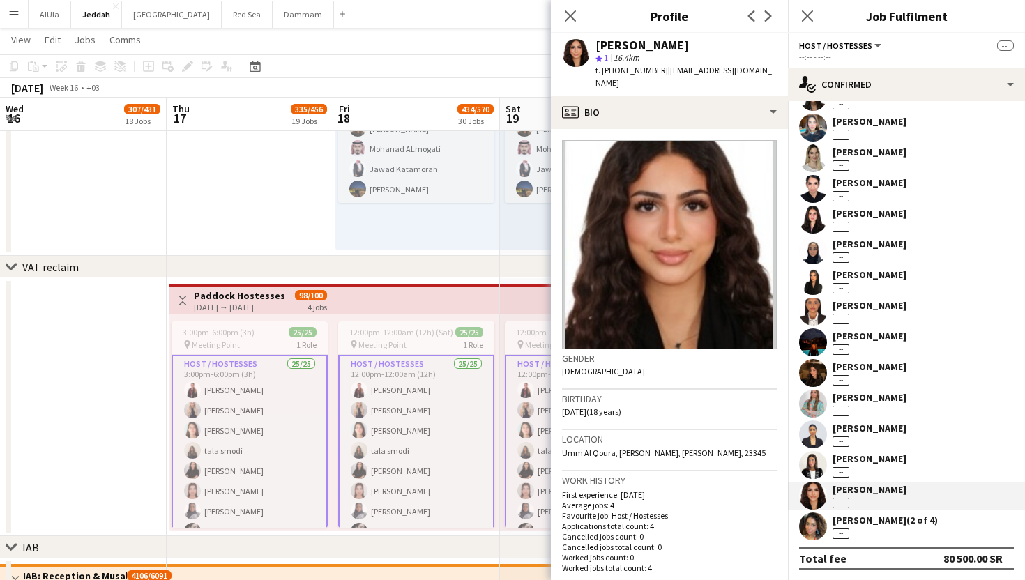
click at [866, 524] on div "[PERSON_NAME] (2 of 4)" at bounding box center [884, 520] width 105 height 13
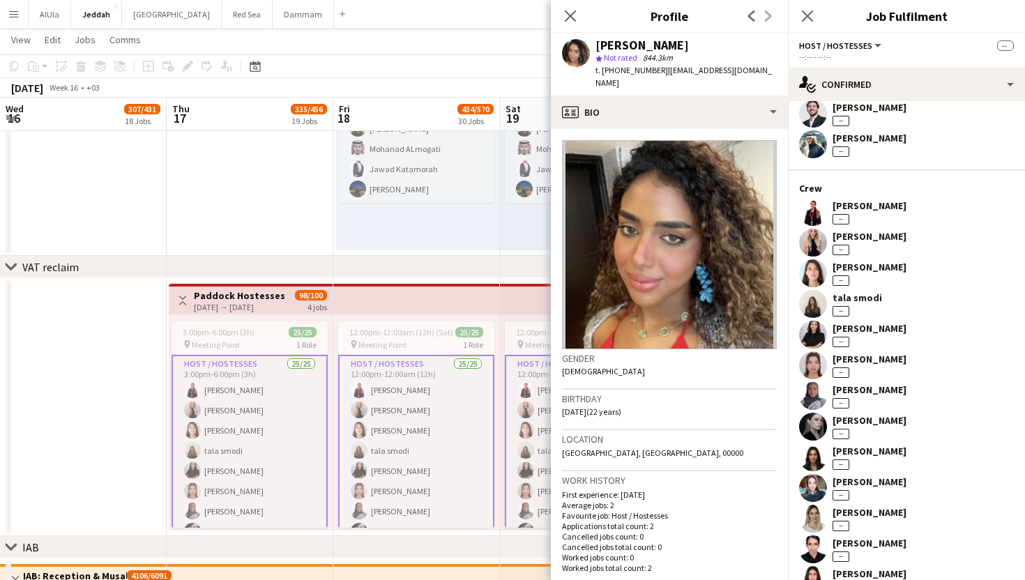
scroll to position [0, 0]
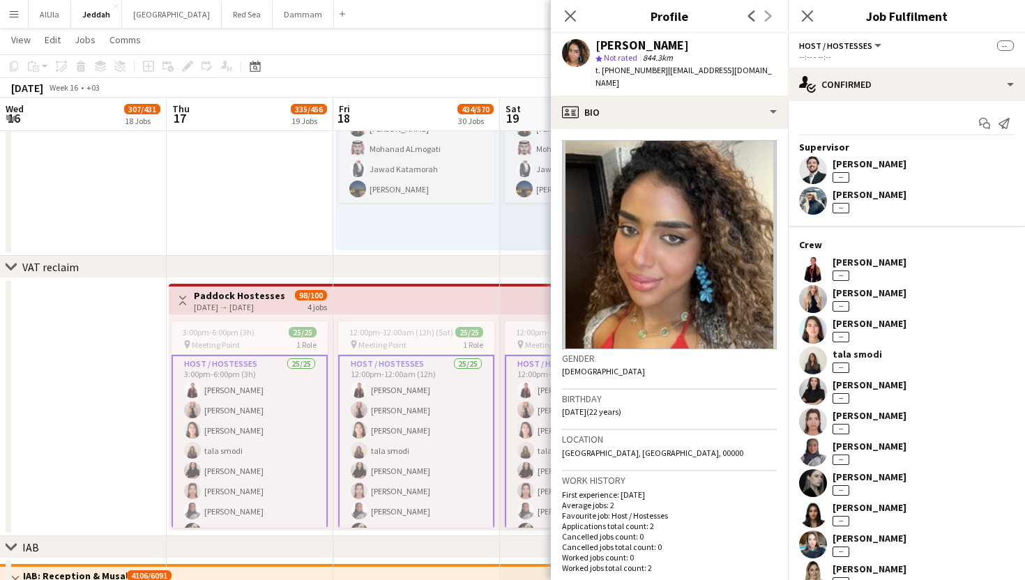
click at [847, 267] on div "[PERSON_NAME]" at bounding box center [869, 262] width 74 height 13
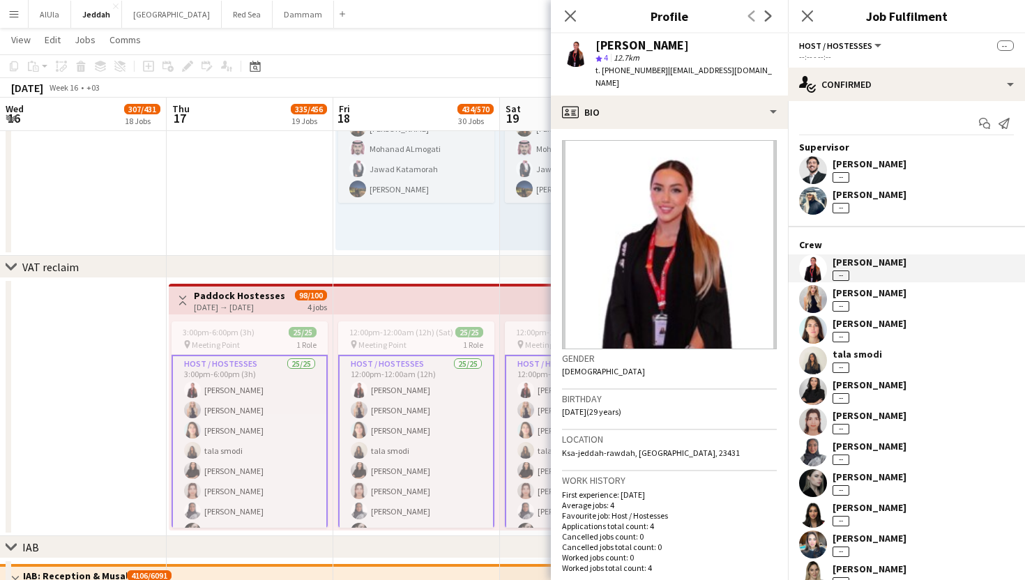
click at [847, 303] on div "--" at bounding box center [840, 306] width 17 height 10
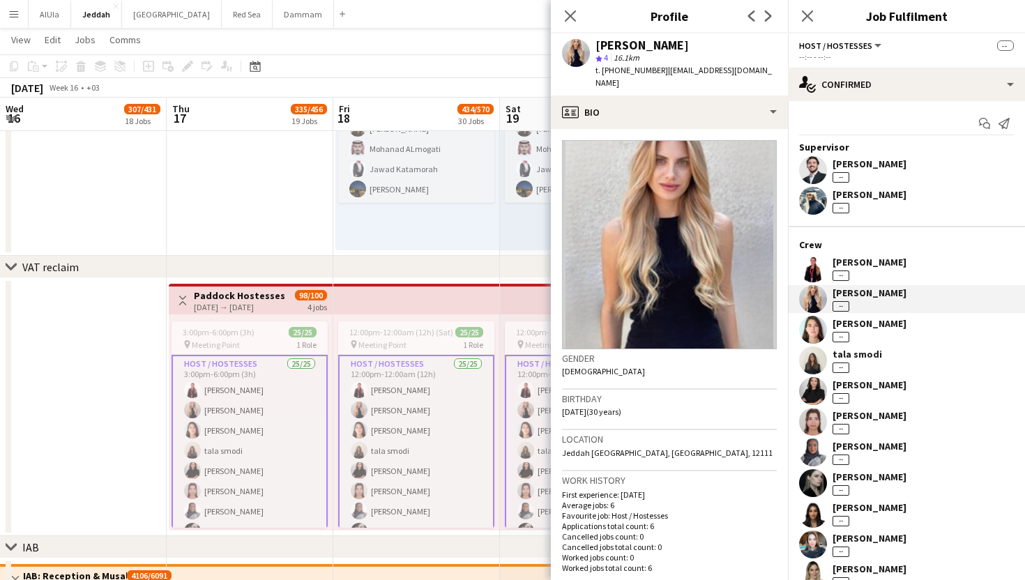
click at [862, 413] on div "[PERSON_NAME]" at bounding box center [869, 415] width 74 height 13
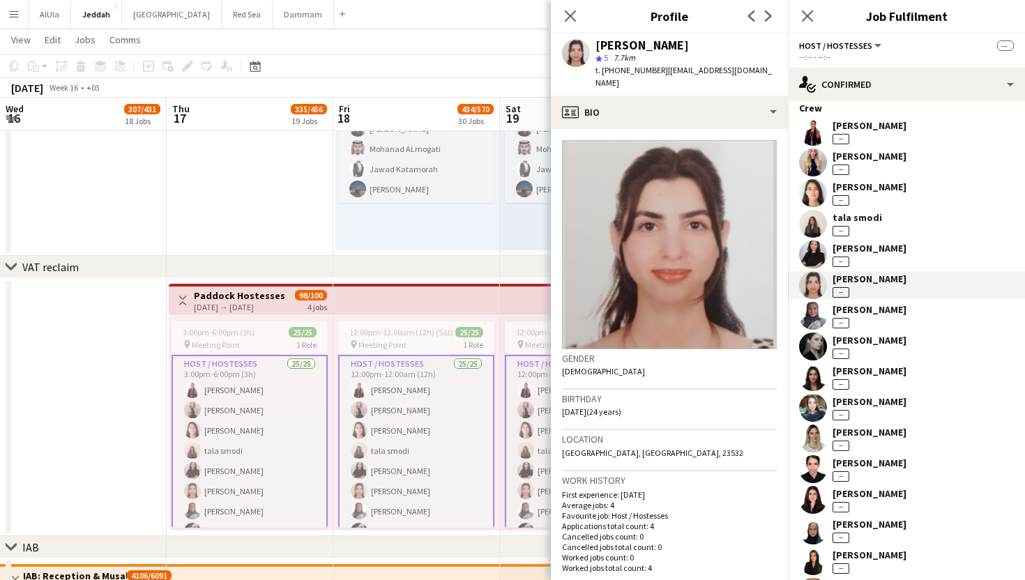
scroll to position [141, 0]
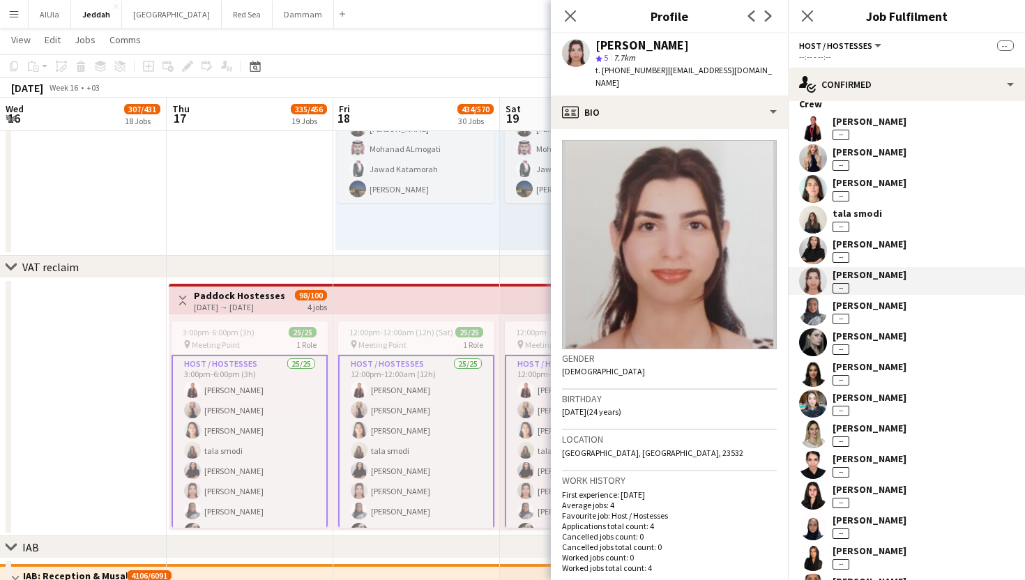
click at [861, 432] on div "[PERSON_NAME]" at bounding box center [869, 428] width 74 height 13
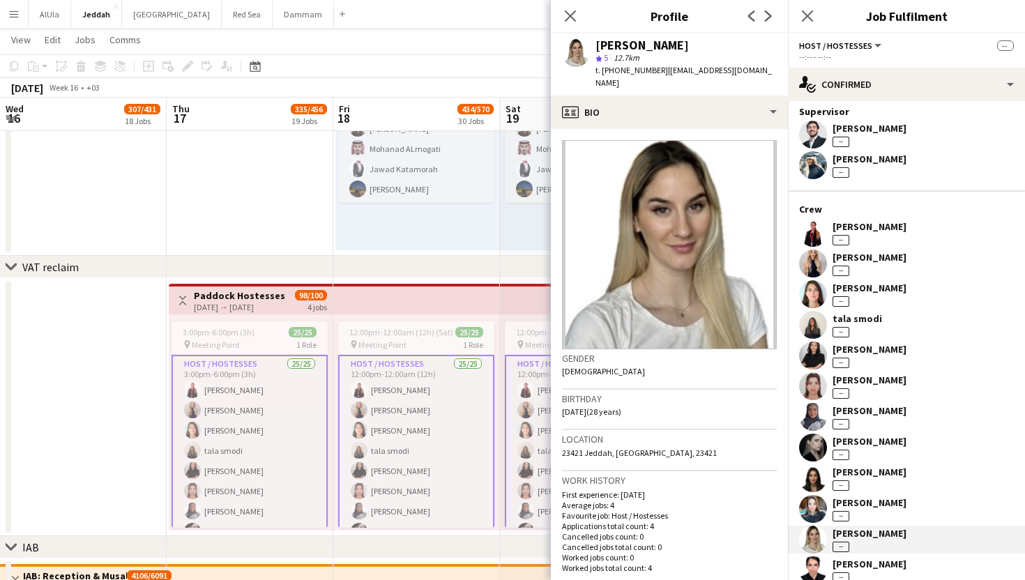
scroll to position [28, 0]
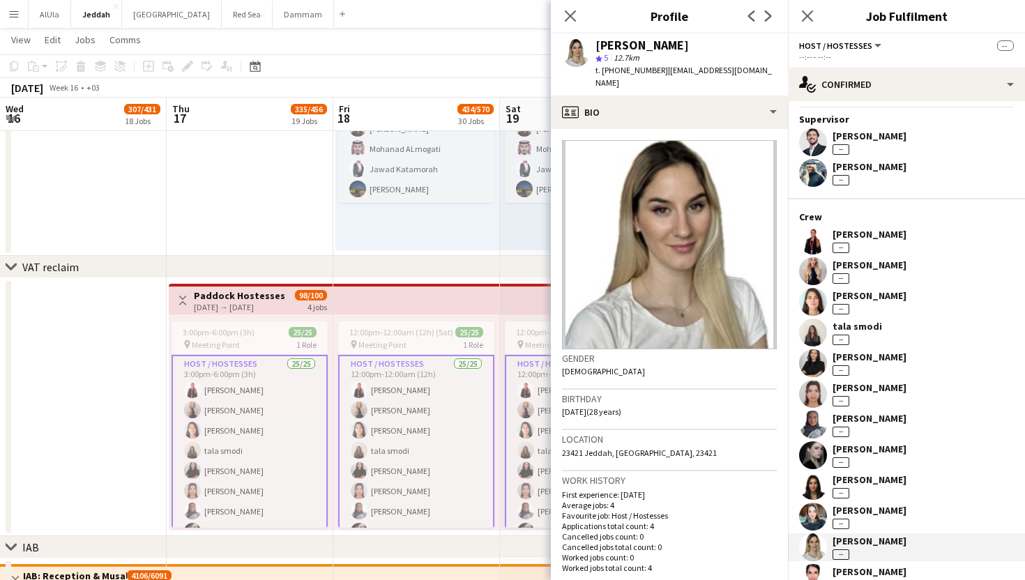
click at [860, 266] on div "[PERSON_NAME]" at bounding box center [869, 265] width 74 height 13
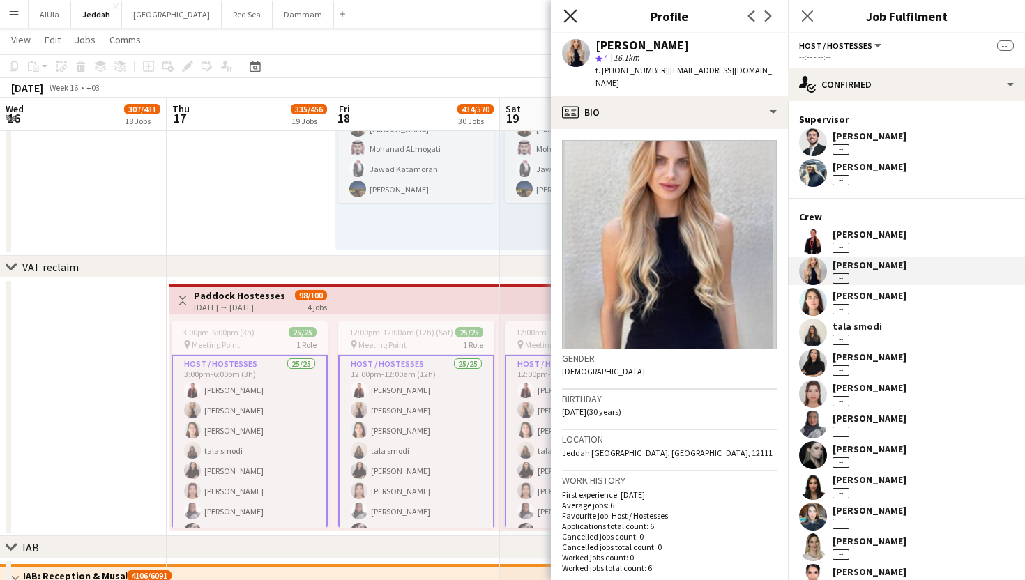
click at [568, 13] on icon at bounding box center [569, 15] width 13 height 13
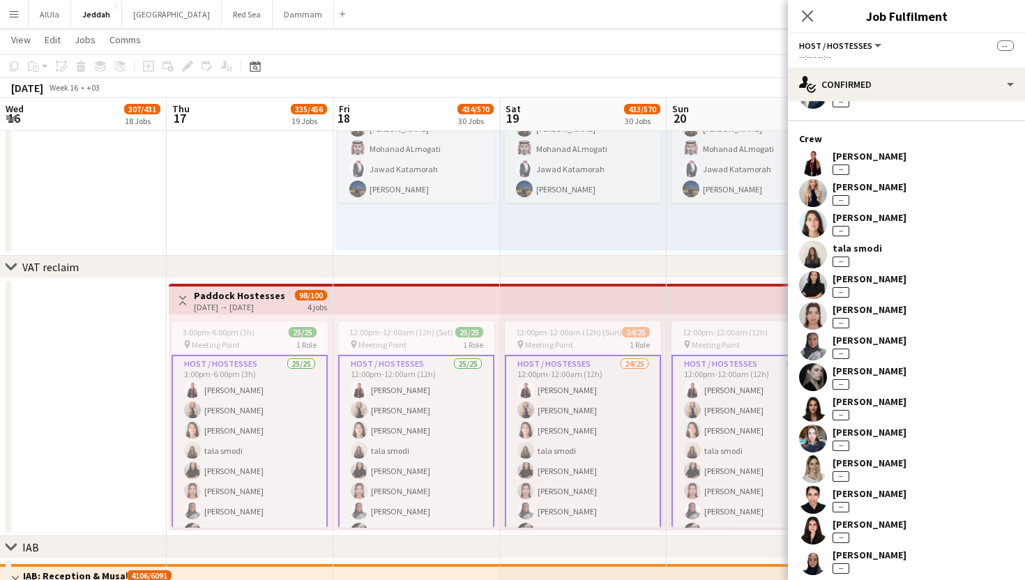
scroll to position [110, 0]
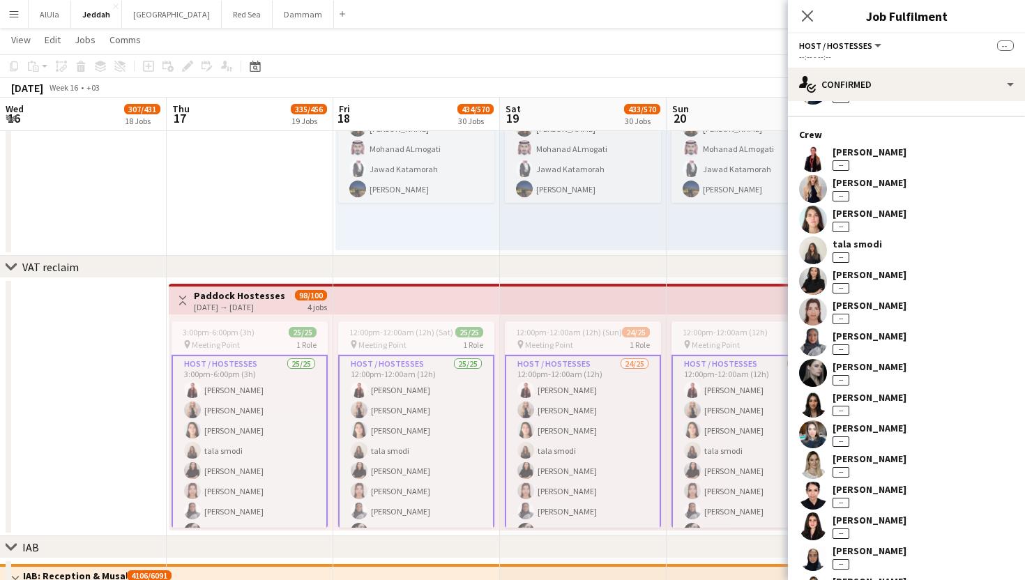
click at [873, 372] on div "[PERSON_NAME]" at bounding box center [869, 366] width 74 height 13
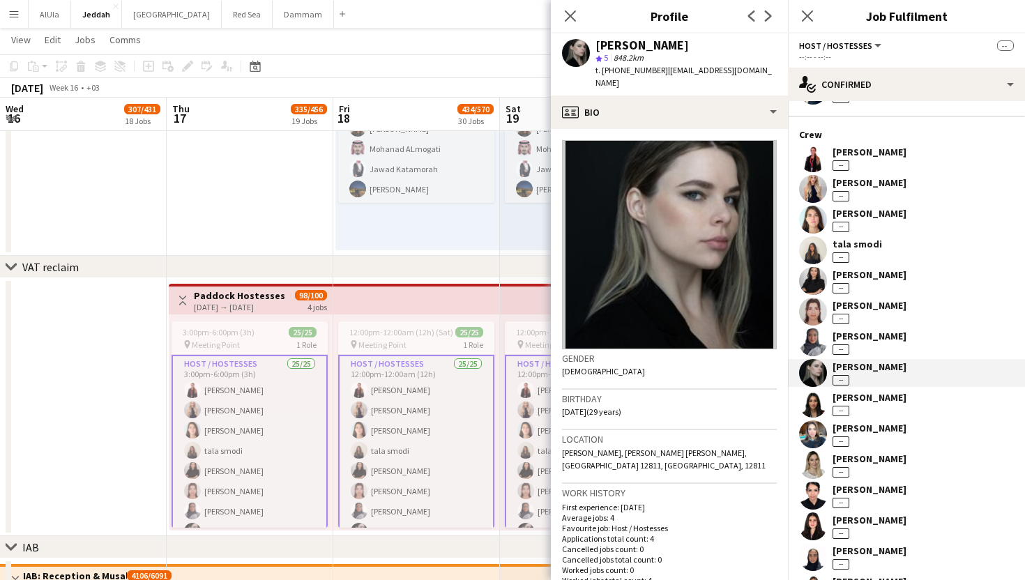
click at [876, 422] on div "[PERSON_NAME]" at bounding box center [869, 428] width 74 height 13
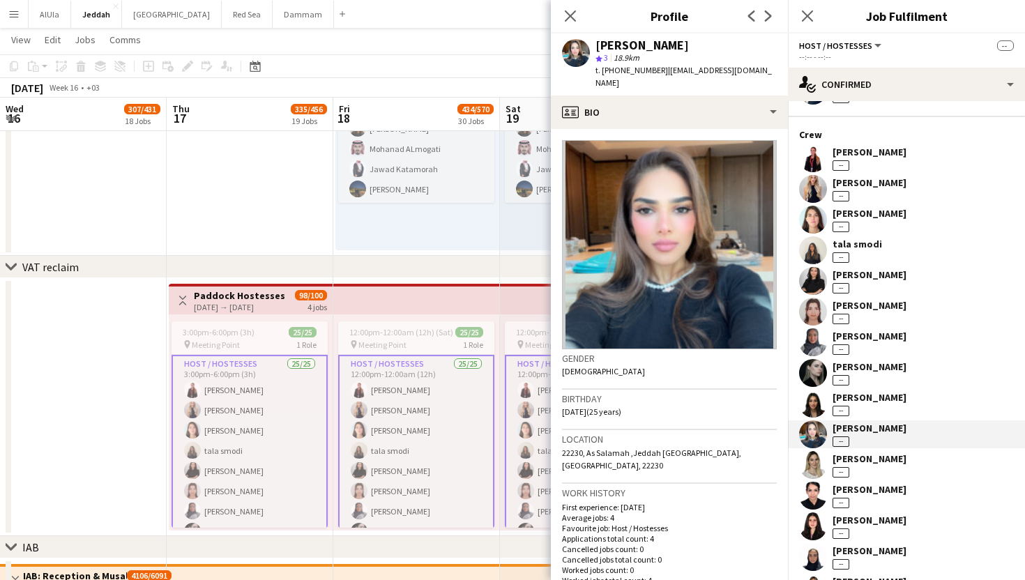
click at [870, 459] on div "[PERSON_NAME]" at bounding box center [869, 458] width 74 height 13
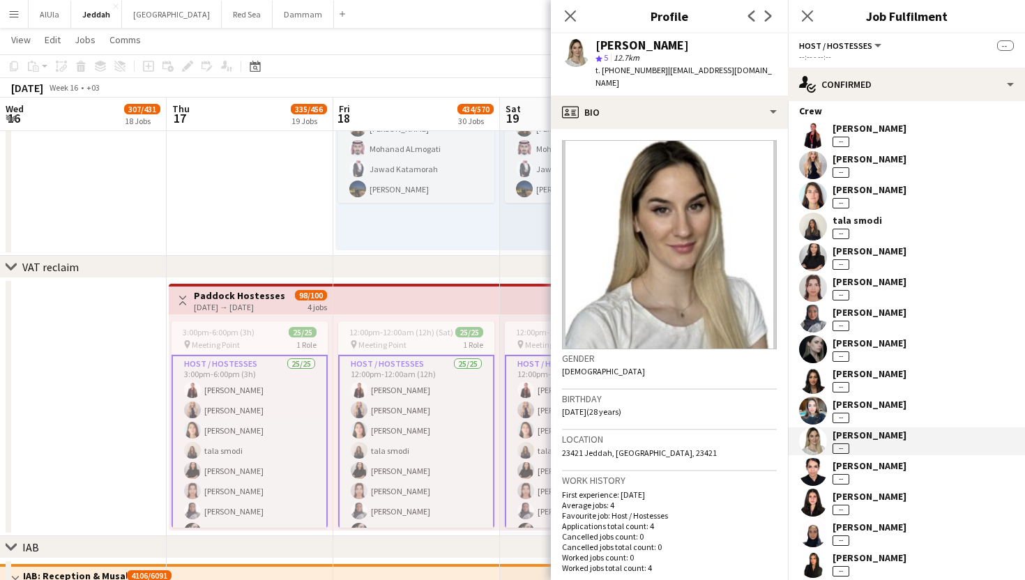
scroll to position [142, 0]
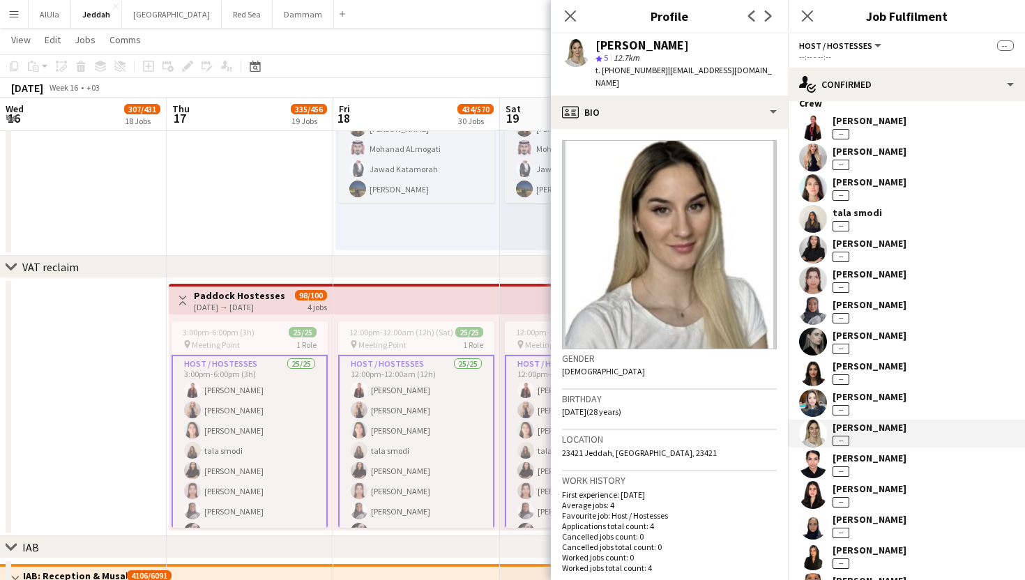
click at [870, 464] on div "[PERSON_NAME]" at bounding box center [869, 458] width 74 height 13
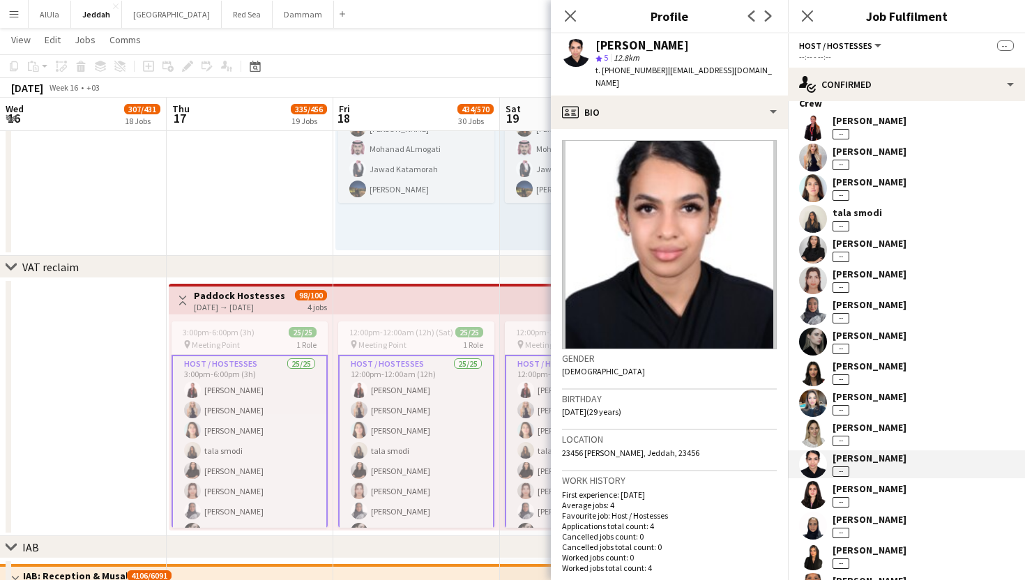
scroll to position [159, 0]
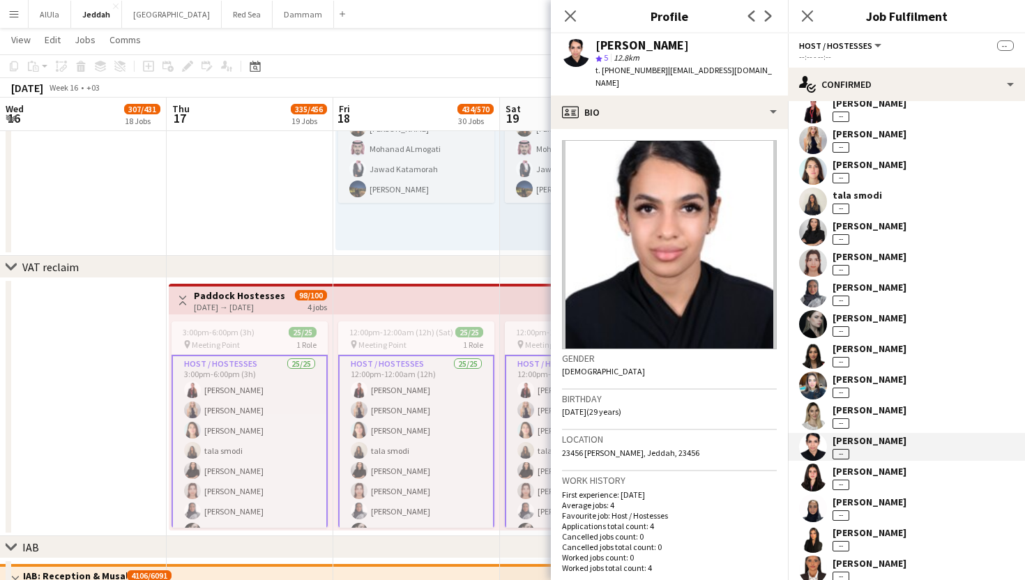
click at [870, 464] on div "[PERSON_NAME] --" at bounding box center [906, 478] width 237 height 28
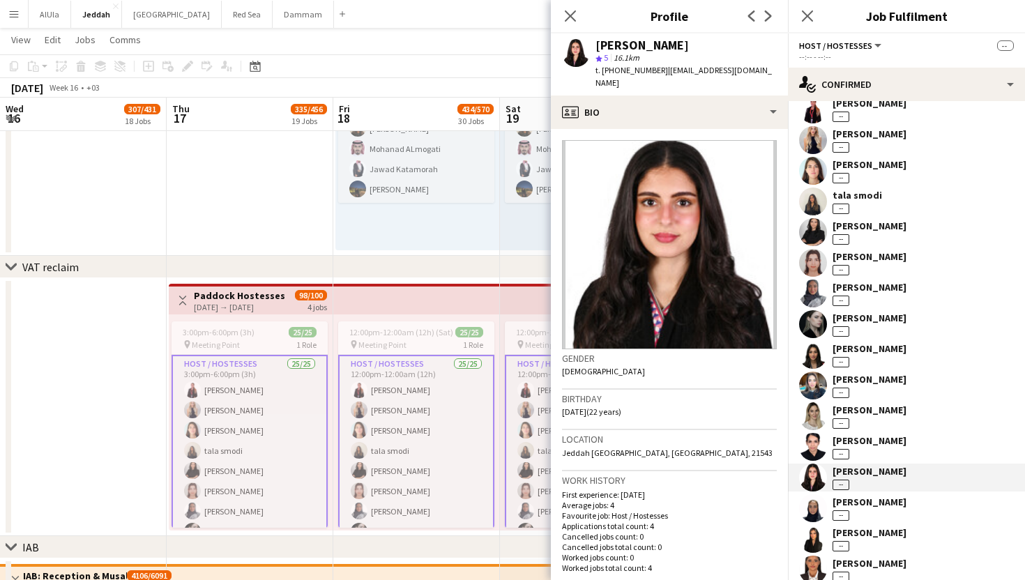
scroll to position [184, 0]
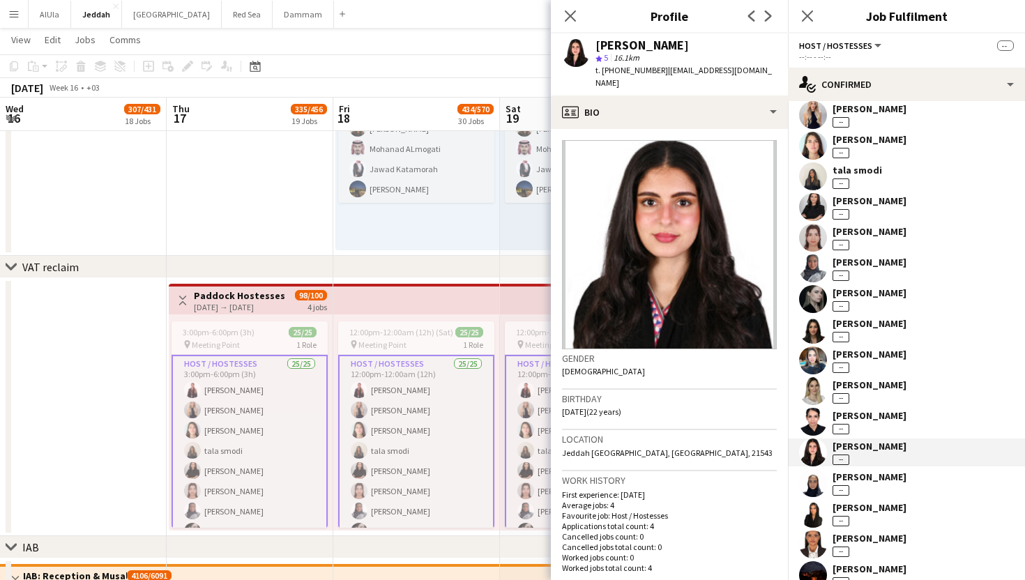
click at [869, 473] on div "[PERSON_NAME]" at bounding box center [869, 477] width 74 height 13
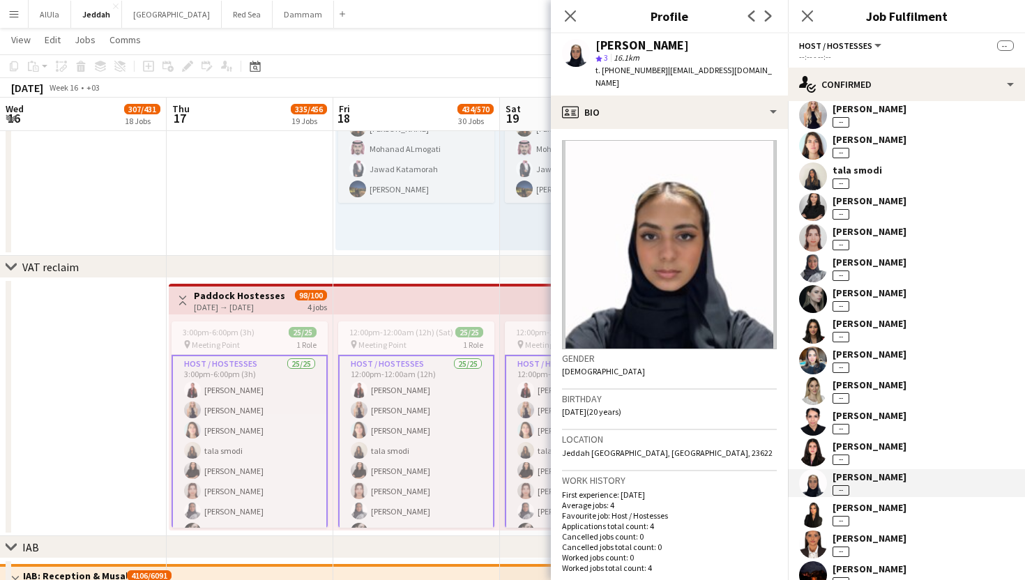
scroll to position [209, 0]
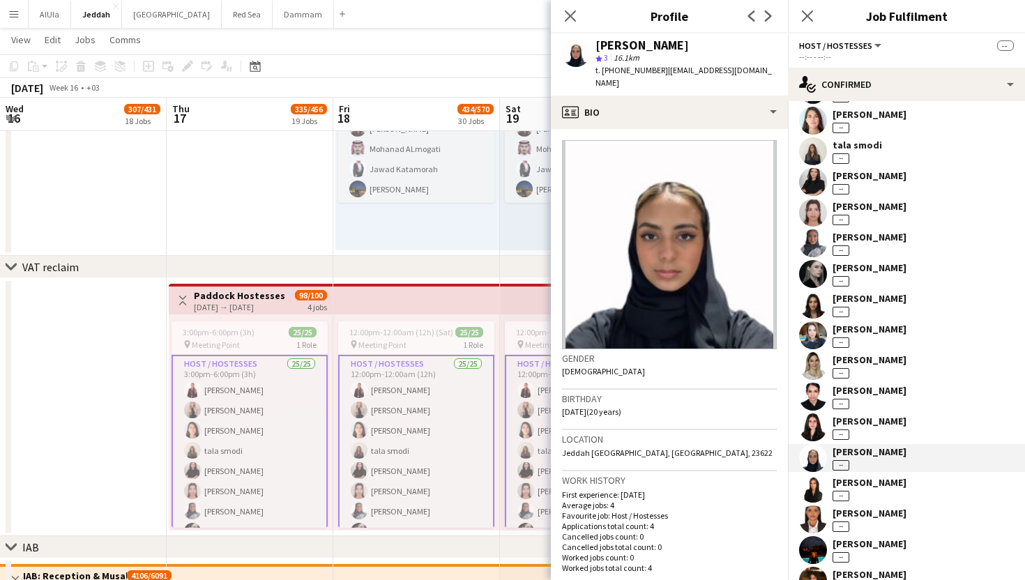
click at [869, 481] on div "[PERSON_NAME]" at bounding box center [869, 482] width 74 height 13
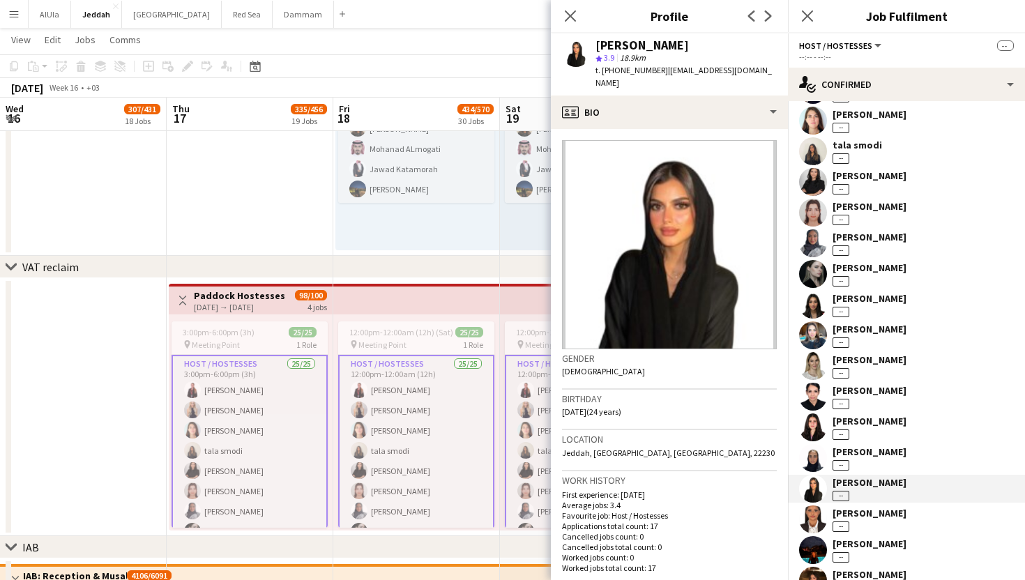
scroll to position [237, 0]
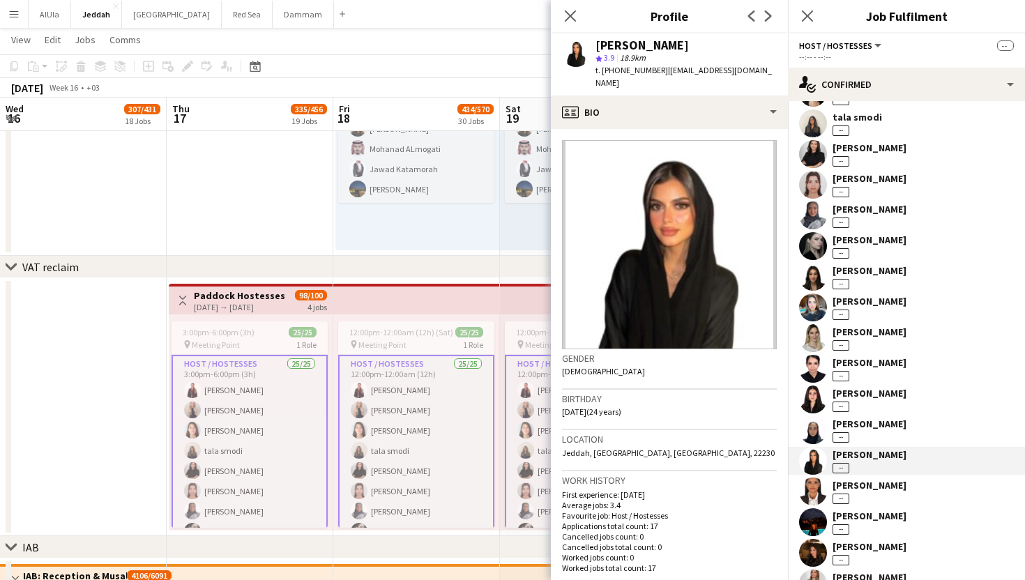
click at [869, 484] on div "[PERSON_NAME]" at bounding box center [869, 485] width 74 height 13
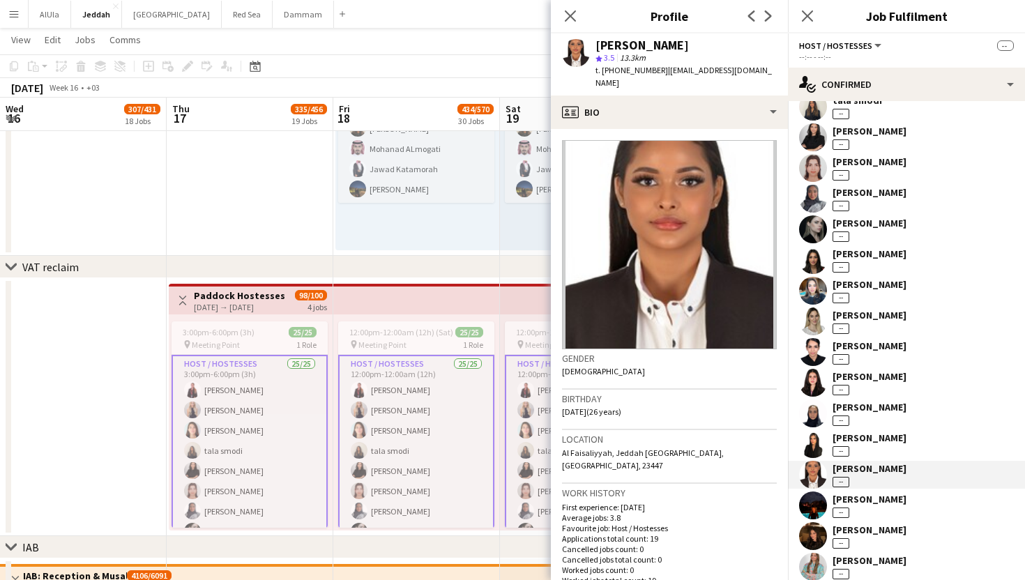
scroll to position [257, 0]
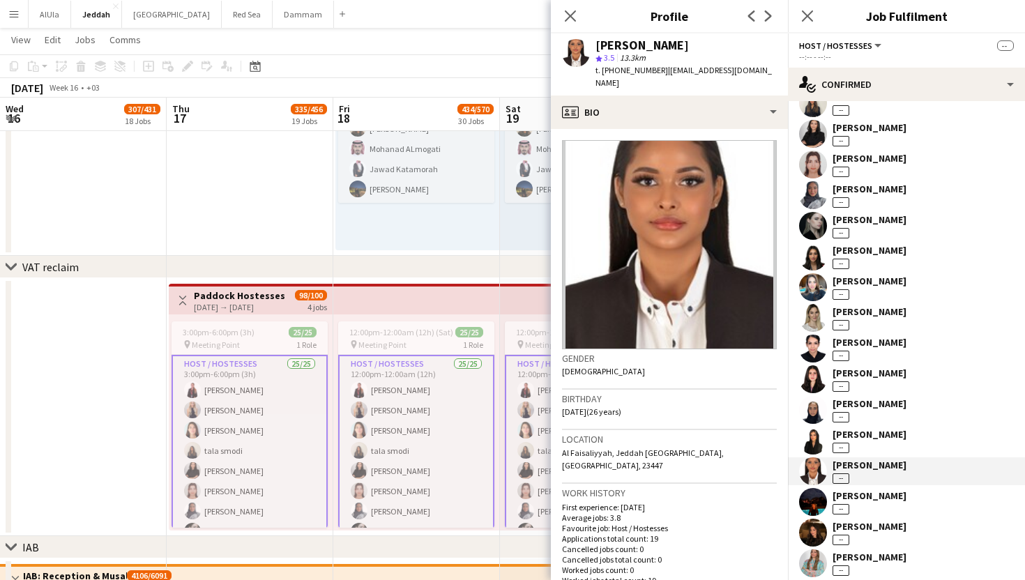
click at [869, 485] on div "Supervisor [PERSON_NAME] -- [PERSON_NAME] -- Crew [PERSON_NAME] -- [PERSON_NAME…" at bounding box center [906, 292] width 237 height 816
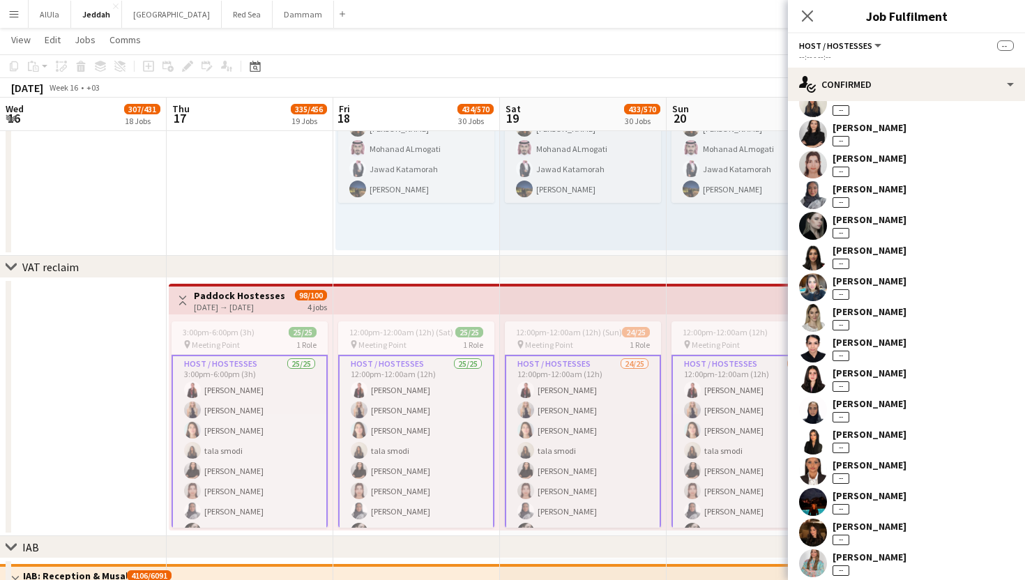
click at [868, 490] on div "[PERSON_NAME]" at bounding box center [869, 495] width 74 height 13
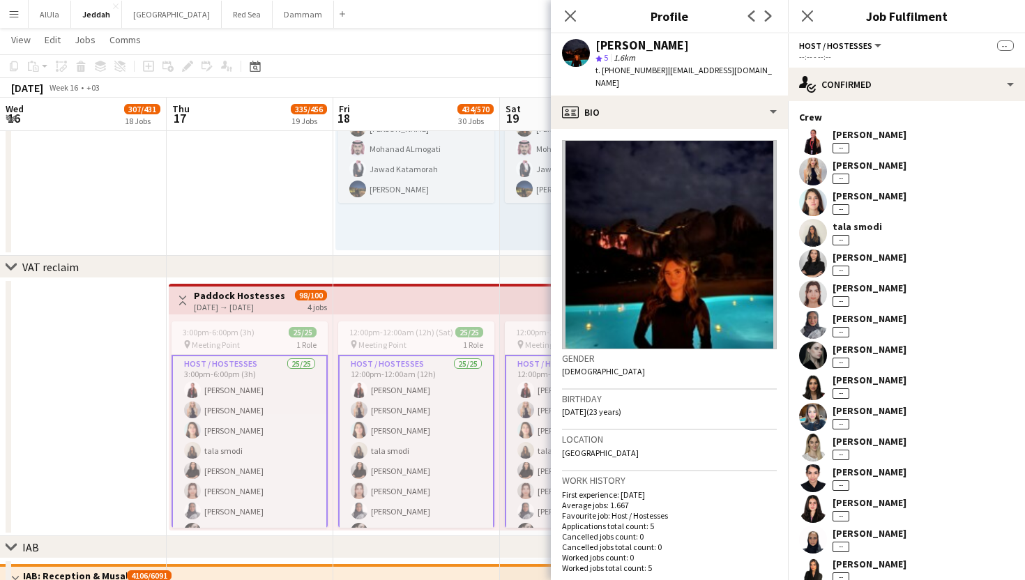
scroll to position [0, 0]
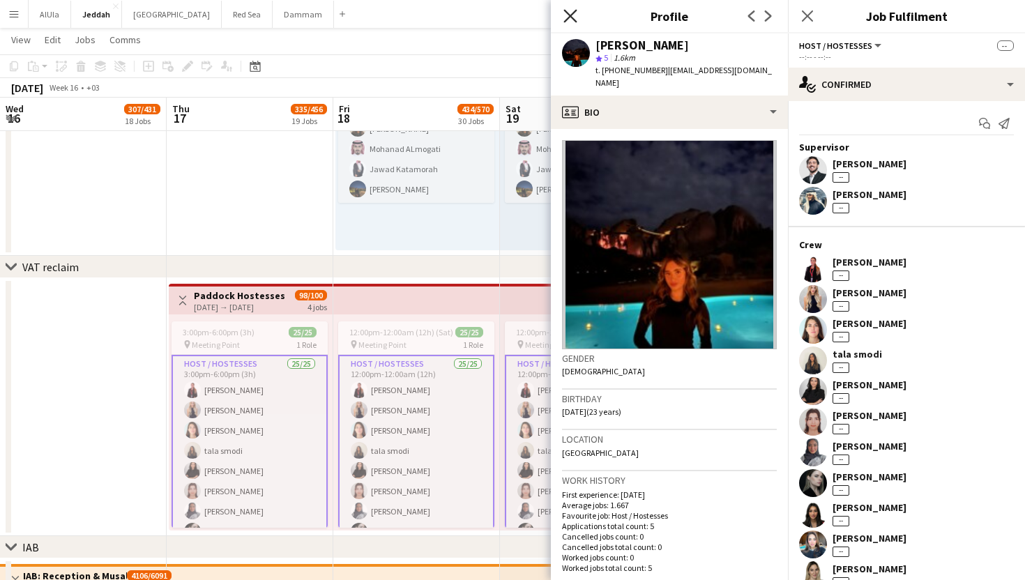
click at [567, 9] on icon "Close pop-in" at bounding box center [569, 15] width 13 height 13
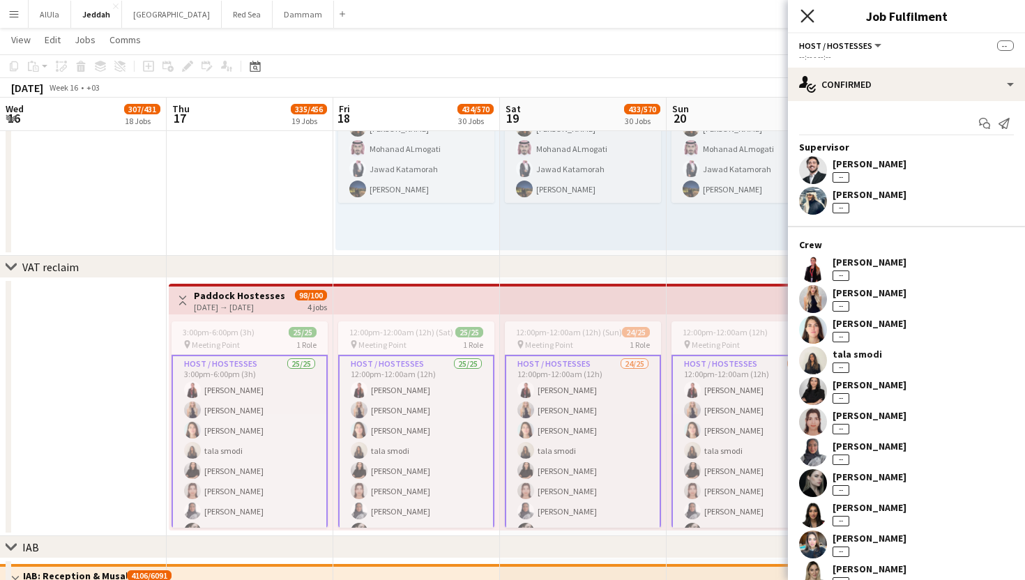
click at [802, 18] on icon "Close pop-in" at bounding box center [806, 15] width 13 height 13
